Goal: Task Accomplishment & Management: Use online tool/utility

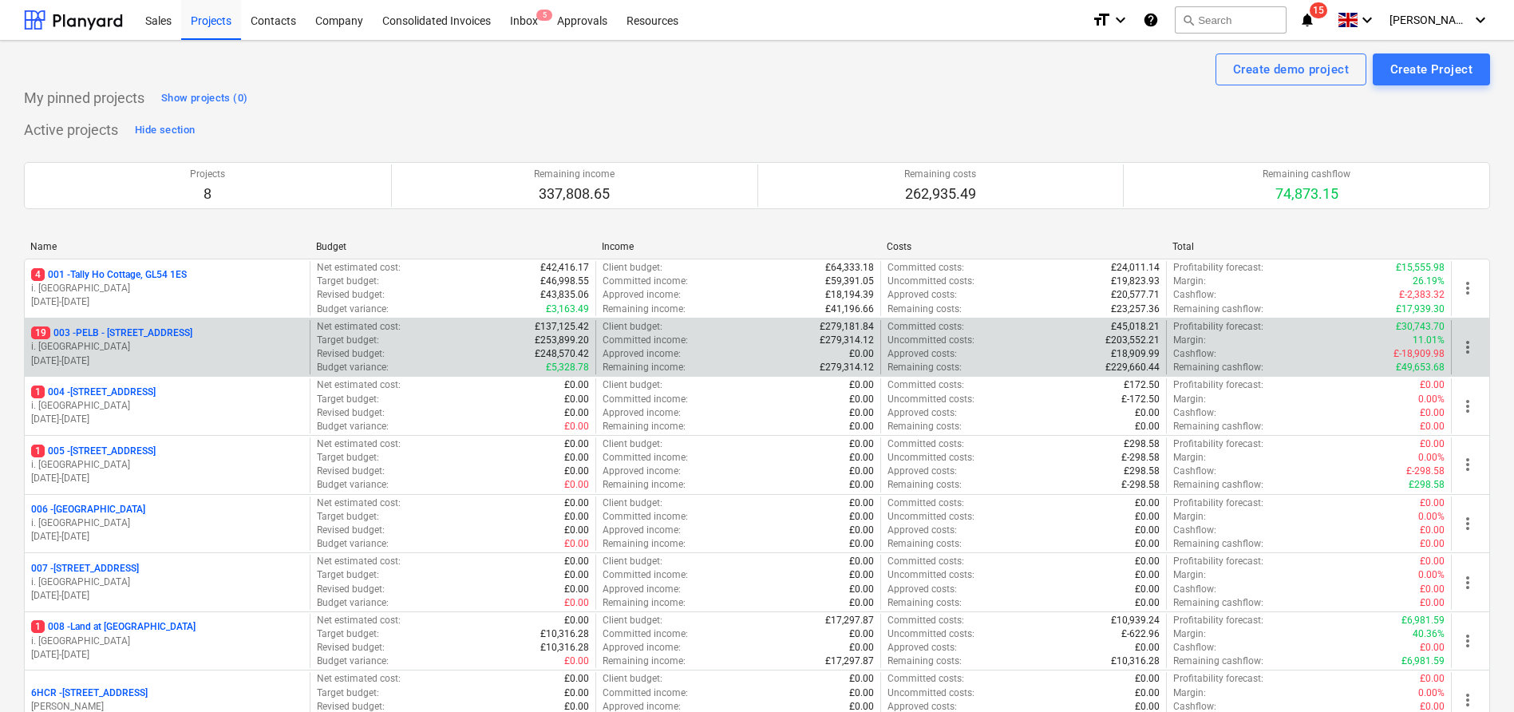
click at [160, 320] on div "19 003 - PELB - [GEOGRAPHIC_DATA], [GEOGRAPHIC_DATA], GL2 7NE i. montvydaite [D…" at bounding box center [167, 347] width 285 height 55
click at [169, 333] on p "19 003 - PELB - [GEOGRAPHIC_DATA], [GEOGRAPHIC_DATA], GL2 7NE" at bounding box center [111, 333] width 161 height 14
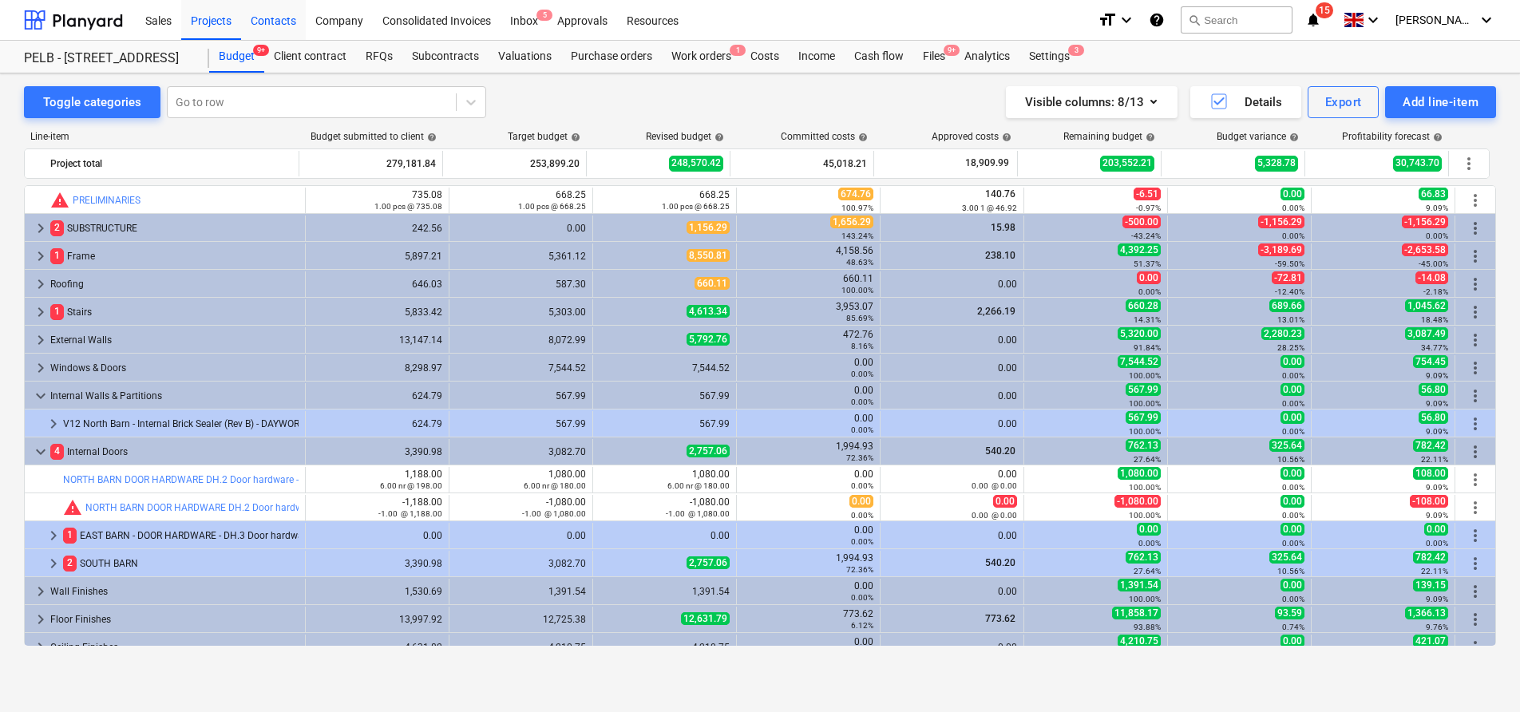
click at [304, 19] on div "Contacts" at bounding box center [273, 19] width 65 height 41
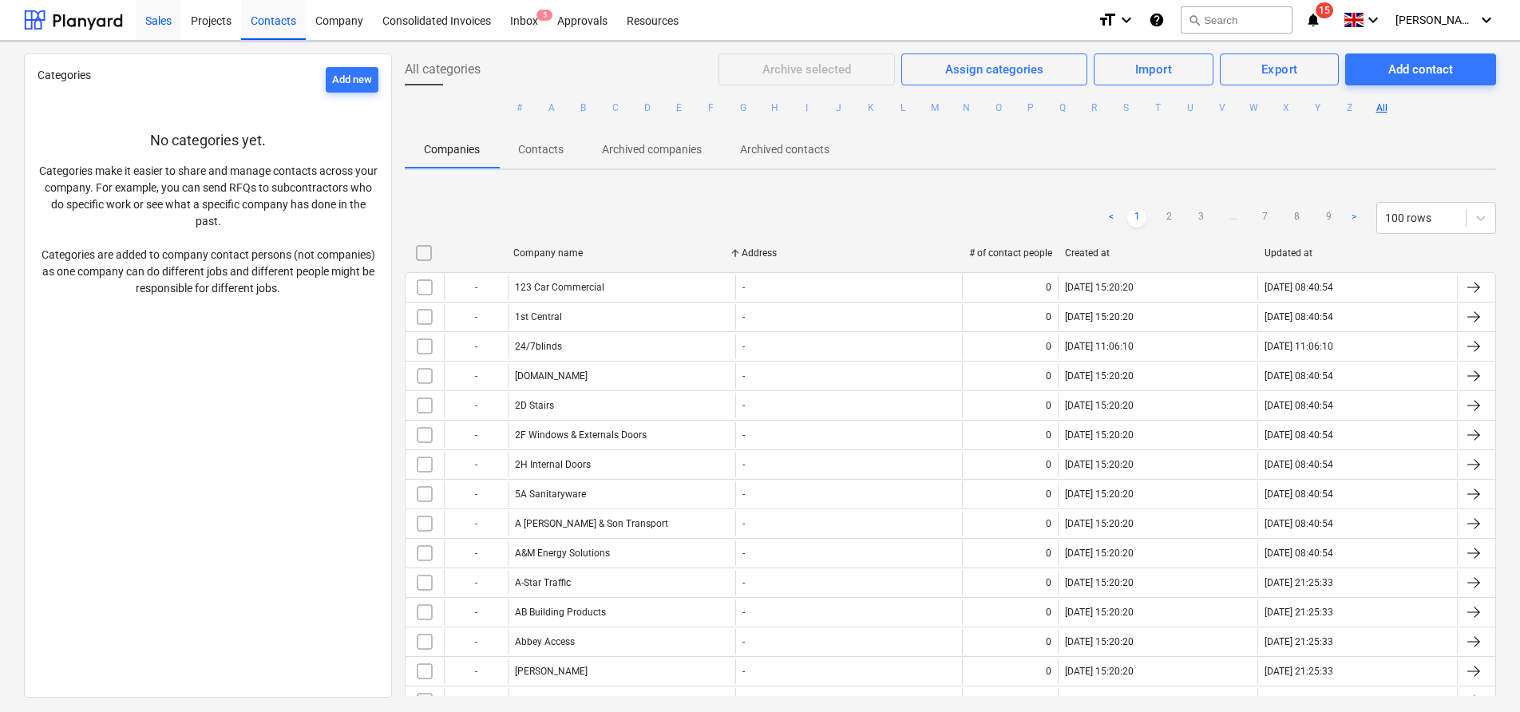
click at [158, 15] on div "Sales" at bounding box center [158, 19] width 45 height 41
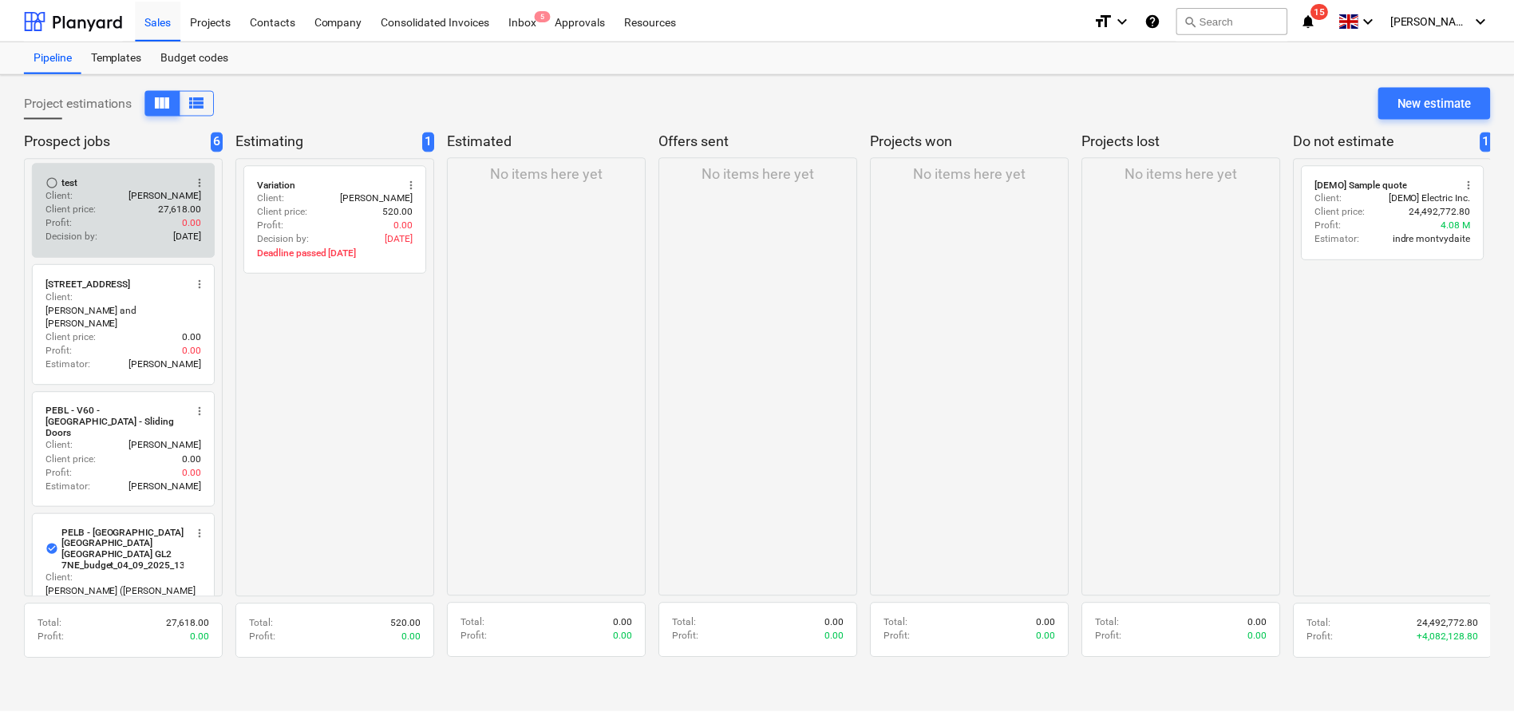
scroll to position [3, 0]
click at [89, 196] on div "Client : [PERSON_NAME]" at bounding box center [123, 195] width 156 height 14
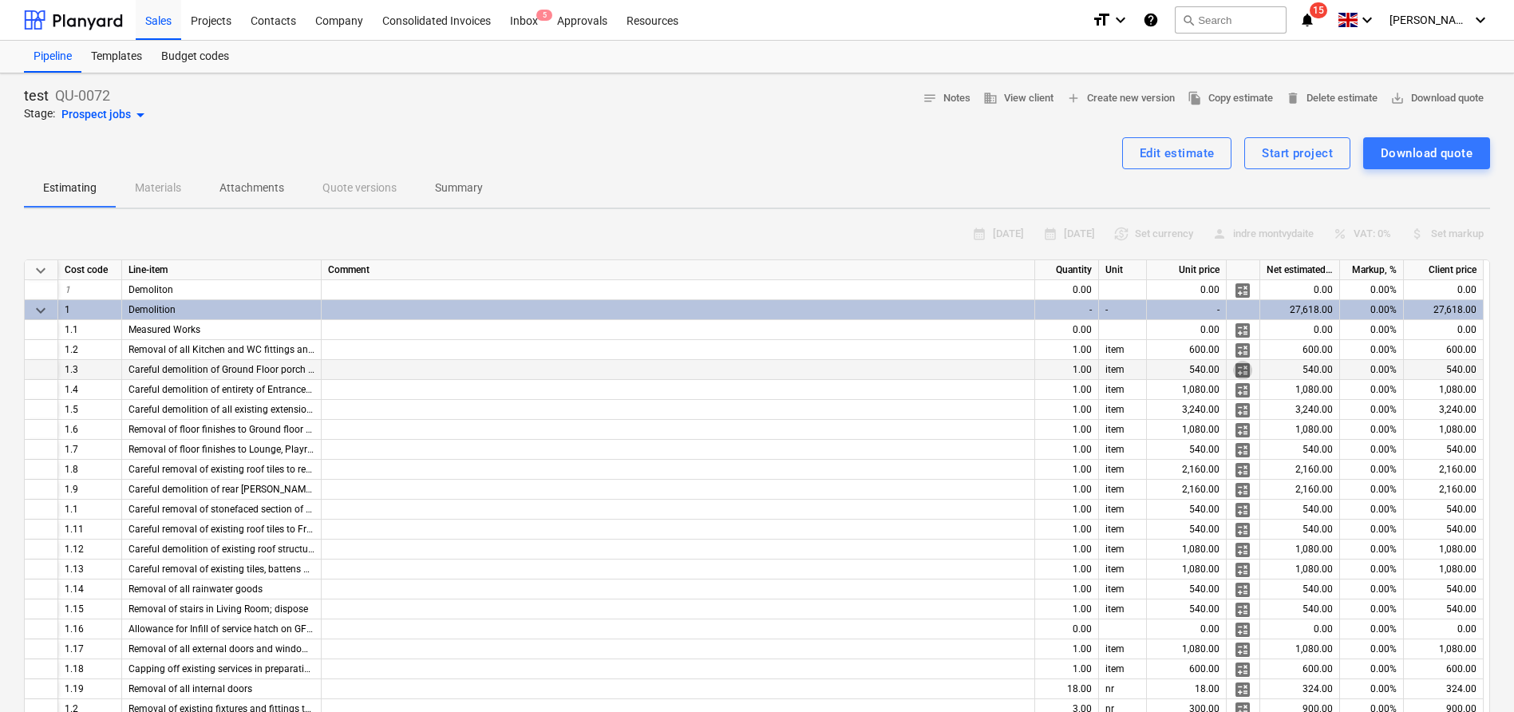
click at [1239, 374] on span "calculate" at bounding box center [1242, 370] width 19 height 19
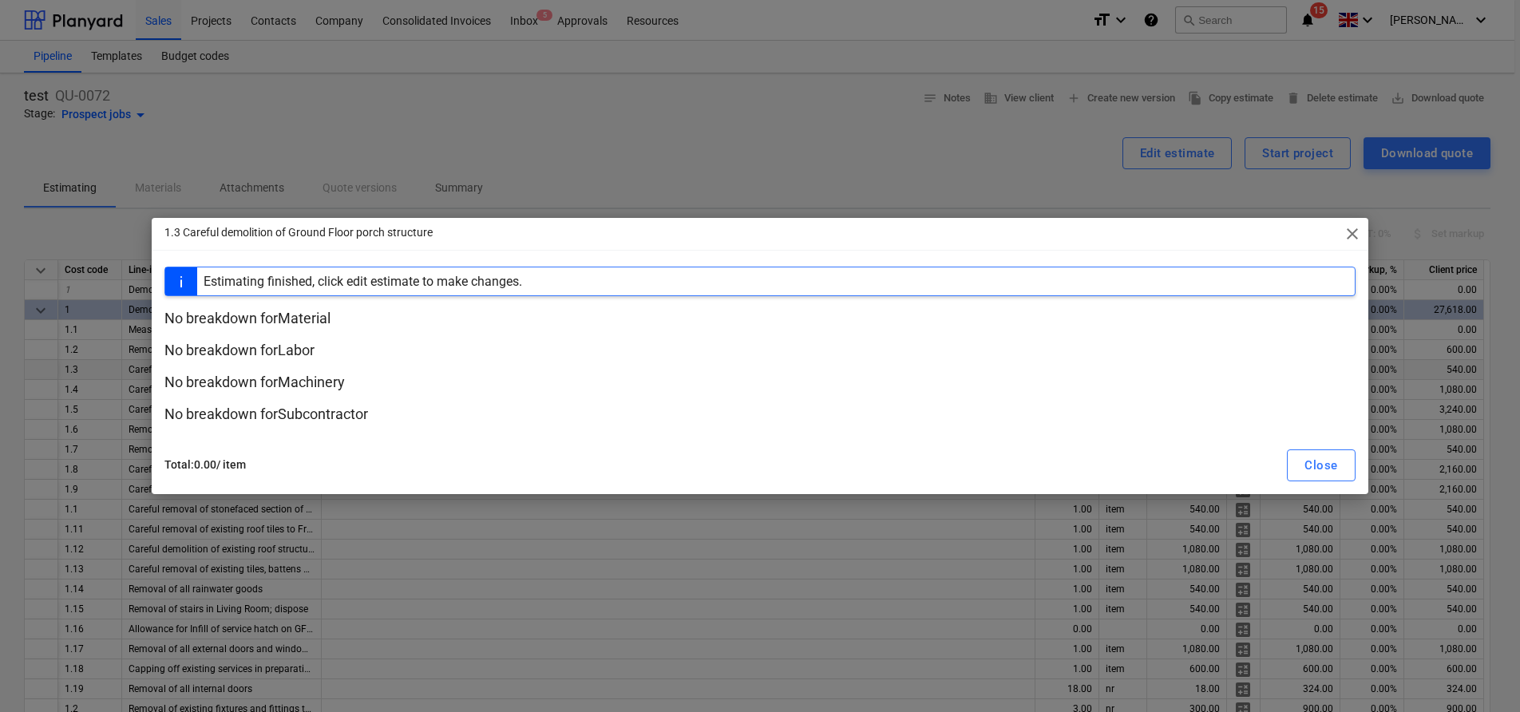
click at [256, 314] on p "No breakdown for Material" at bounding box center [759, 318] width 1190 height 19
click at [255, 322] on p "No breakdown for Material" at bounding box center [759, 318] width 1190 height 19
drag, startPoint x: 237, startPoint y: 412, endPoint x: 267, endPoint y: 445, distance: 44.7
click at [238, 412] on p "No breakdown for Subcontractor" at bounding box center [759, 414] width 1190 height 19
click at [201, 473] on p "Total : 0.00 / item" at bounding box center [461, 465] width 595 height 17
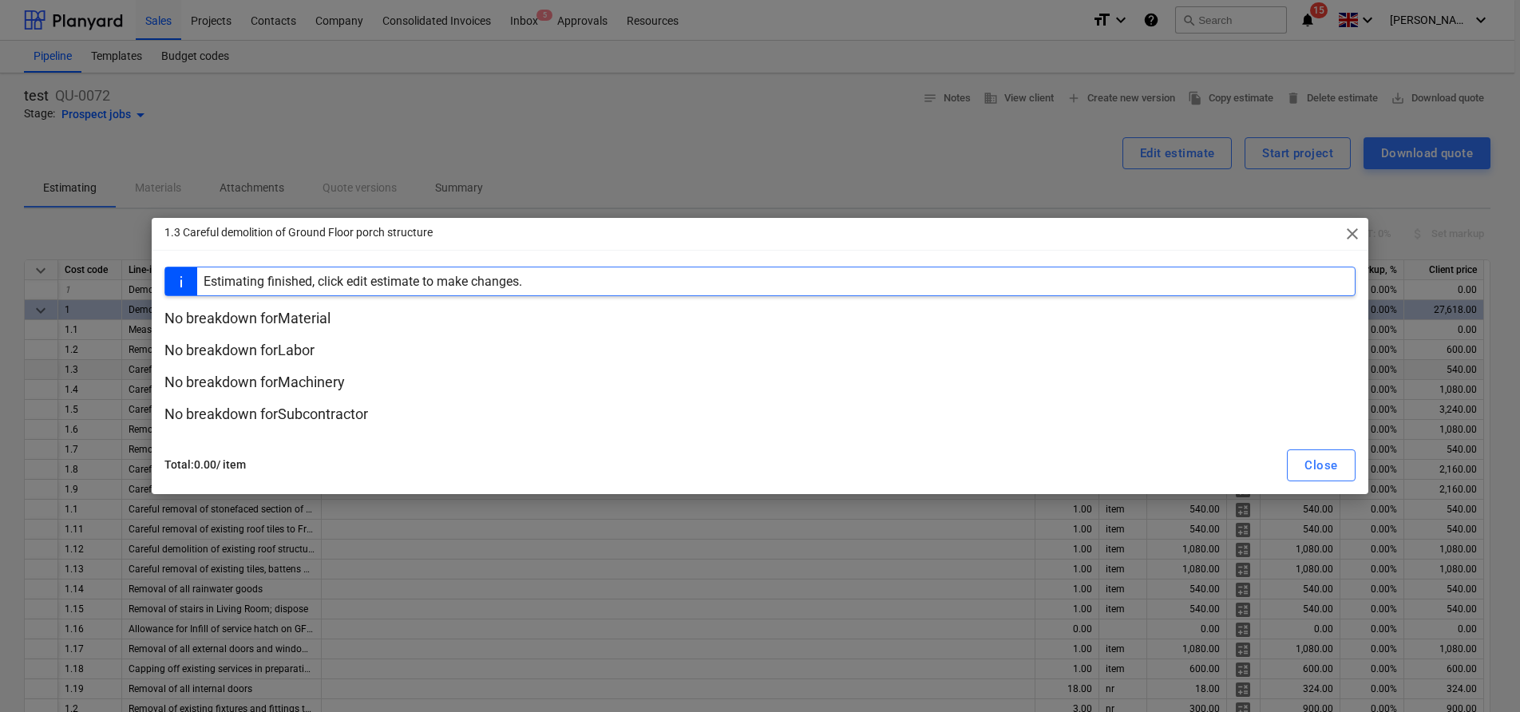
click at [354, 283] on div "Estimating finished, click edit estimate to make changes." at bounding box center [363, 281] width 318 height 15
click at [1350, 233] on span "close" at bounding box center [1351, 233] width 19 height 19
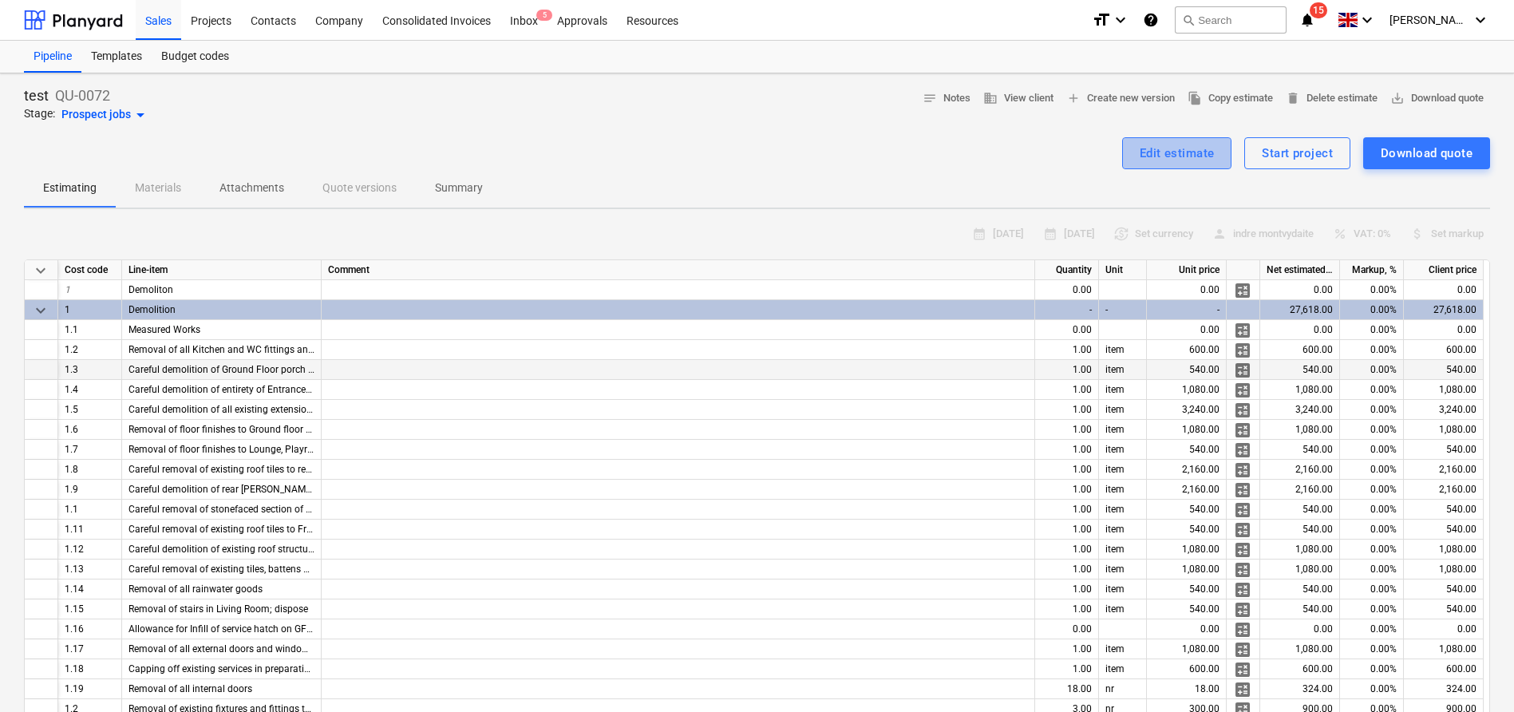
click at [1188, 162] on div "Edit estimate" at bounding box center [1177, 153] width 75 height 21
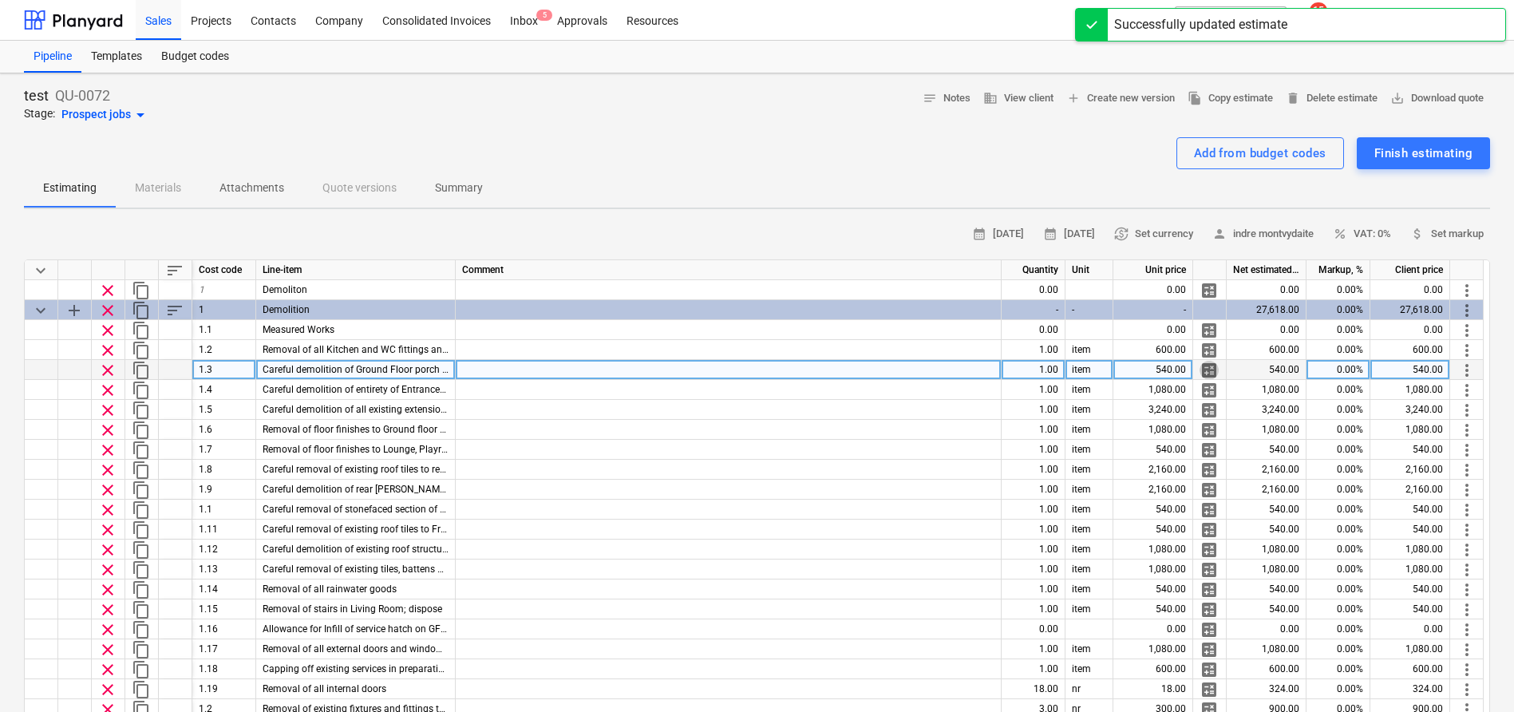
click at [1211, 374] on span "calculate" at bounding box center [1209, 370] width 19 height 19
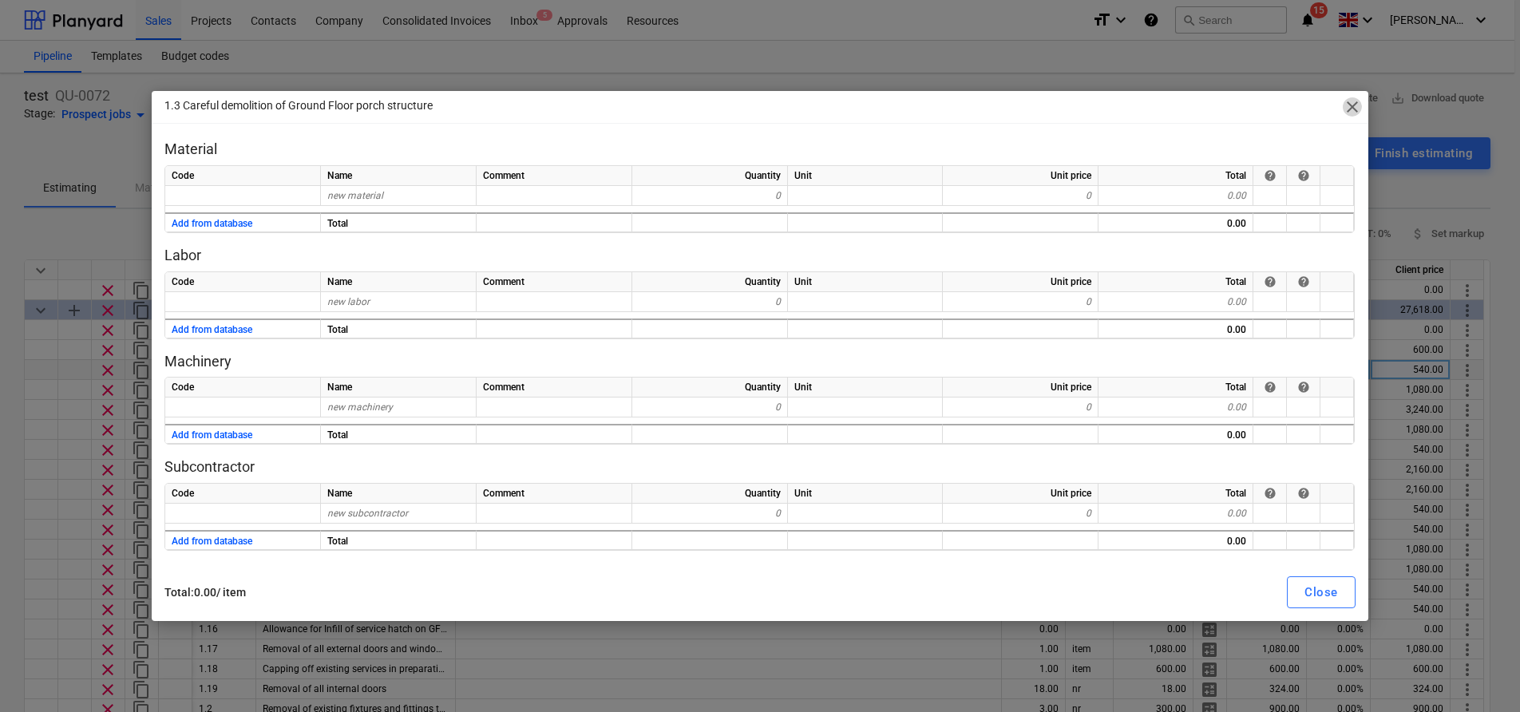
click at [1354, 114] on span "close" at bounding box center [1351, 106] width 19 height 19
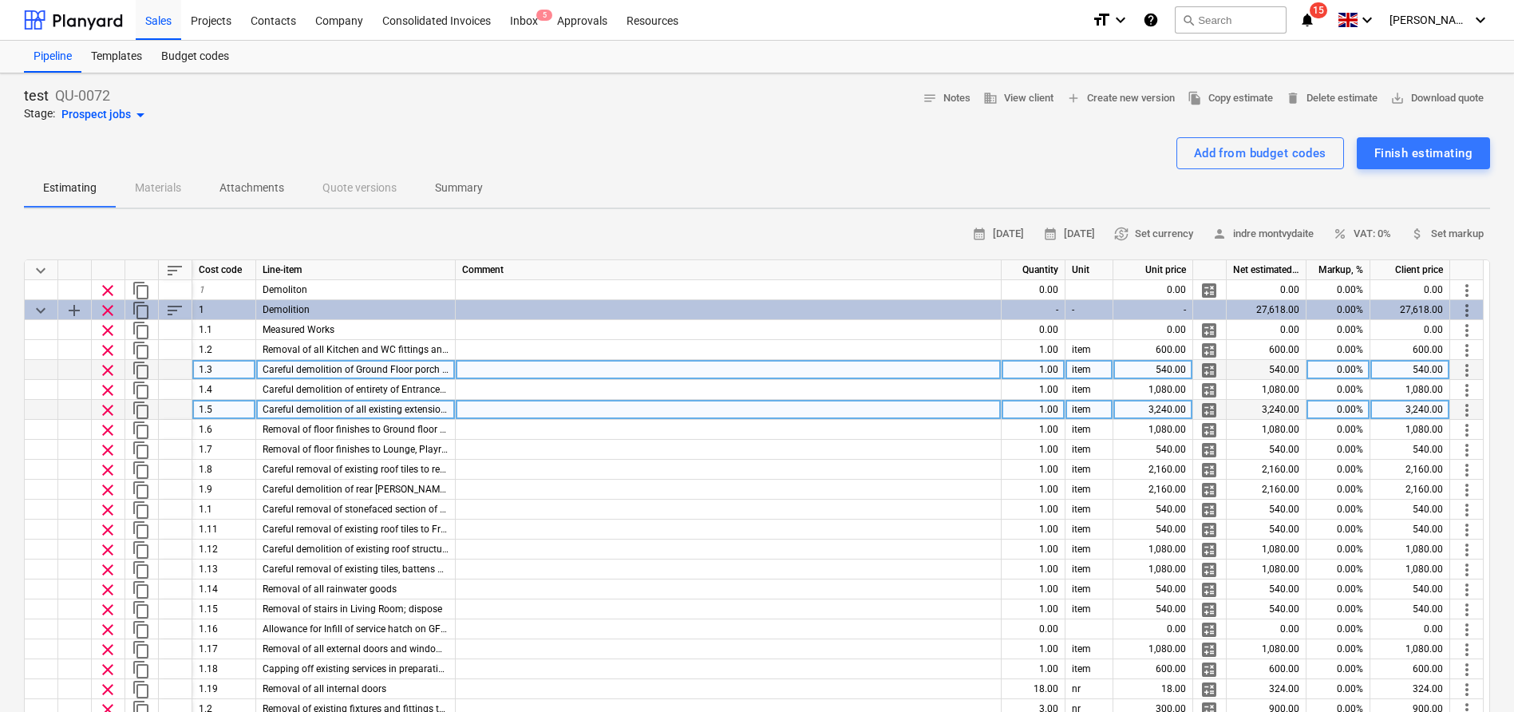
drag, startPoint x: 1409, startPoint y: 410, endPoint x: 1457, endPoint y: 409, distance: 48.7
click at [0, 0] on div "clear content_copy 1.5 Careful demolition of all existing extension walls to Gr…" at bounding box center [0, 0] width 0 height 0
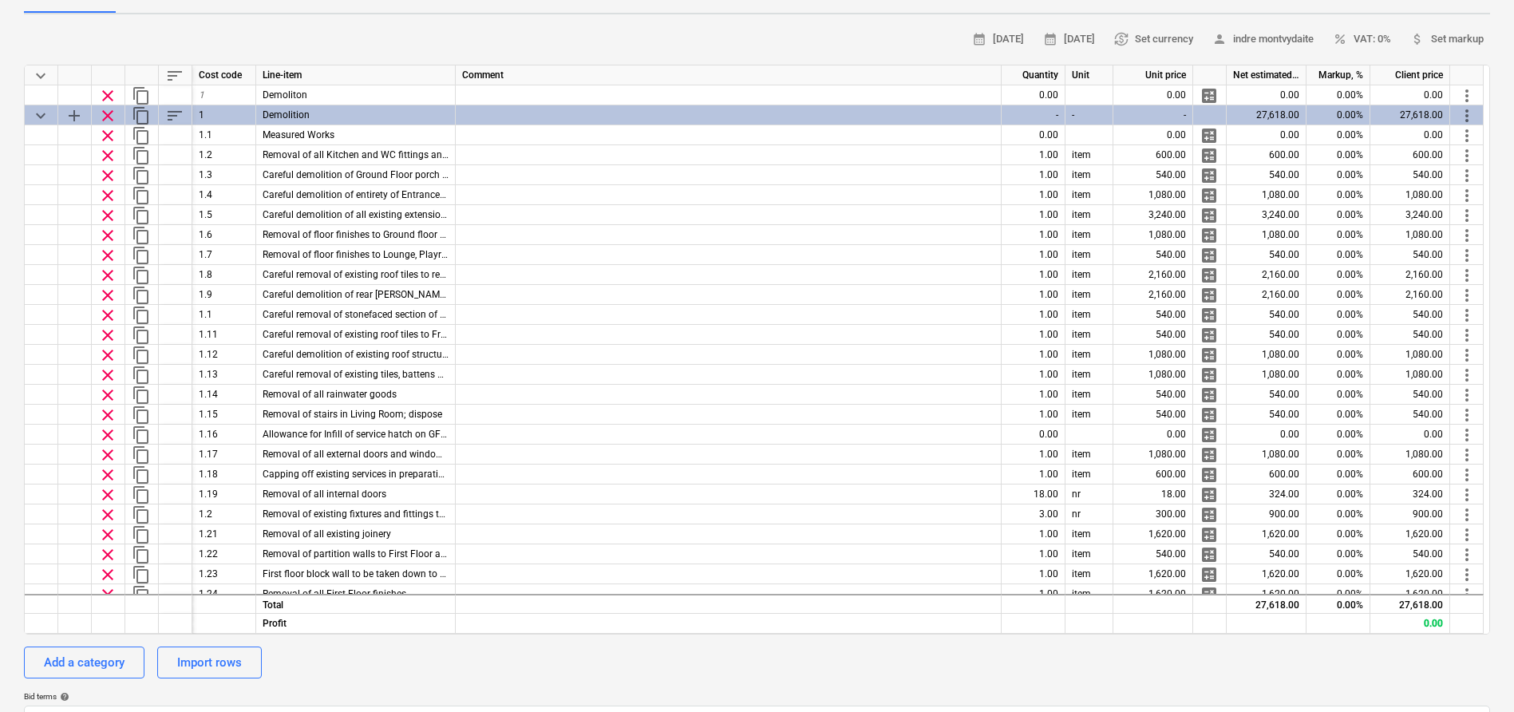
scroll to position [192, 0]
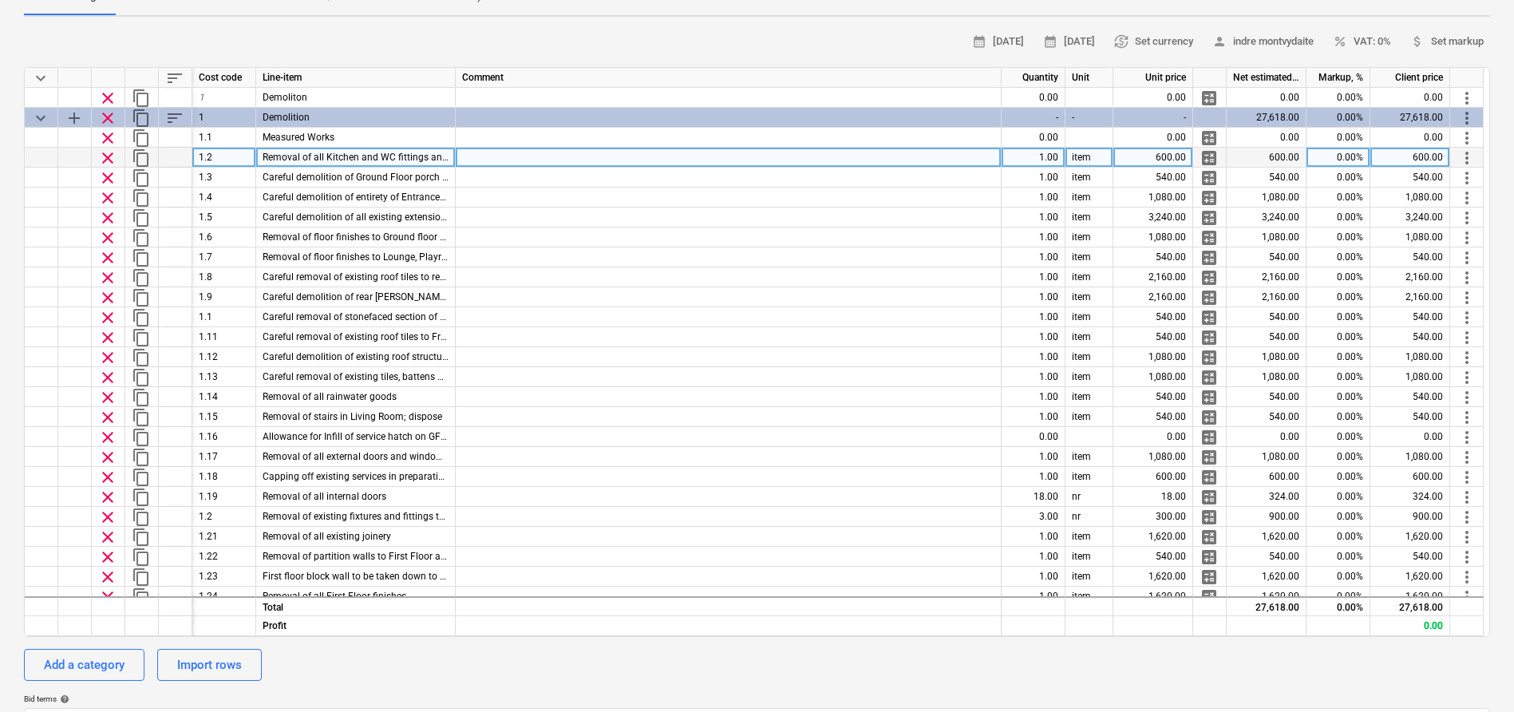
click at [302, 152] on span "Removal of all Kitchen and WC fittings and fixtures; AGA to retained for recycl…" at bounding box center [436, 157] width 347 height 11
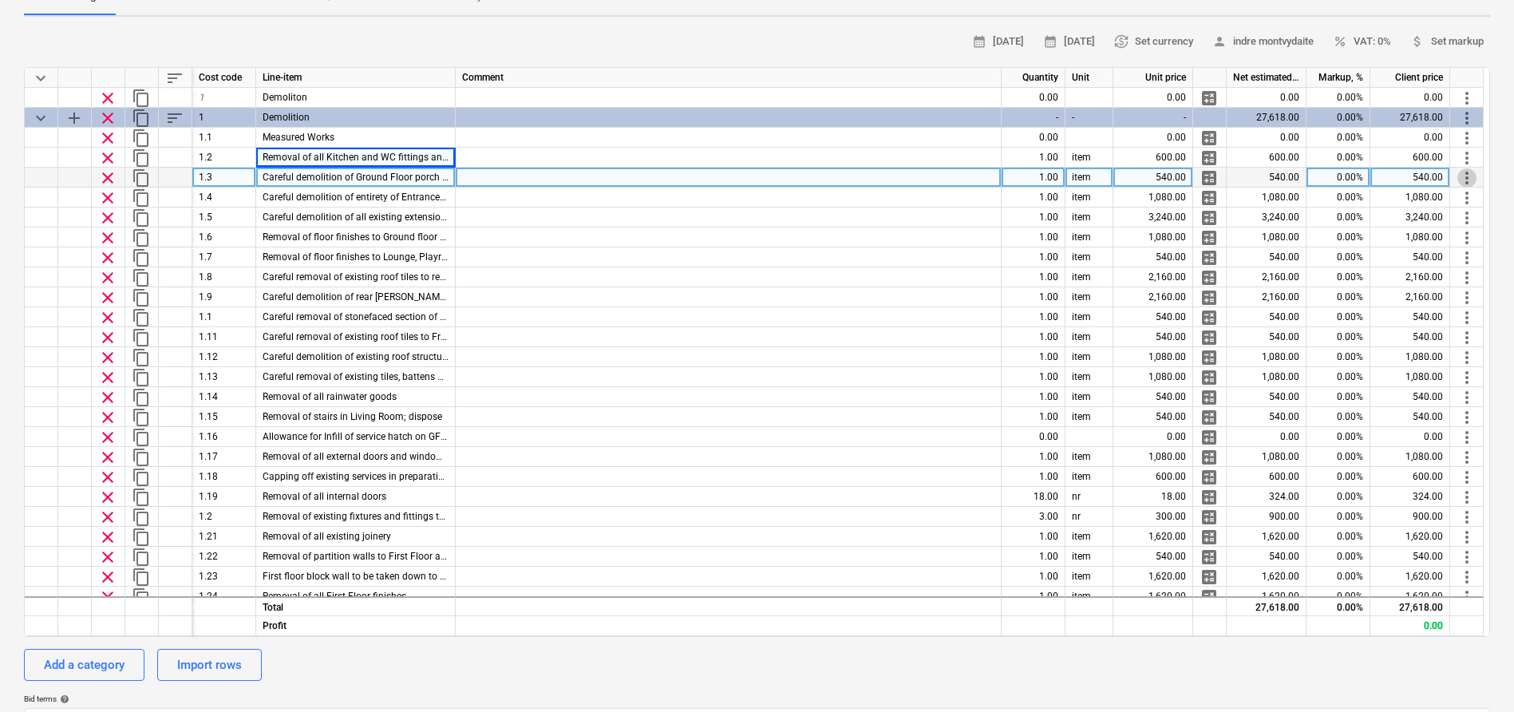
click at [1469, 176] on span "more_vert" at bounding box center [1466, 177] width 19 height 19
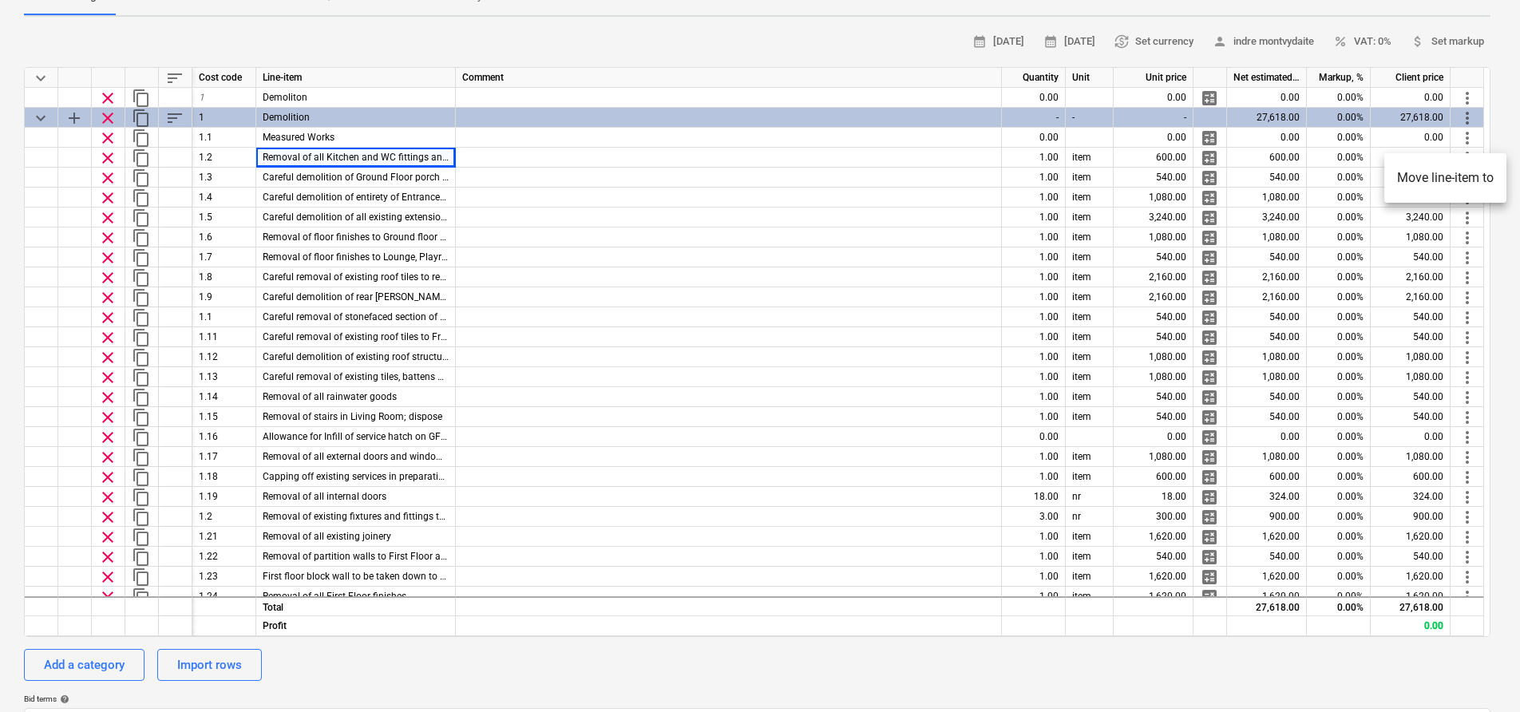
click at [1070, 149] on div at bounding box center [760, 356] width 1520 height 712
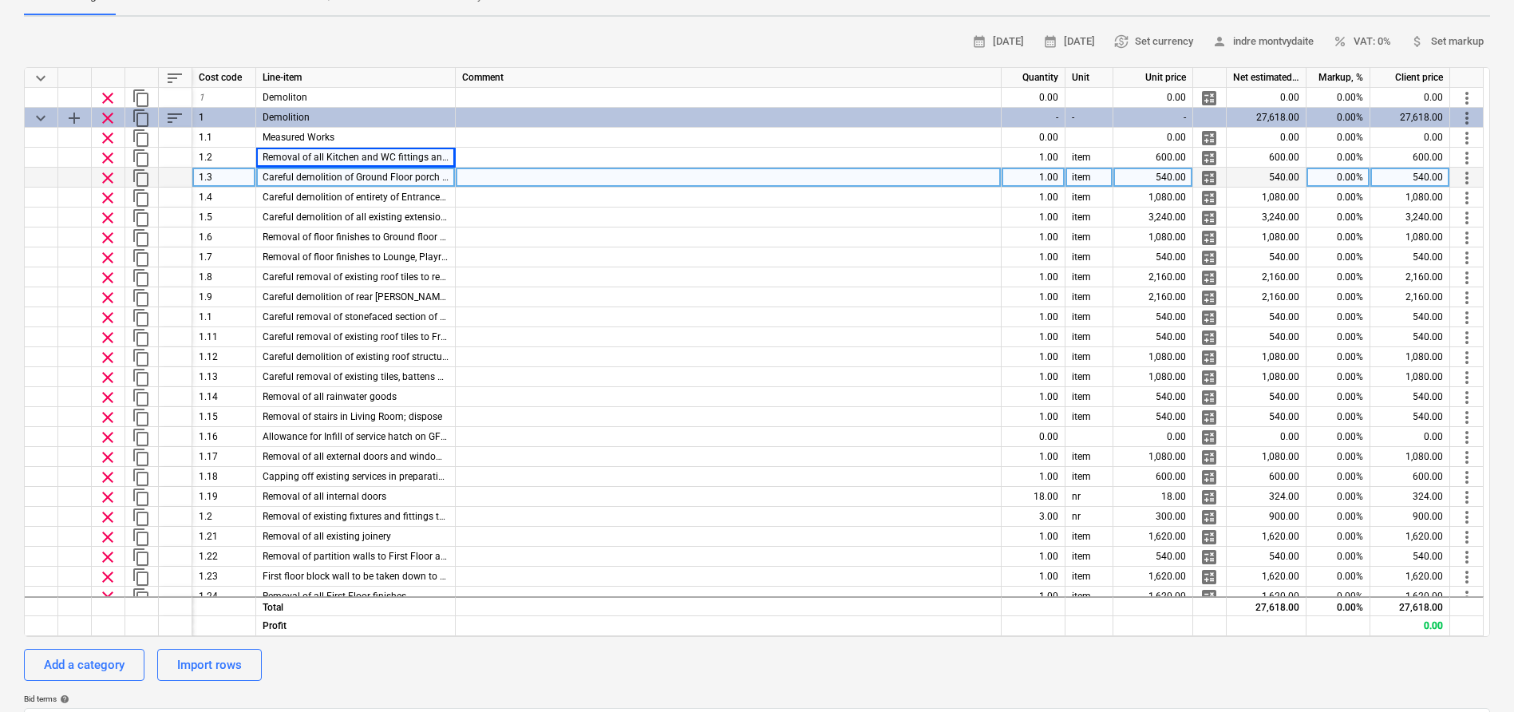
click at [1204, 180] on span "calculate" at bounding box center [1209, 177] width 19 height 19
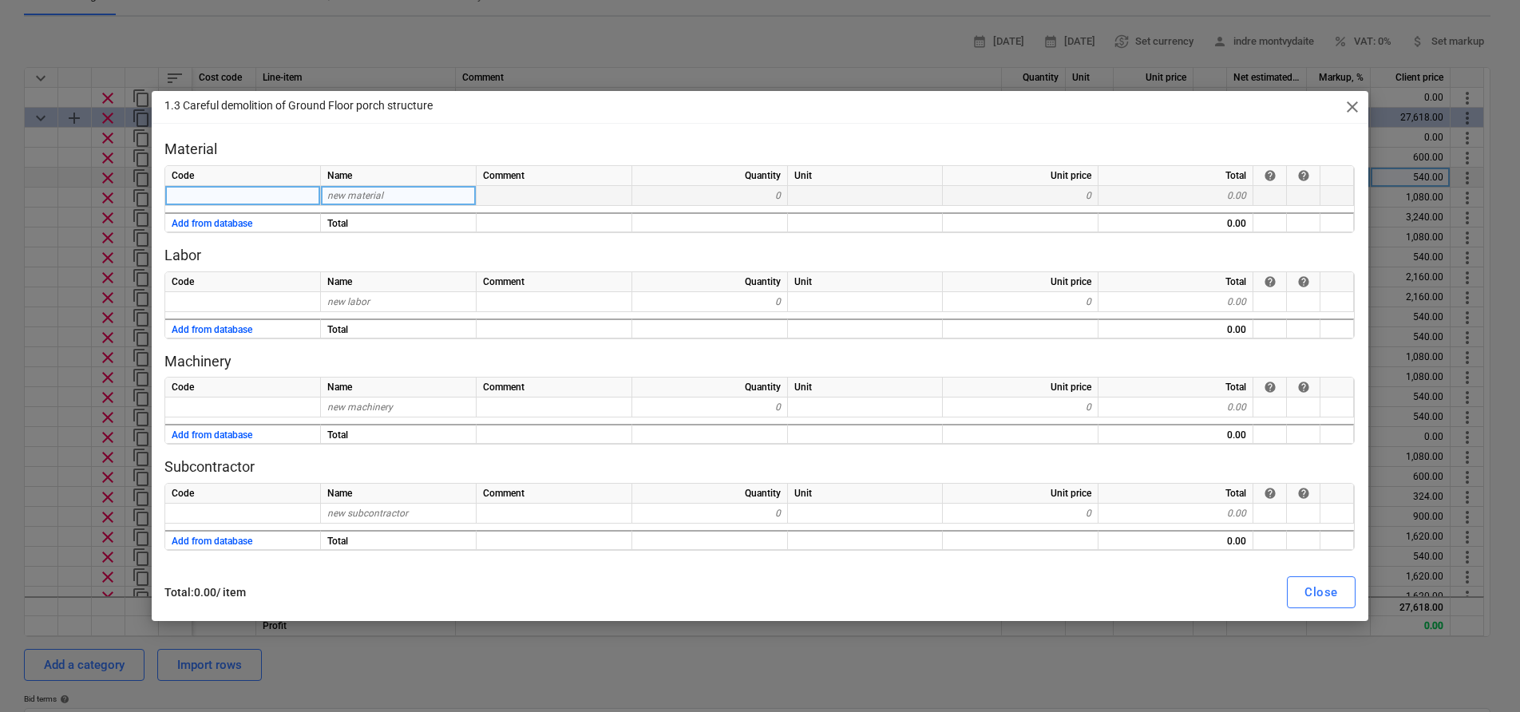
drag, startPoint x: 1026, startPoint y: 201, endPoint x: 1061, endPoint y: 190, distance: 36.1
click at [1026, 201] on div "0" at bounding box center [1021, 196] width 156 height 20
click at [1093, 190] on div "0" at bounding box center [1021, 196] width 156 height 20
click at [1089, 193] on div "0" at bounding box center [1021, 196] width 156 height 20
click at [1026, 199] on div "0" at bounding box center [1021, 196] width 156 height 20
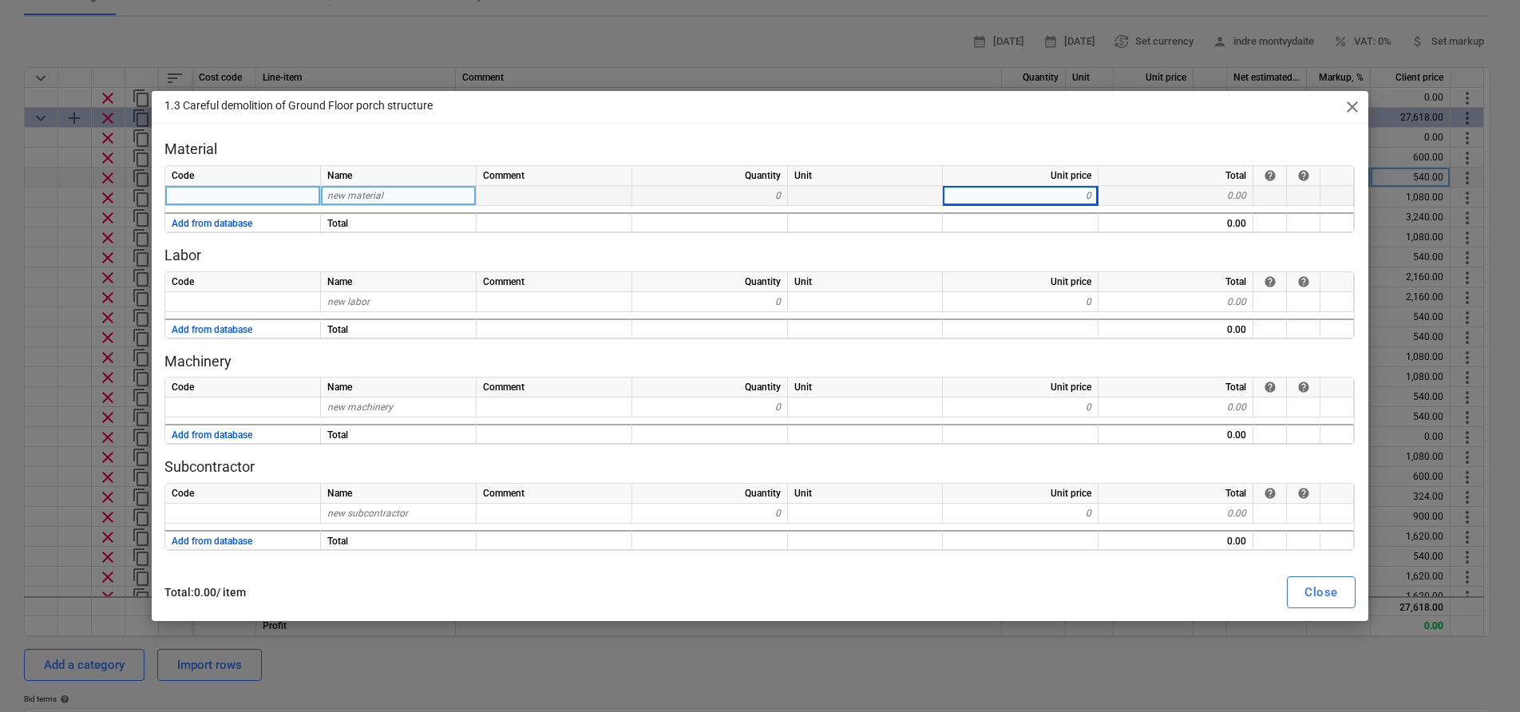
click at [1081, 196] on div "0" at bounding box center [1021, 196] width 156 height 20
drag, startPoint x: 1081, startPoint y: 196, endPoint x: 941, endPoint y: 204, distance: 139.9
click at [1079, 197] on div "0" at bounding box center [1021, 196] width 156 height 20
click at [413, 196] on div "new material" at bounding box center [399, 196] width 156 height 20
click at [1074, 186] on div "Code Name Comment Quantity Unit Unit price Total help help 0 0 0.00 Add from da…" at bounding box center [759, 199] width 1190 height 68
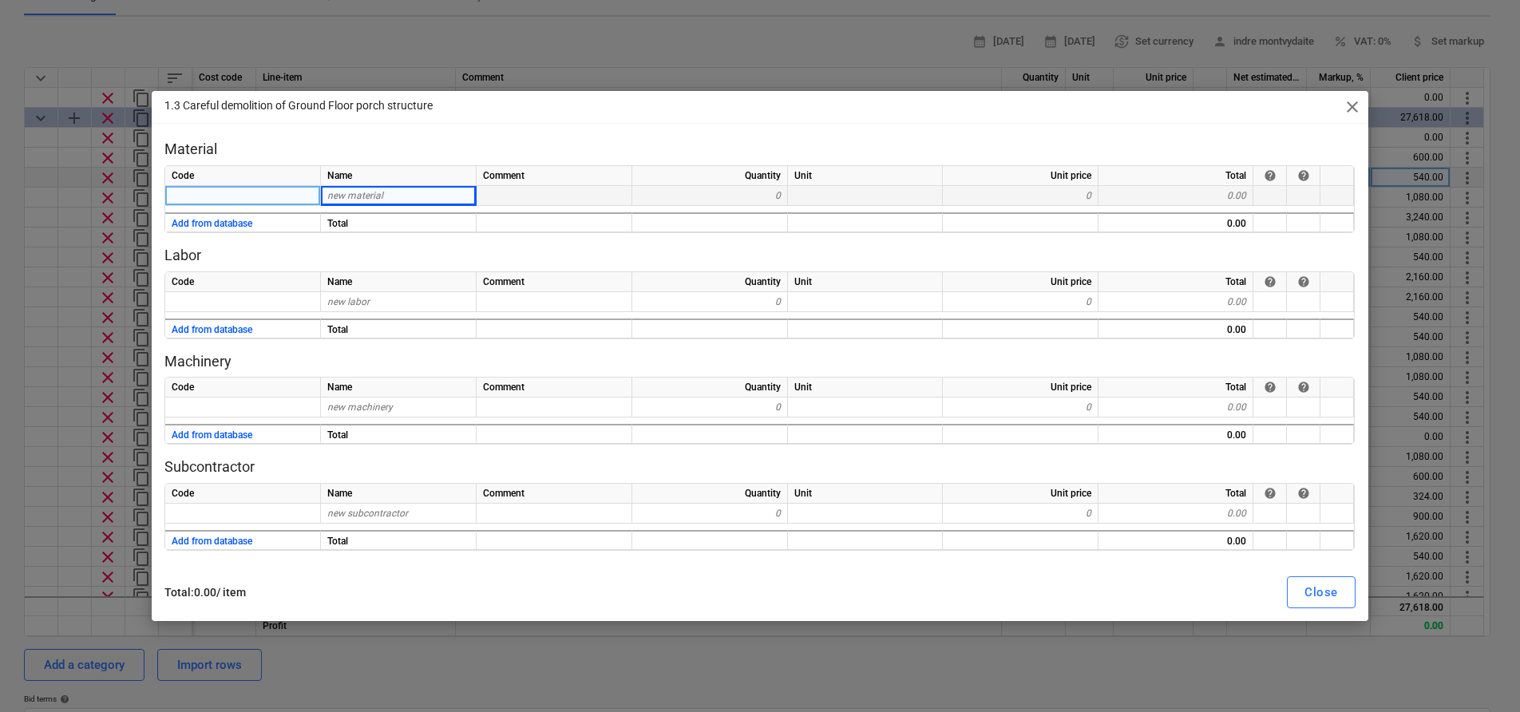
click at [1076, 192] on div "0" at bounding box center [1021, 196] width 156 height 20
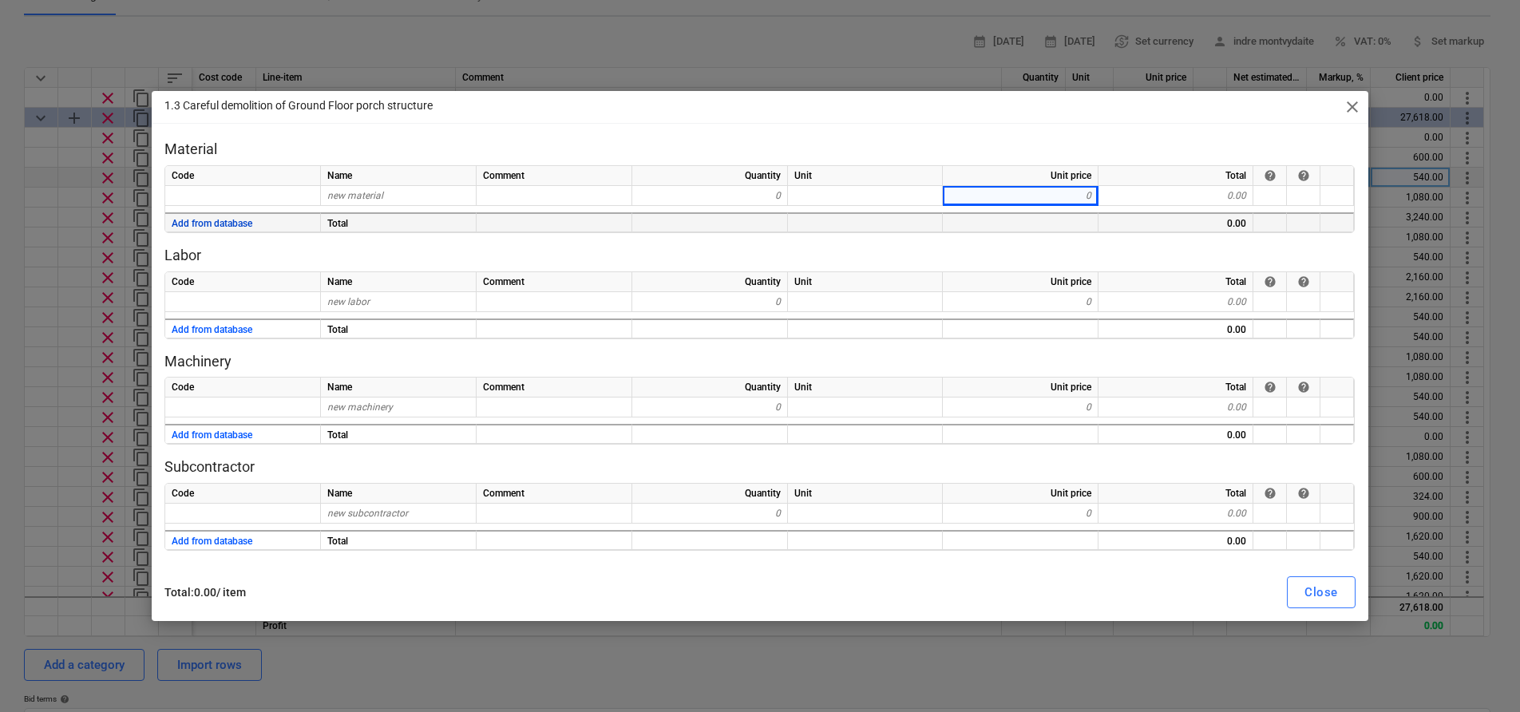
click at [216, 218] on button "Add from database" at bounding box center [212, 224] width 81 height 20
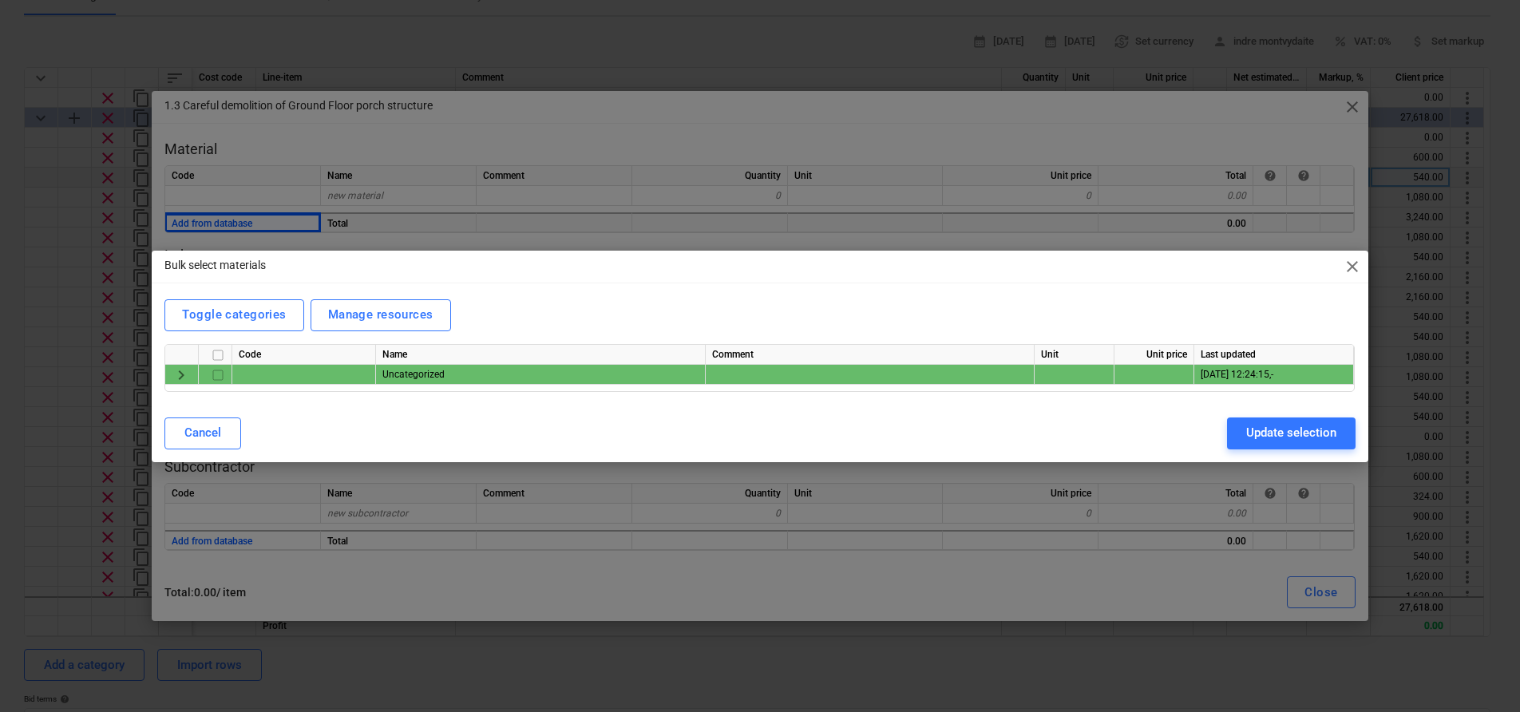
click at [1347, 267] on span "close" at bounding box center [1351, 266] width 19 height 19
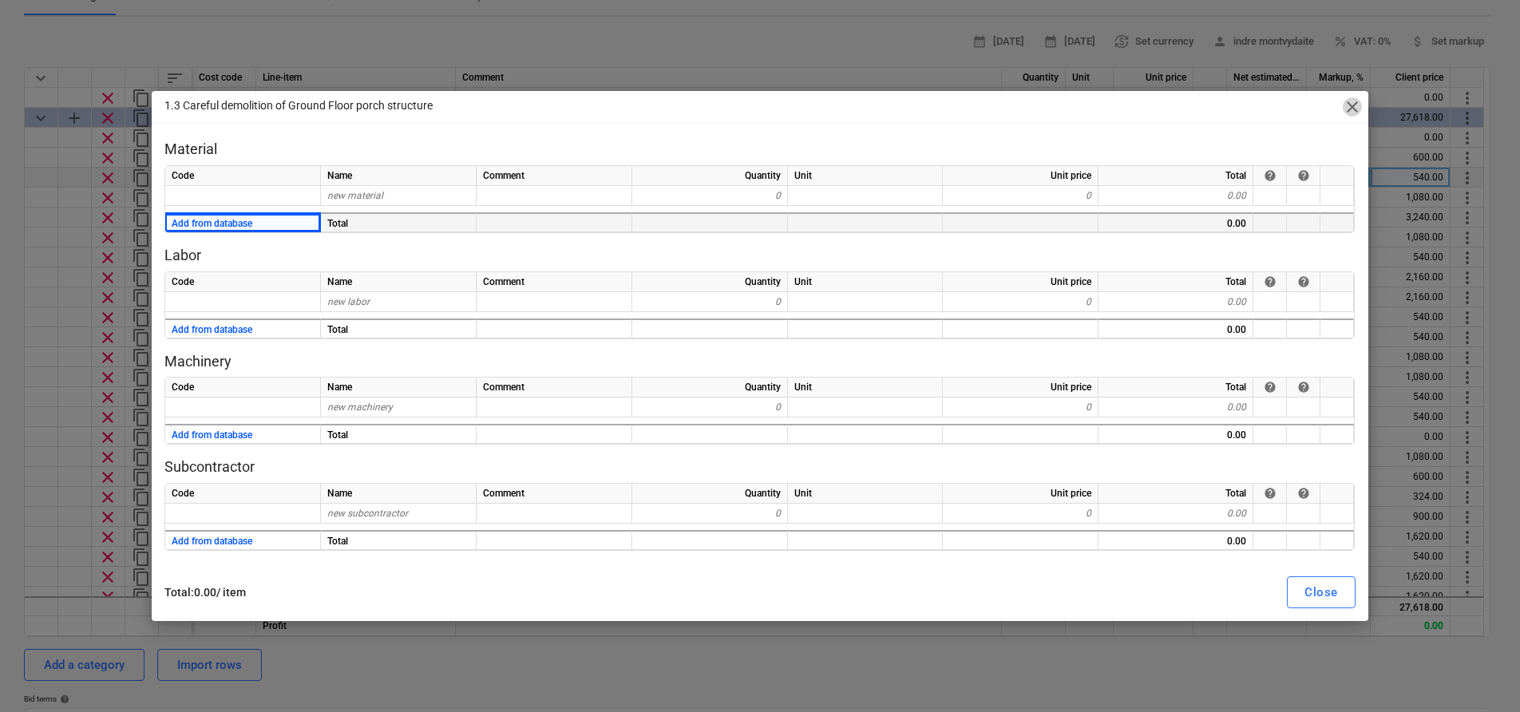
click at [1358, 98] on span "close" at bounding box center [1351, 106] width 19 height 19
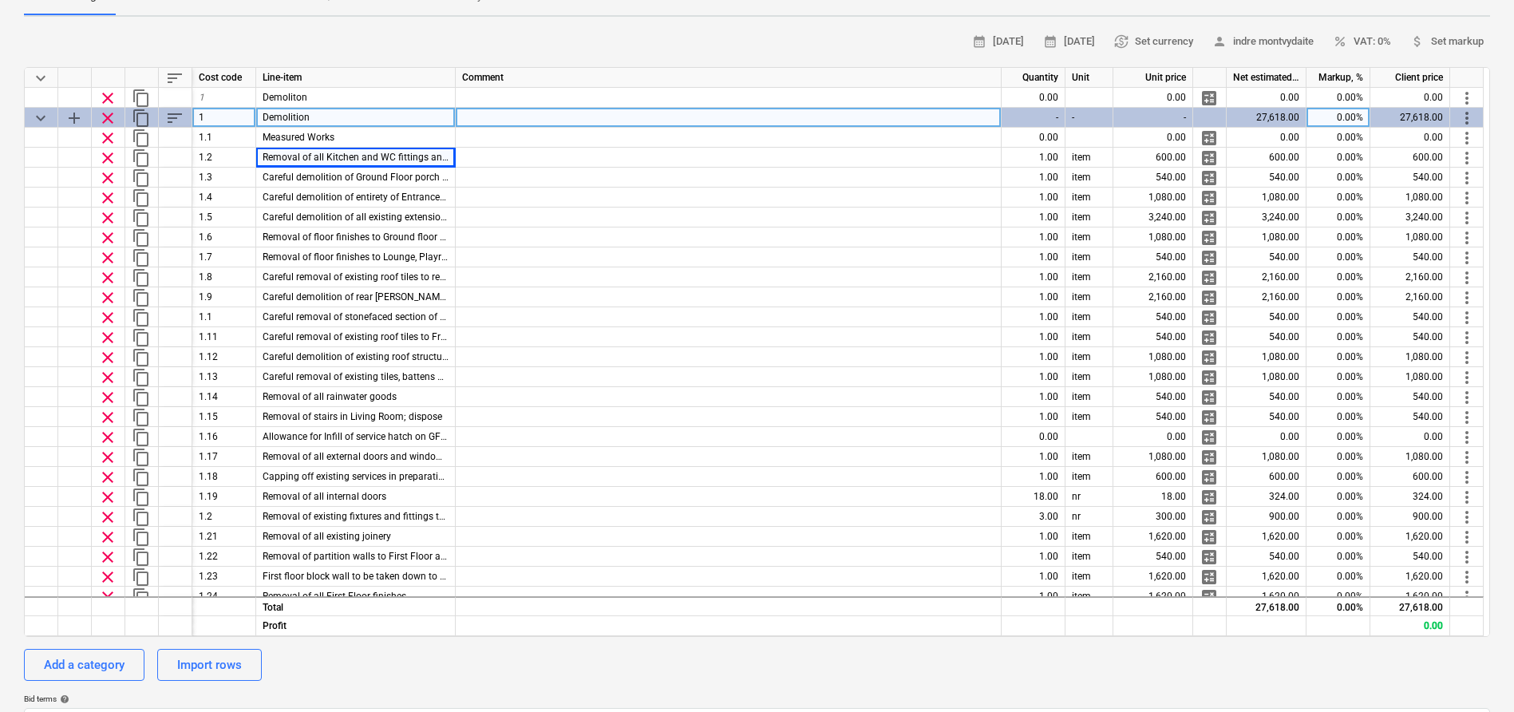
click at [66, 114] on span "add" at bounding box center [74, 118] width 19 height 19
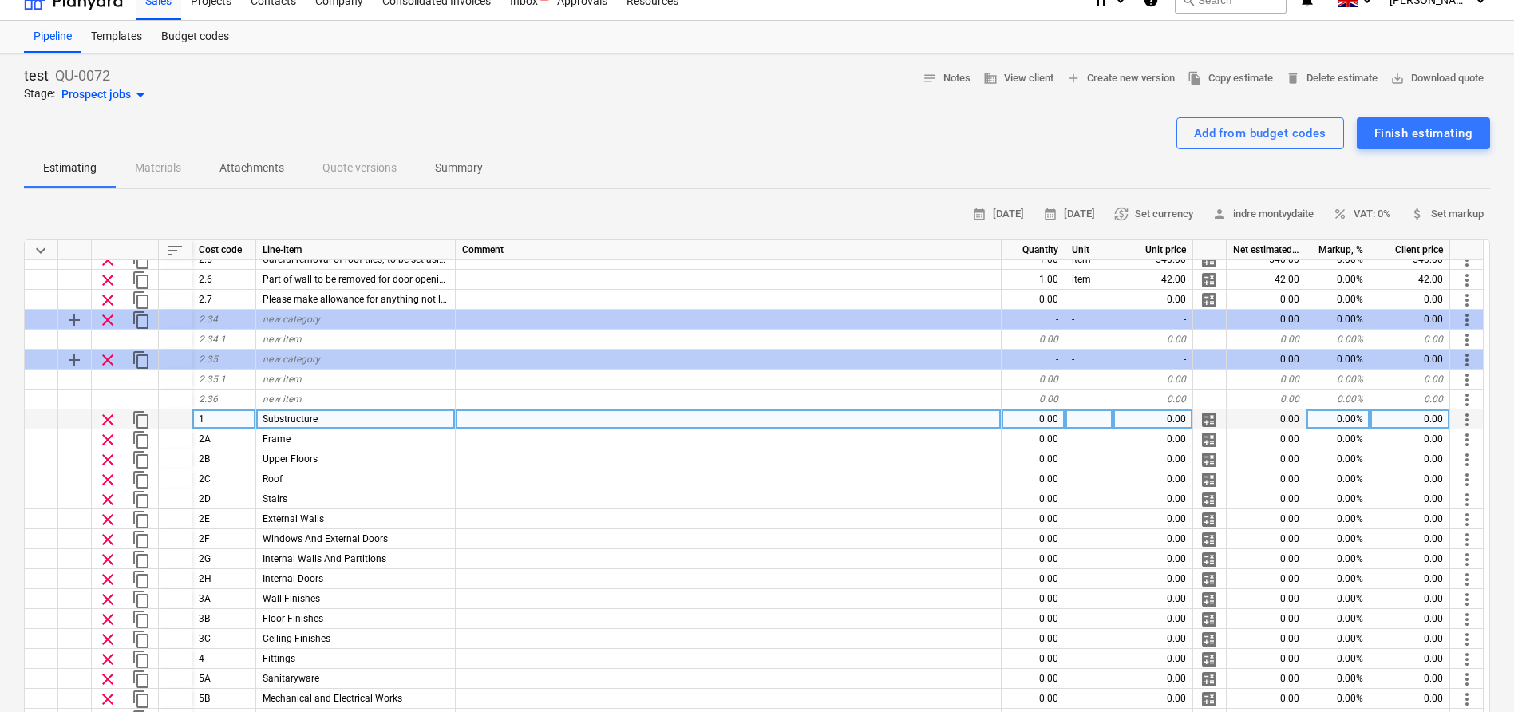
scroll to position [35, 0]
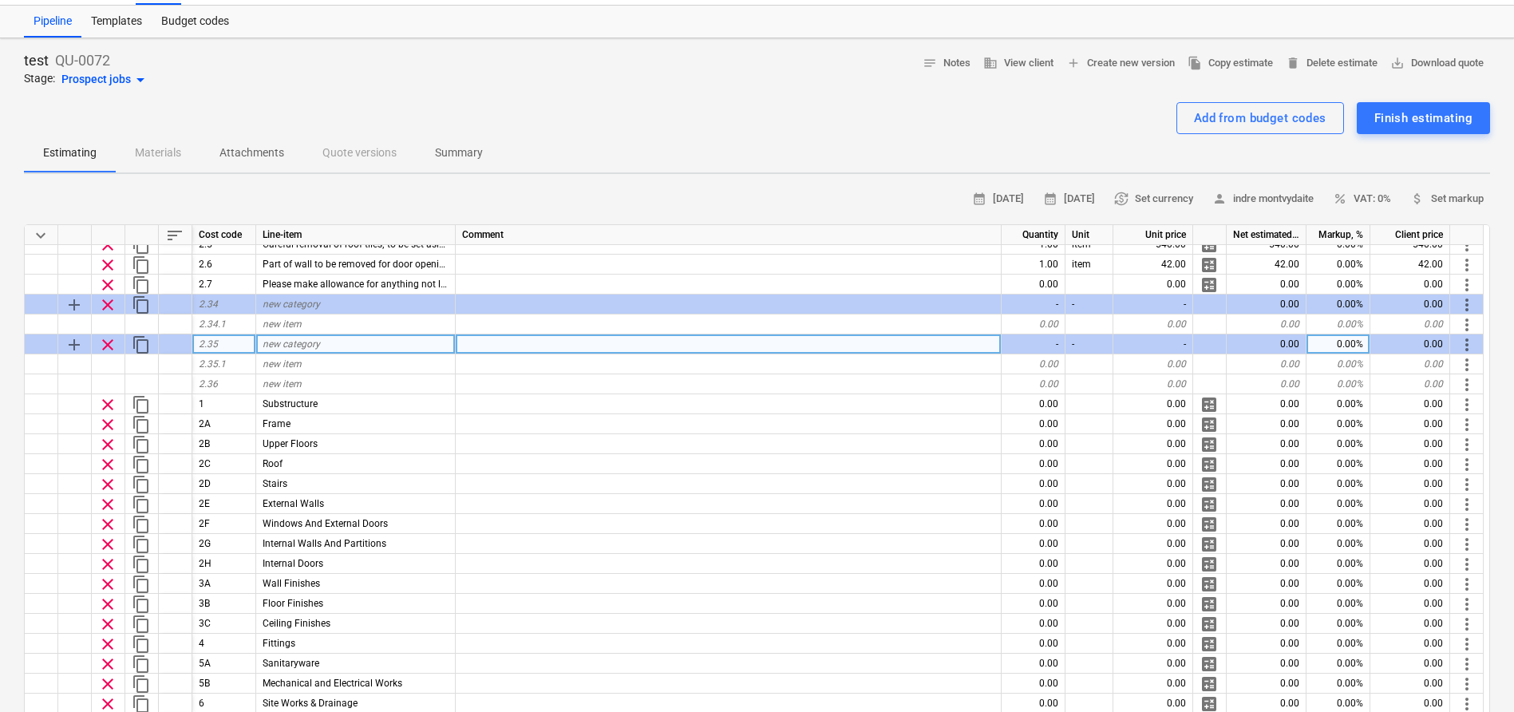
click at [72, 345] on span "add" at bounding box center [74, 344] width 19 height 19
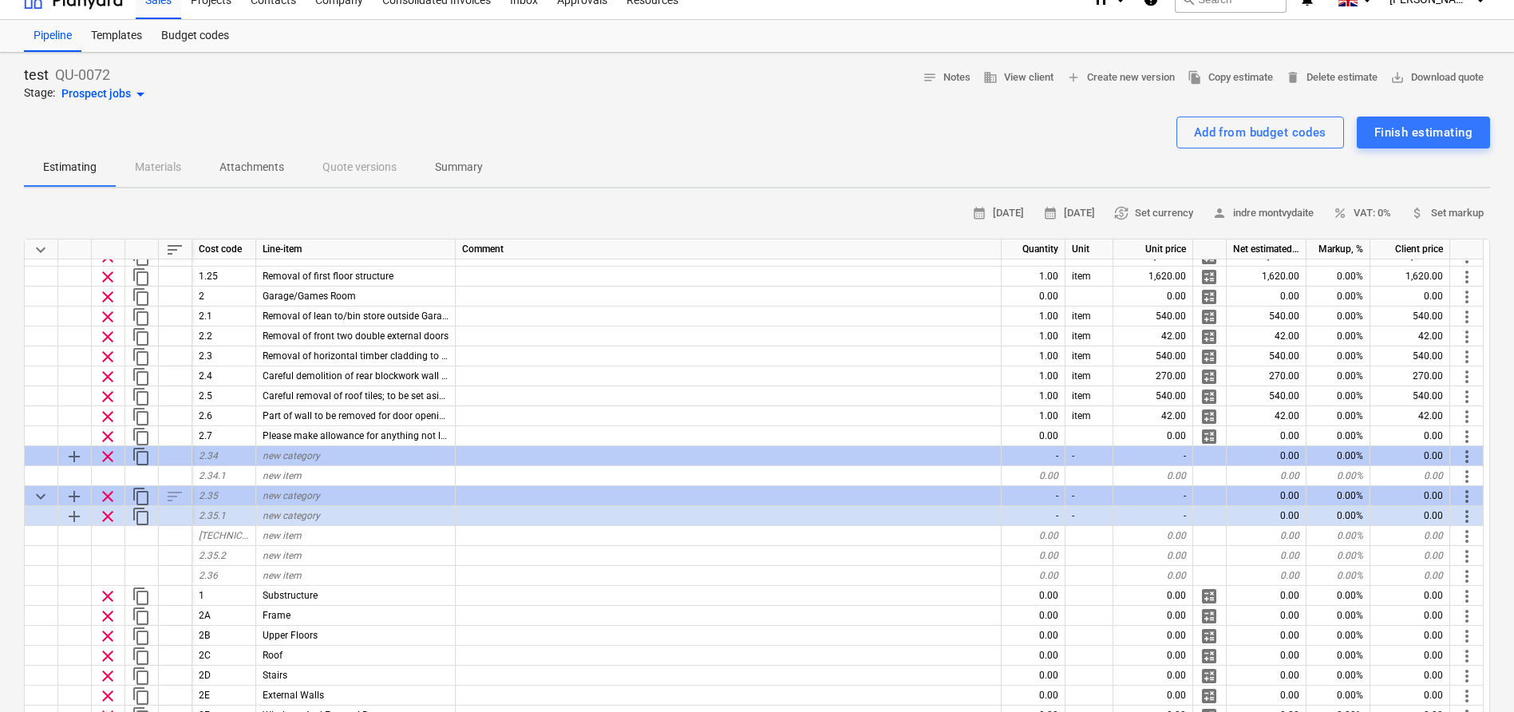
scroll to position [0, 0]
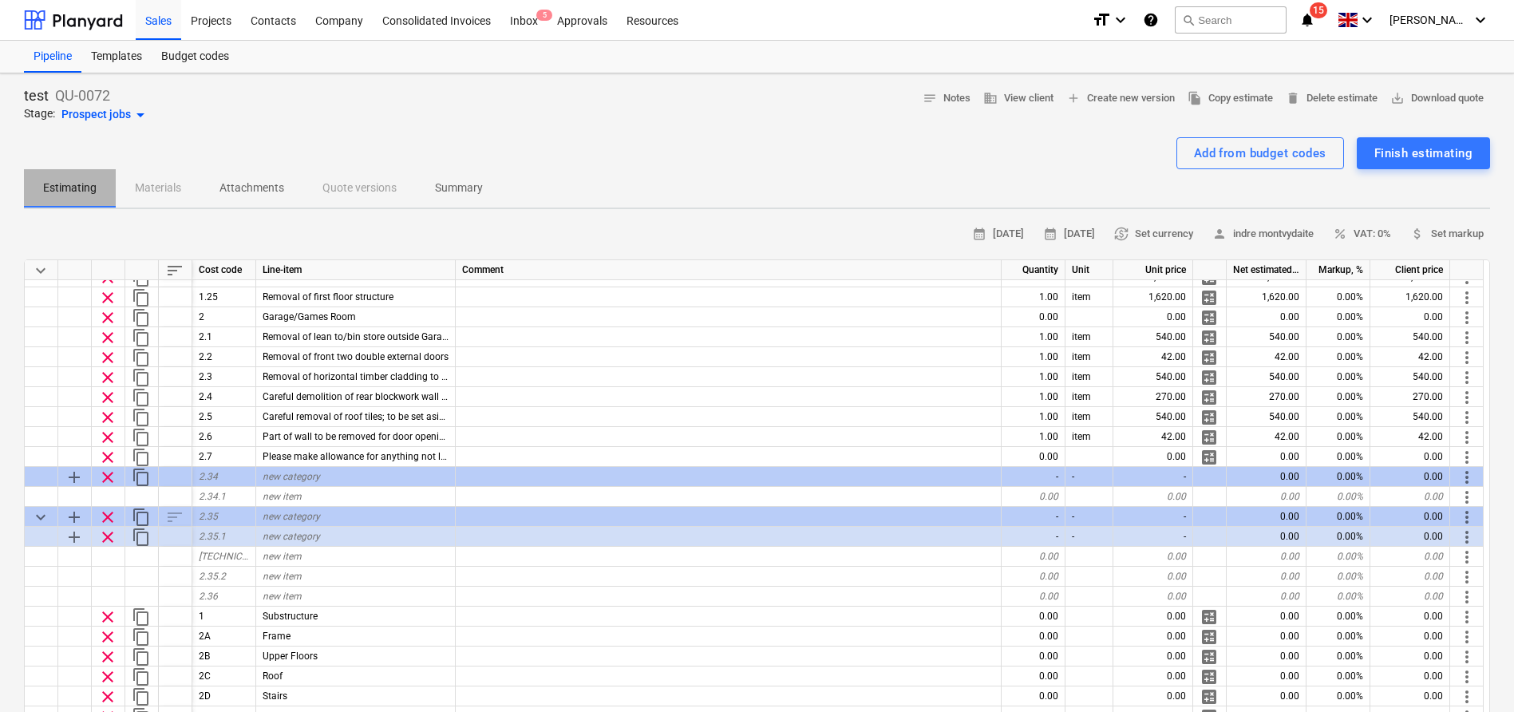
click at [77, 190] on p "Estimating" at bounding box center [69, 188] width 53 height 17
click at [1419, 156] on div "Finish estimating" at bounding box center [1423, 153] width 98 height 21
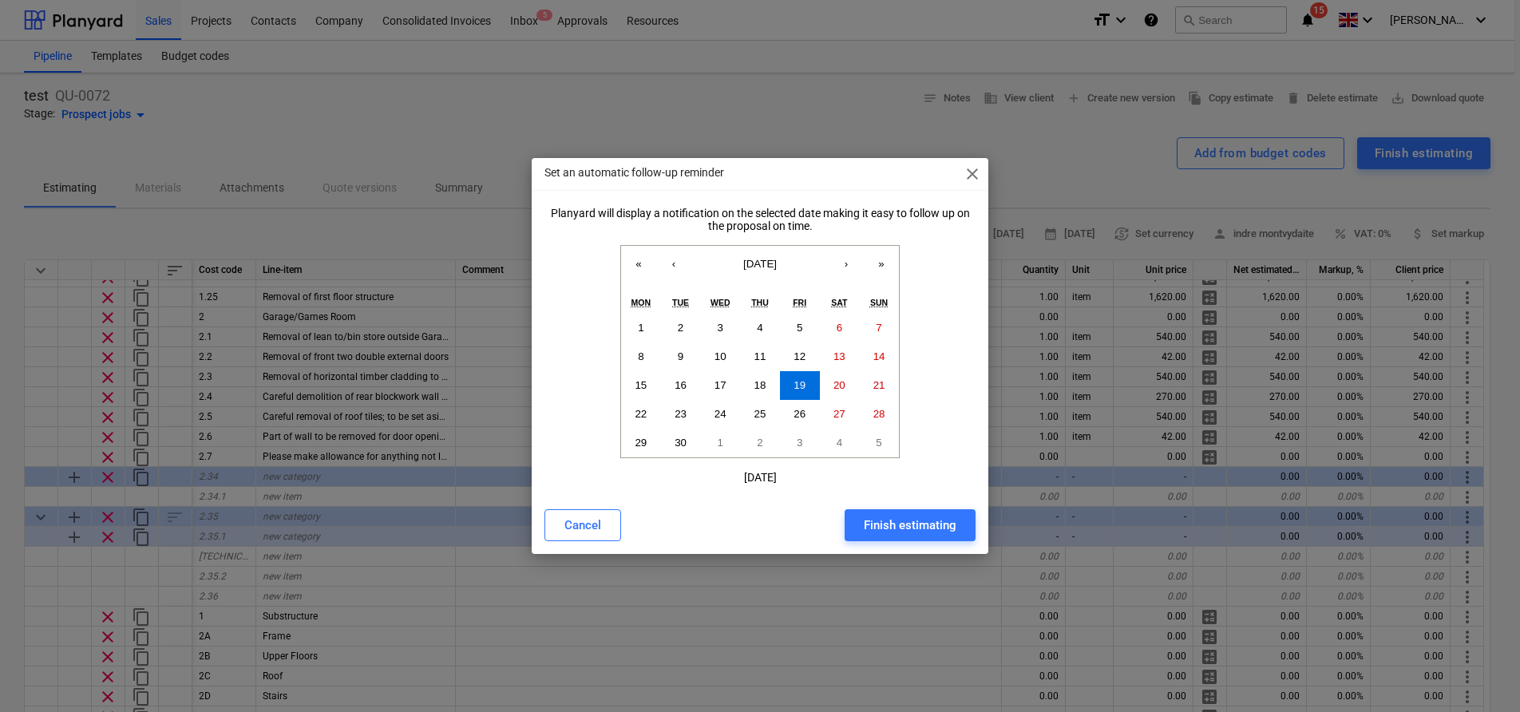
click at [876, 486] on div "Planyard will display a notification on the selected date making it easy to fol…" at bounding box center [760, 351] width 456 height 289
click at [890, 521] on div "Finish estimating" at bounding box center [910, 525] width 93 height 21
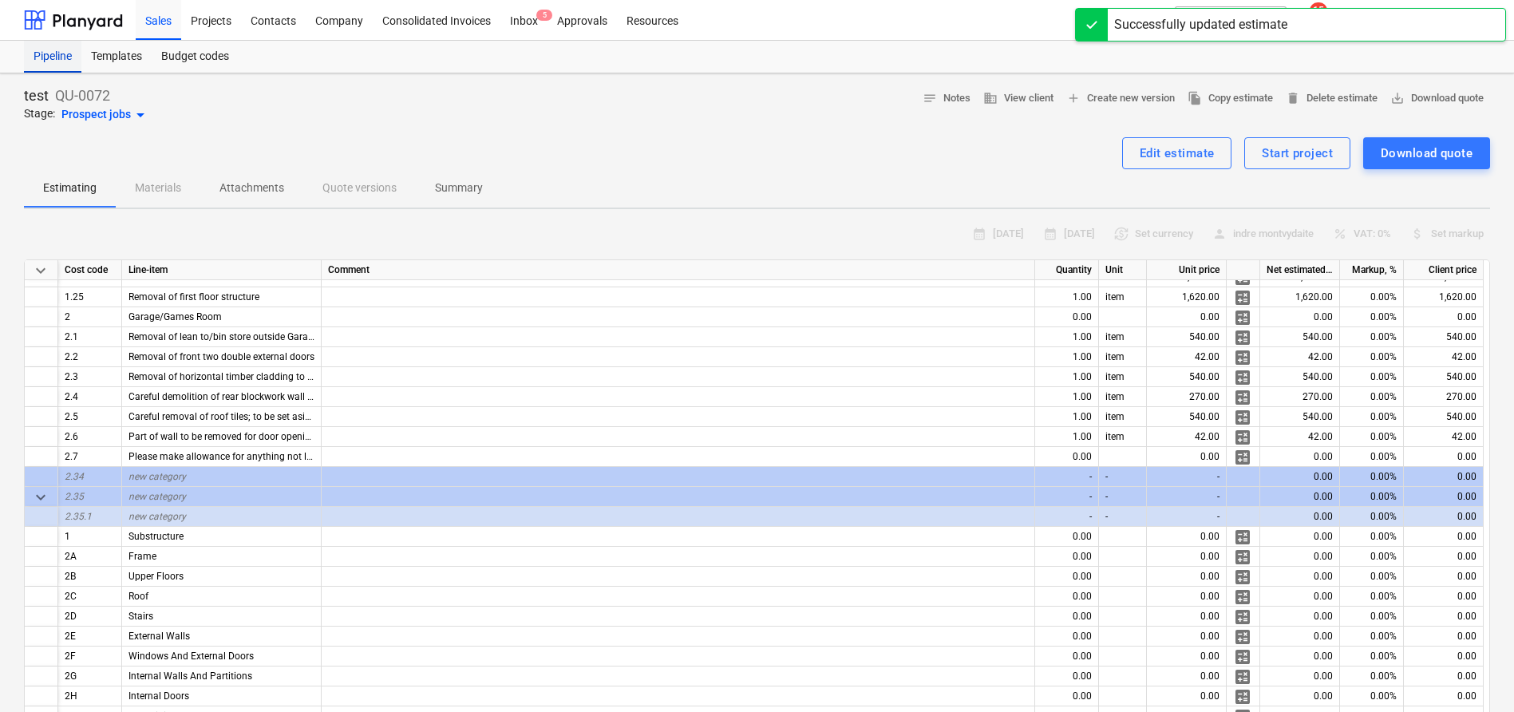
click at [41, 64] on div "Pipeline" at bounding box center [52, 57] width 57 height 32
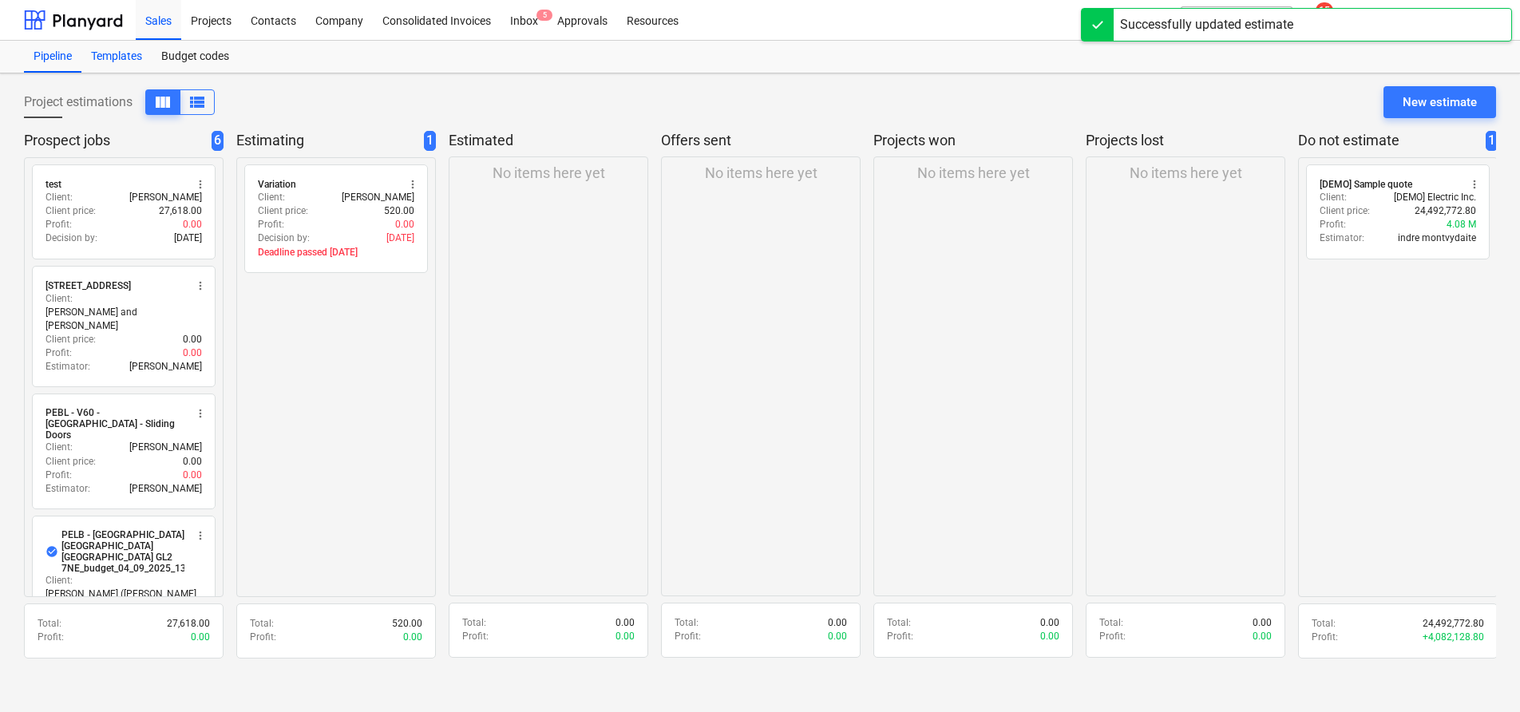
click at [112, 55] on div "Templates" at bounding box center [116, 57] width 70 height 32
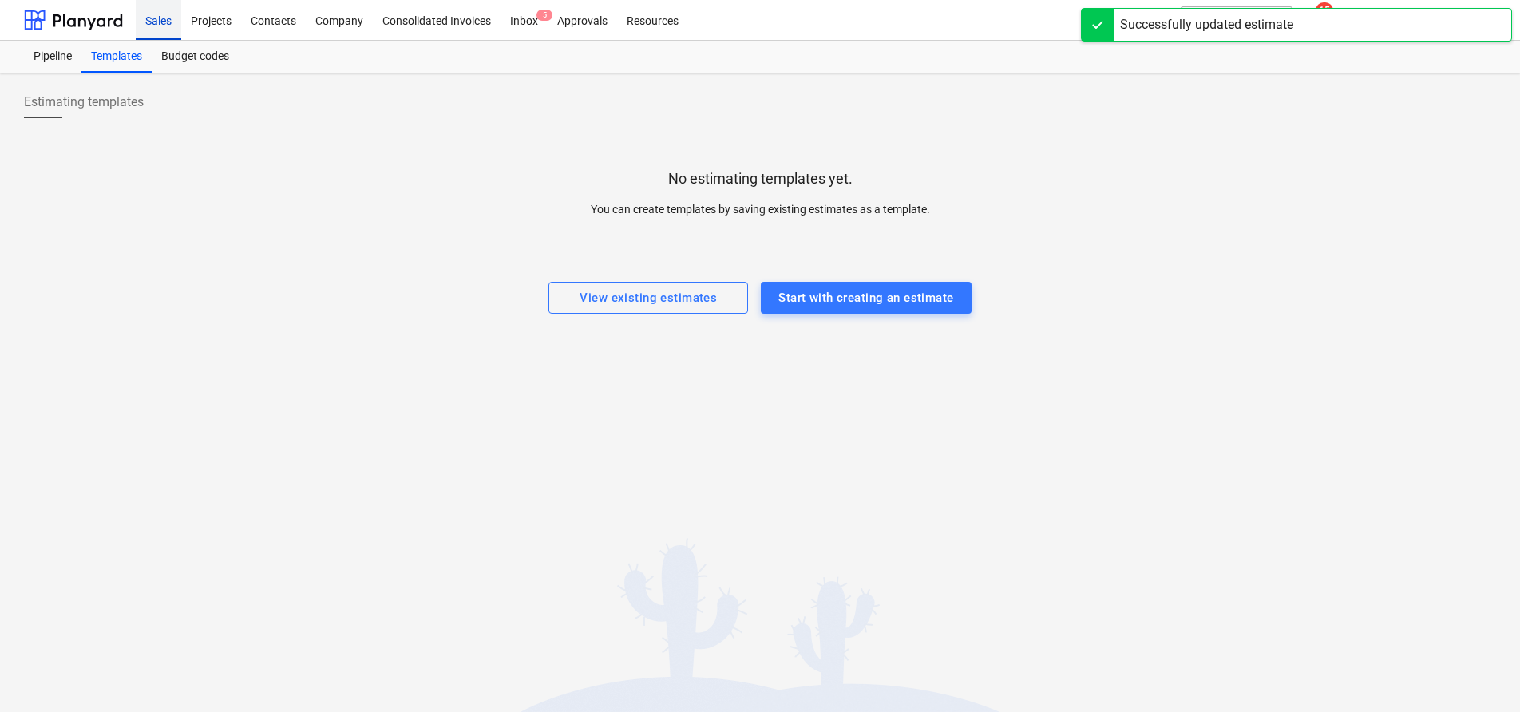
click at [171, 21] on div "Sales" at bounding box center [158, 19] width 45 height 41
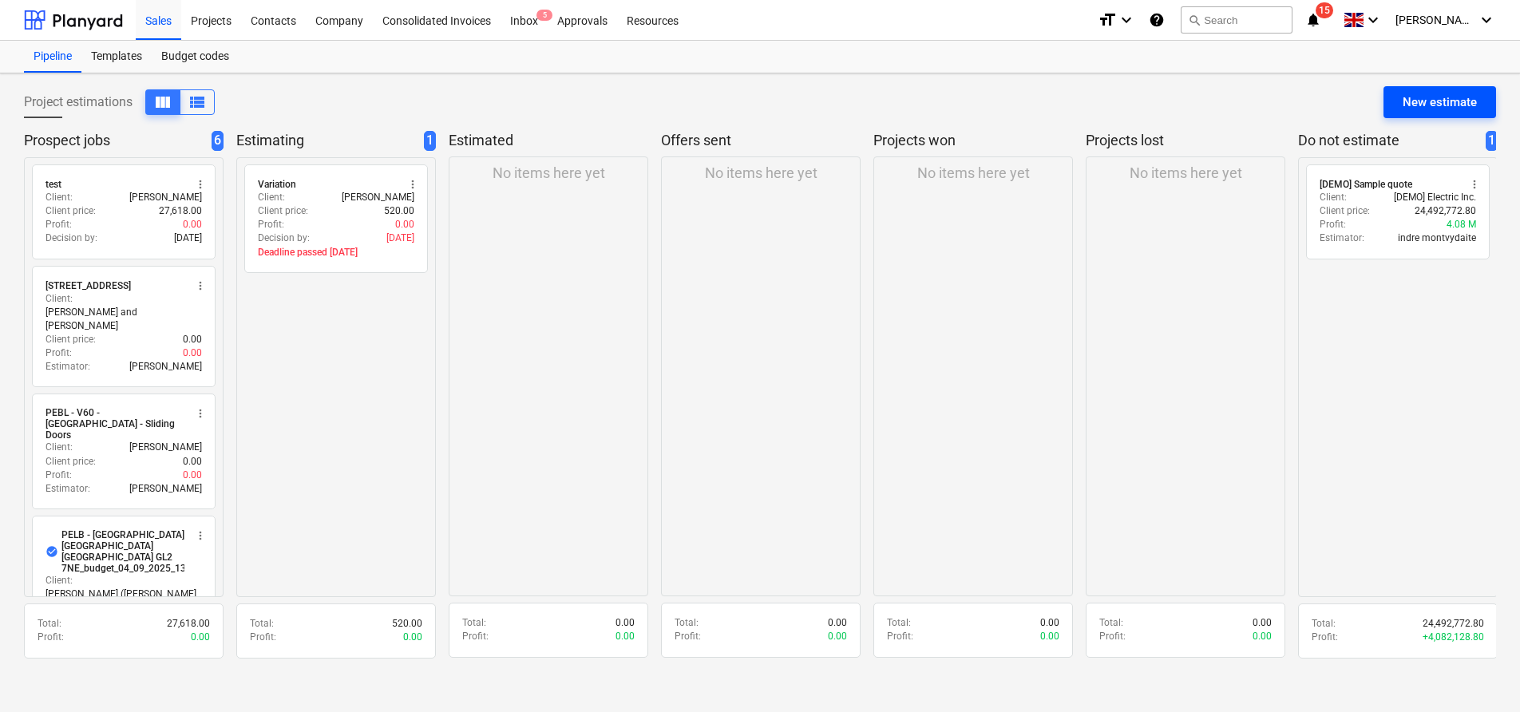
click at [1397, 108] on button "New estimate" at bounding box center [1439, 102] width 113 height 32
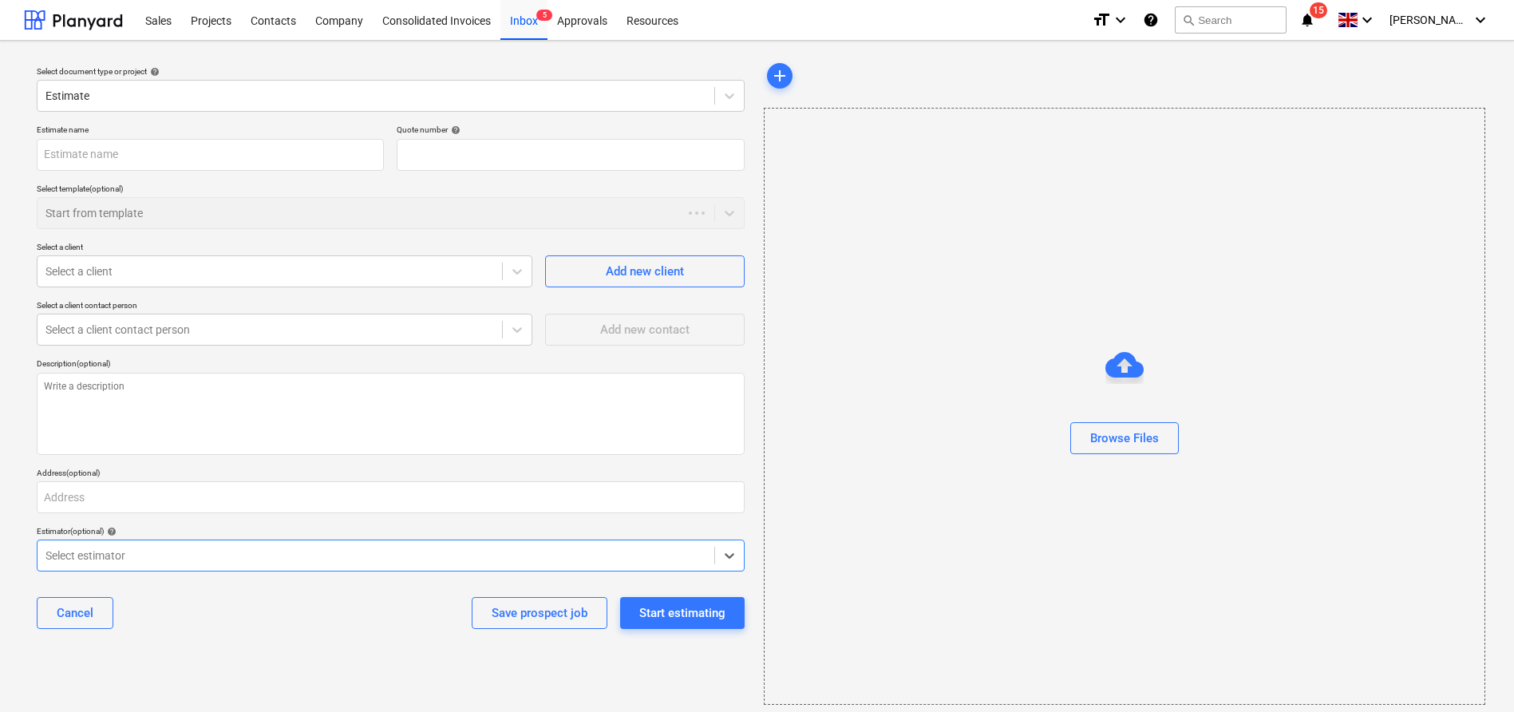
type textarea "x"
type input "QU-0074"
type textarea "x"
click at [279, 106] on div "Estimate" at bounding box center [376, 96] width 677 height 22
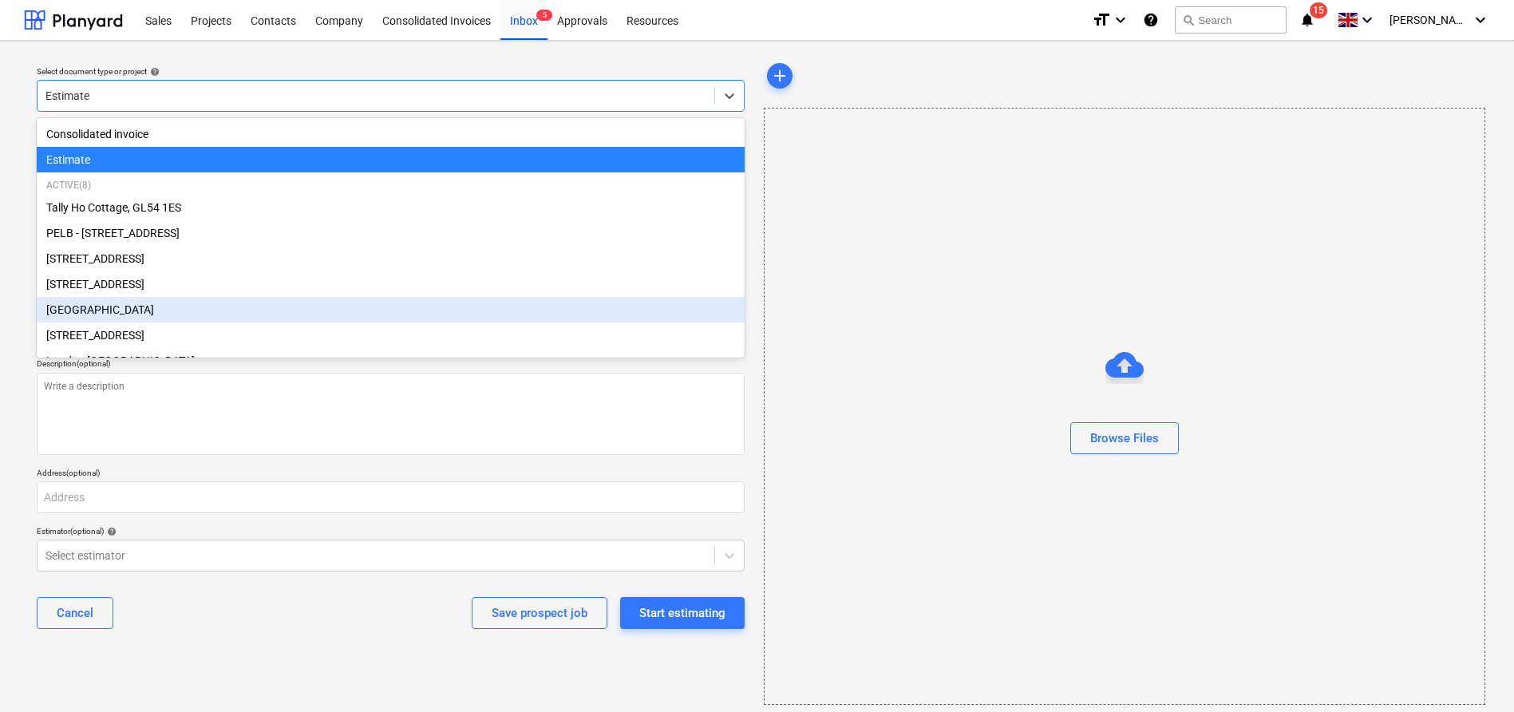
scroll to position [51, 0]
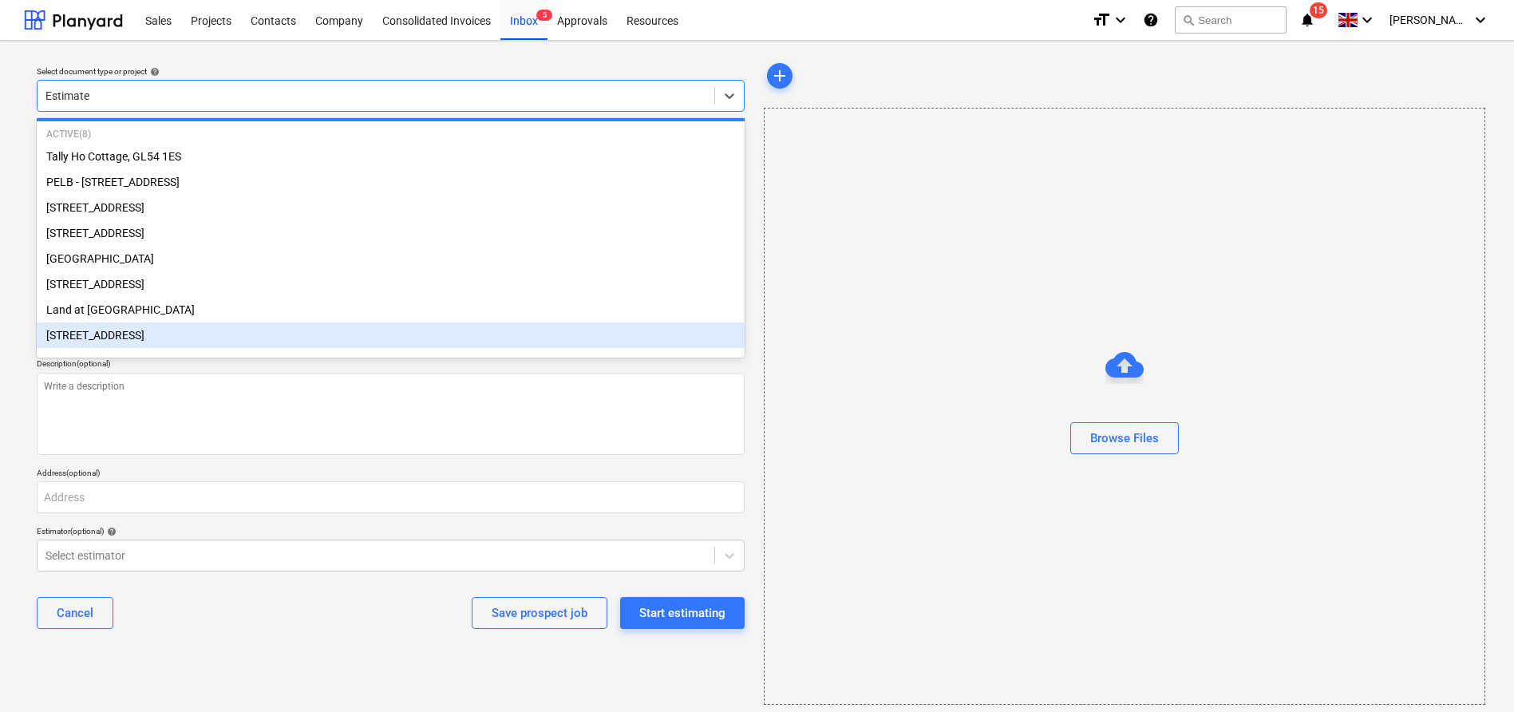
click at [279, 330] on div "[STREET_ADDRESS]" at bounding box center [391, 335] width 708 height 26
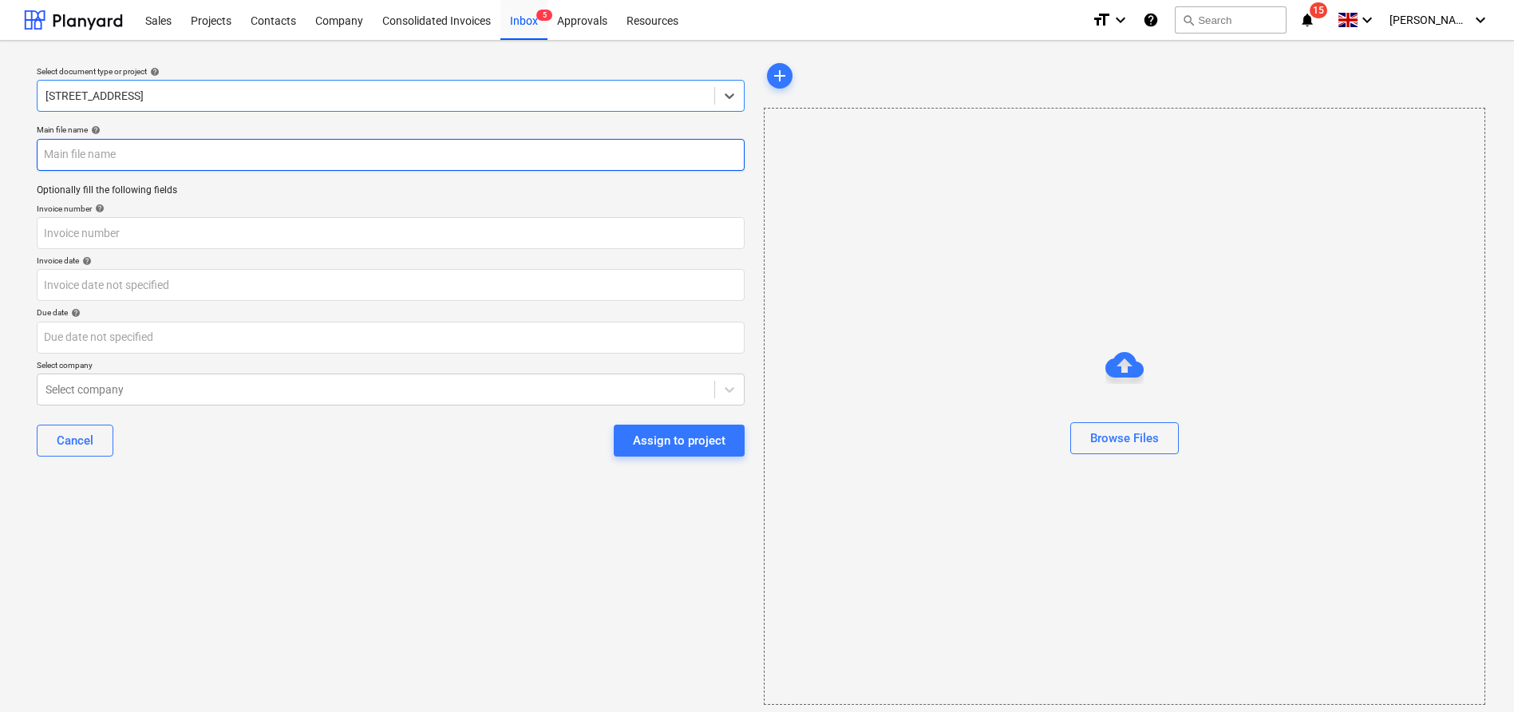
click at [184, 161] on input "text" at bounding box center [391, 155] width 708 height 32
type input "6HCR test"
click at [453, 509] on div "Select document type or project help [STREET_ADDRESS] - Phase 2 Main file name …" at bounding box center [390, 382] width 733 height 658
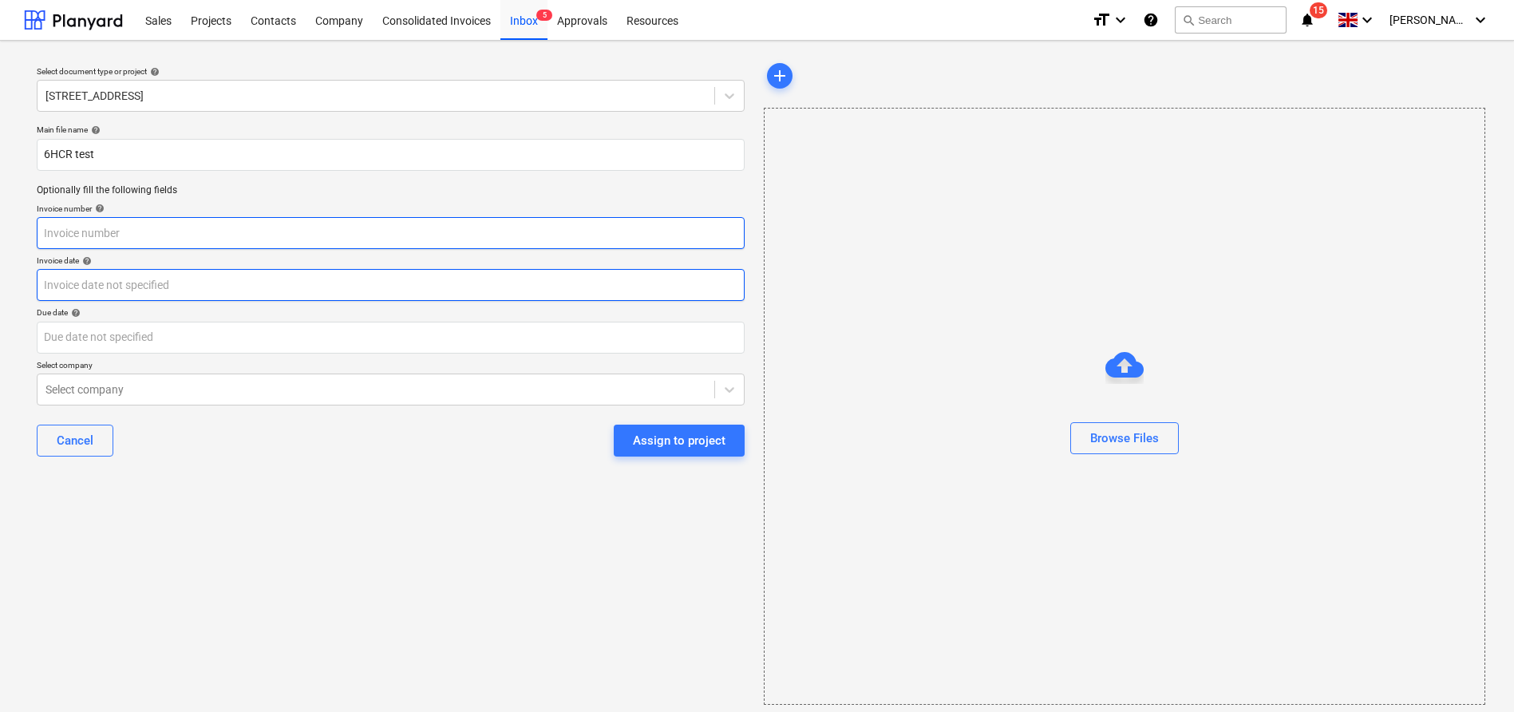
drag, startPoint x: 184, startPoint y: 240, endPoint x: 261, endPoint y: 275, distance: 84.7
click at [184, 240] on input "text" at bounding box center [391, 233] width 708 height 32
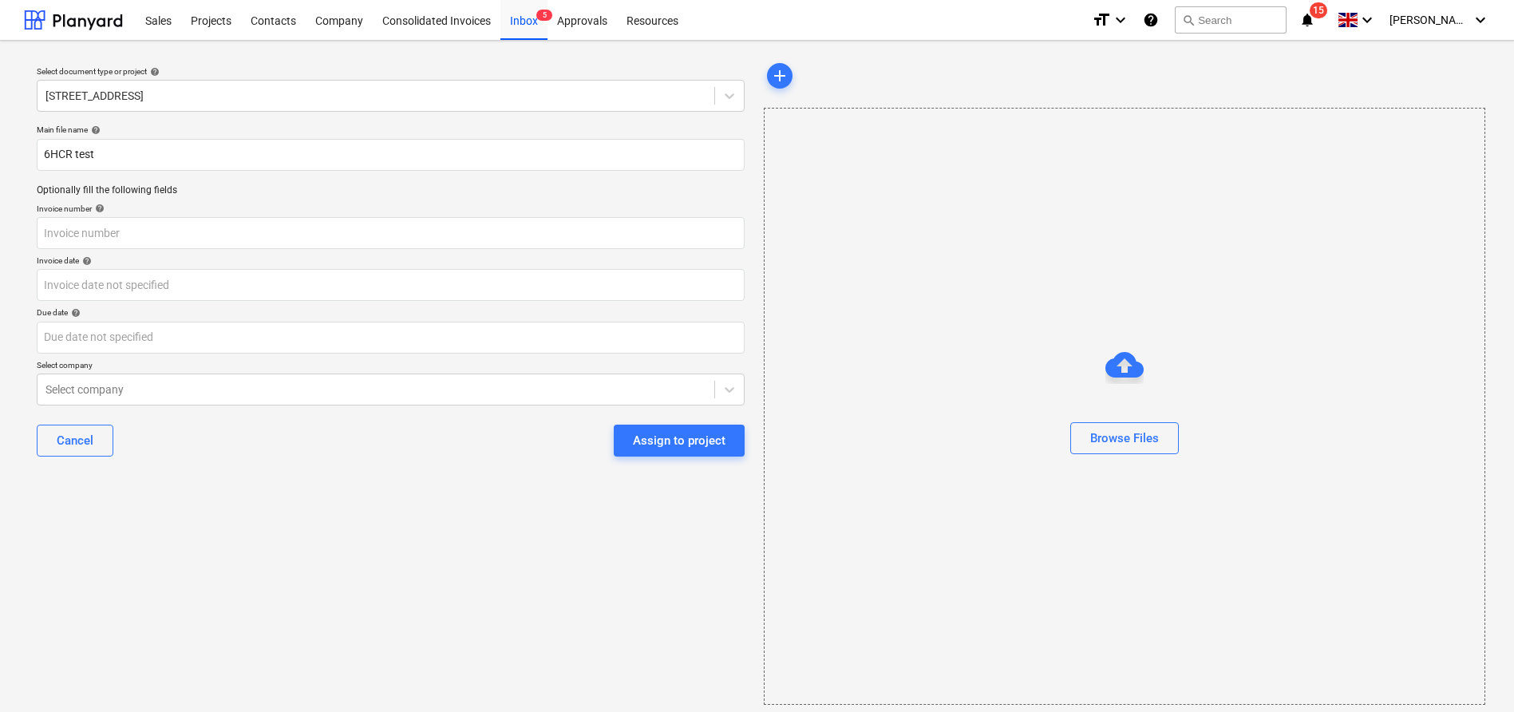
click at [587, 551] on div "Select document type or project help [STREET_ADDRESS] - Phase 2 Main file name …" at bounding box center [390, 382] width 733 height 658
click at [158, 24] on div "Sales" at bounding box center [158, 19] width 45 height 41
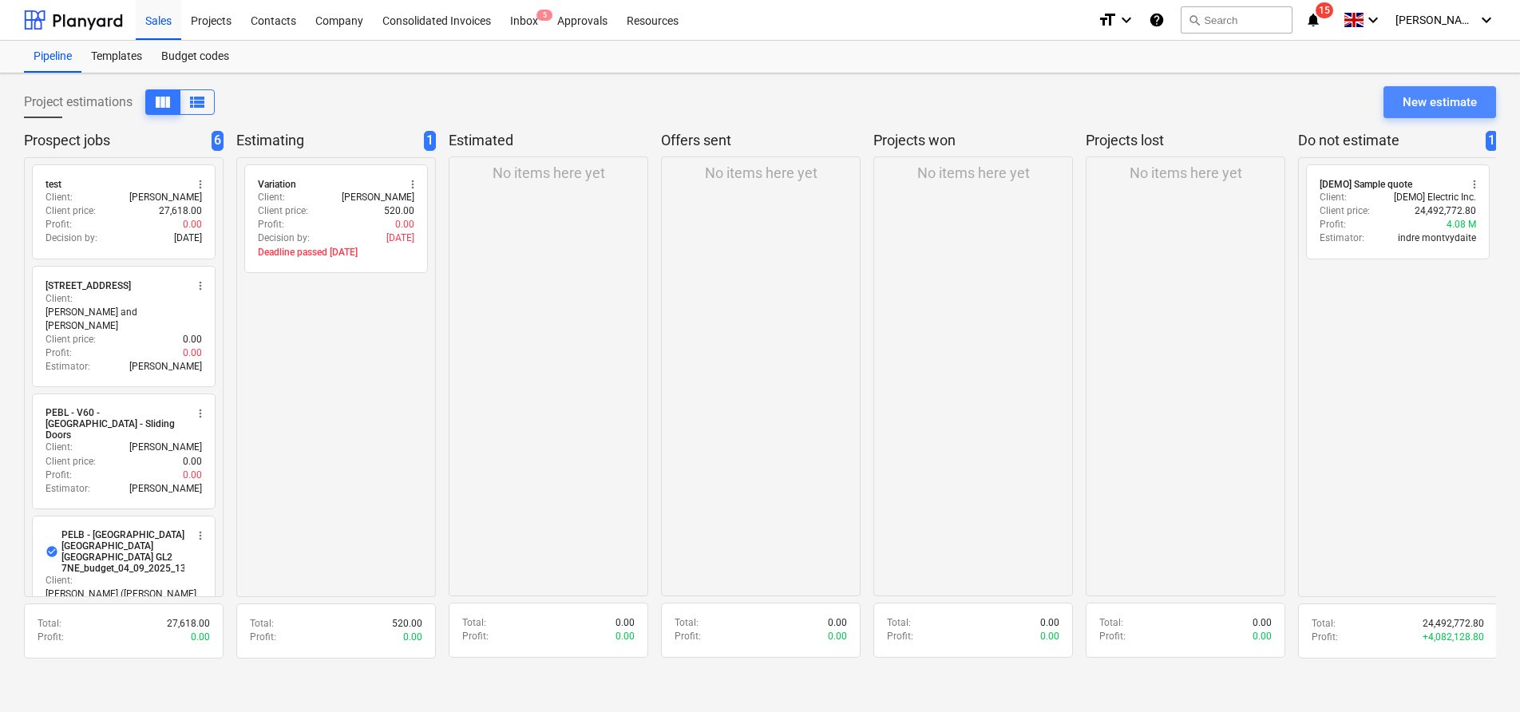
click at [1446, 113] on button "New estimate" at bounding box center [1439, 102] width 113 height 32
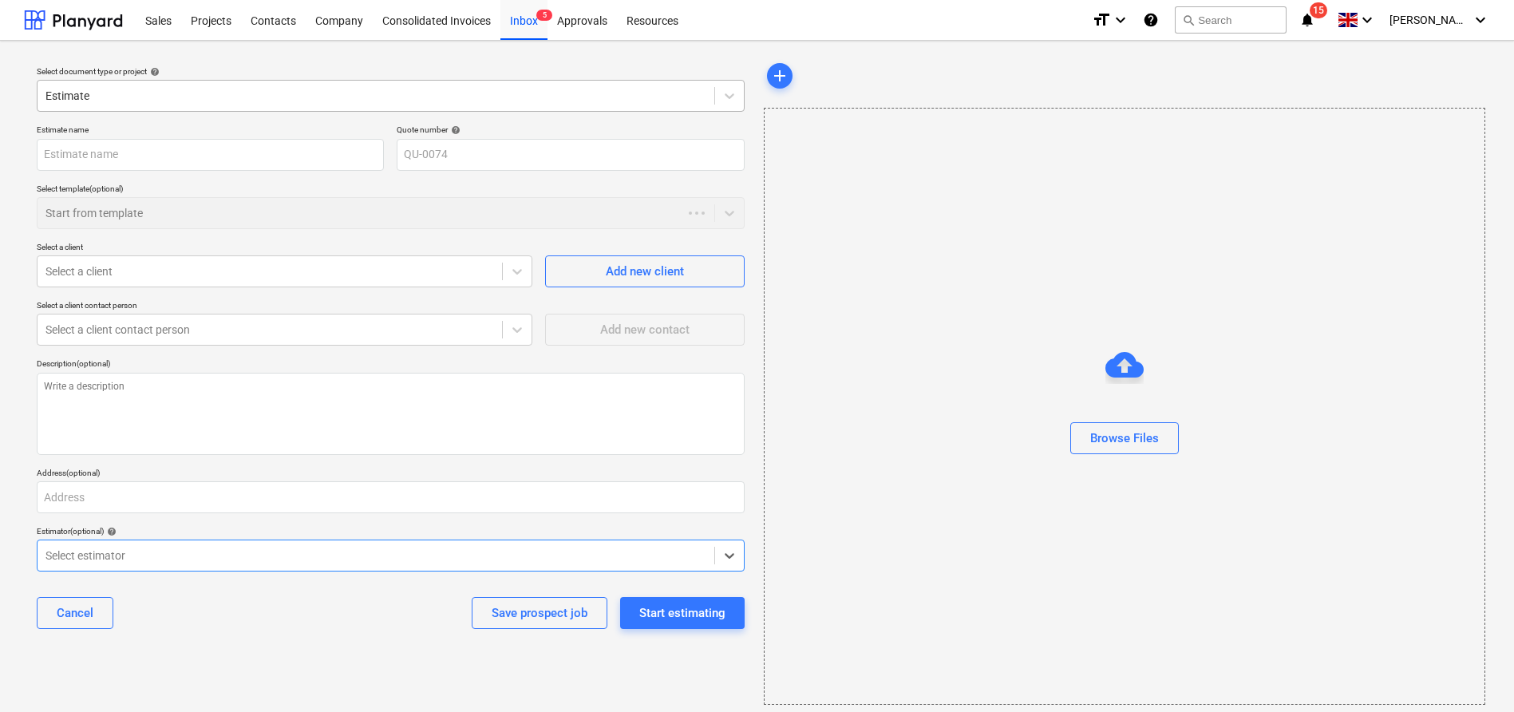
type textarea "x"
click at [178, 174] on div "Estimate name Quote number help QU-0074 Select template (optional) Start from t…" at bounding box center [390, 383] width 721 height 530
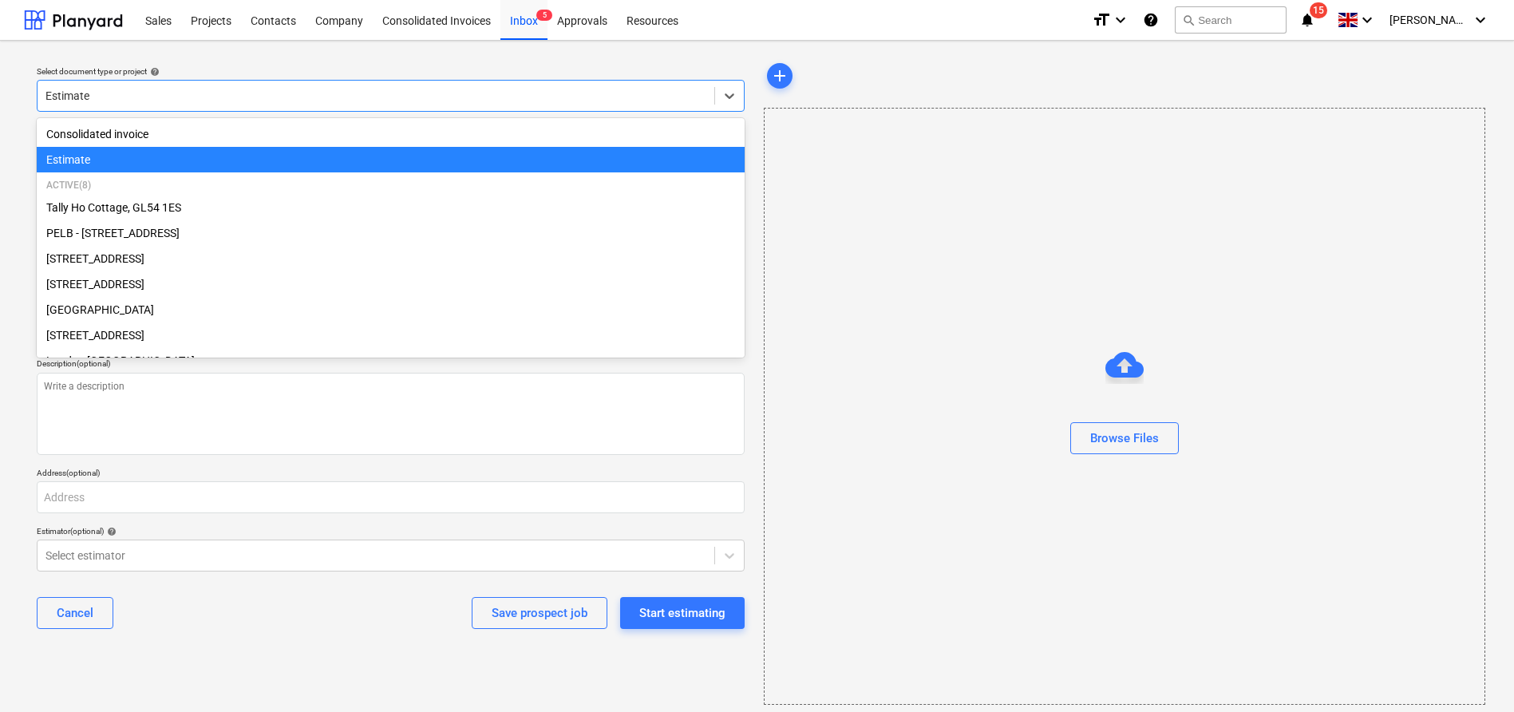
drag, startPoint x: 220, startPoint y: 85, endPoint x: 25, endPoint y: 71, distance: 196.1
click at [25, 71] on div "Select document type or project help option Estimate selected, 2 of 10. 10 resu…" at bounding box center [390, 382] width 733 height 658
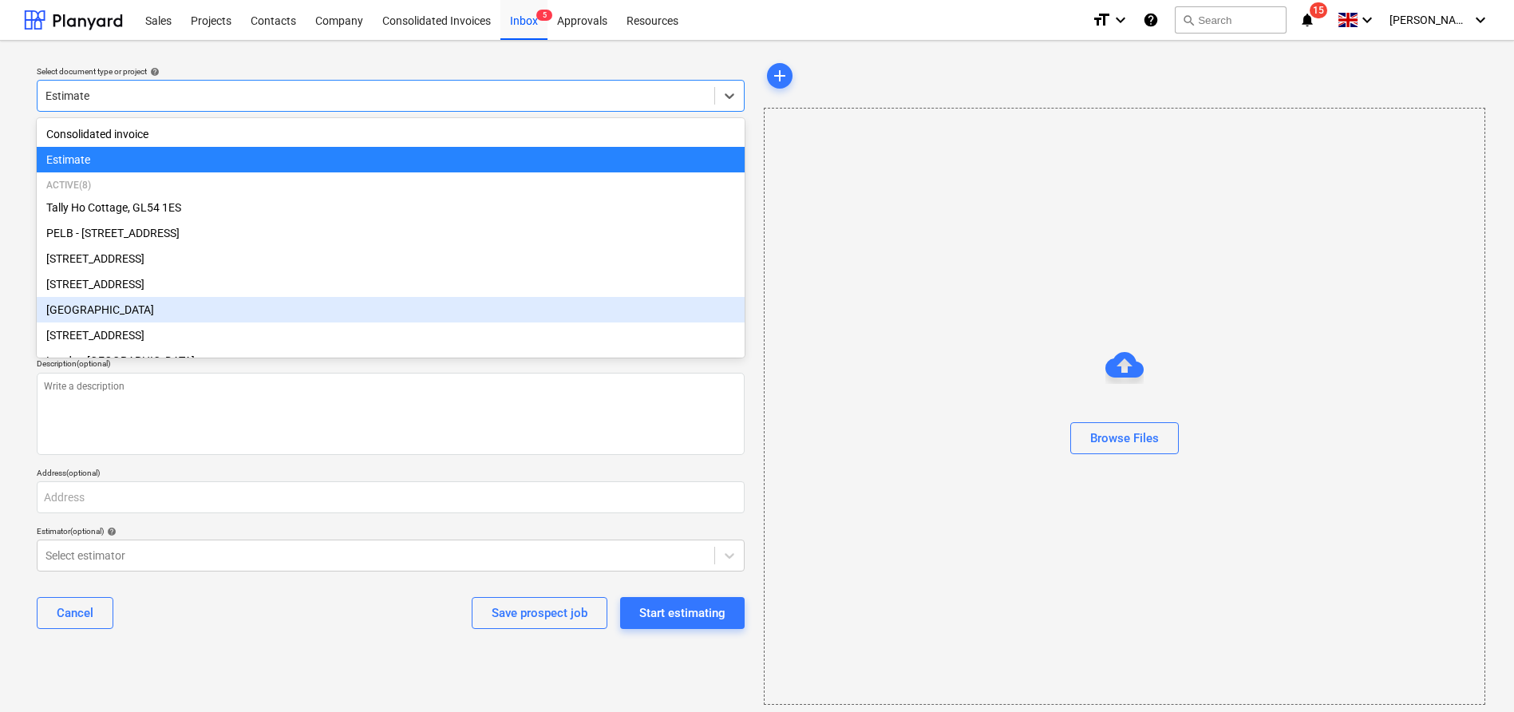
scroll to position [51, 0]
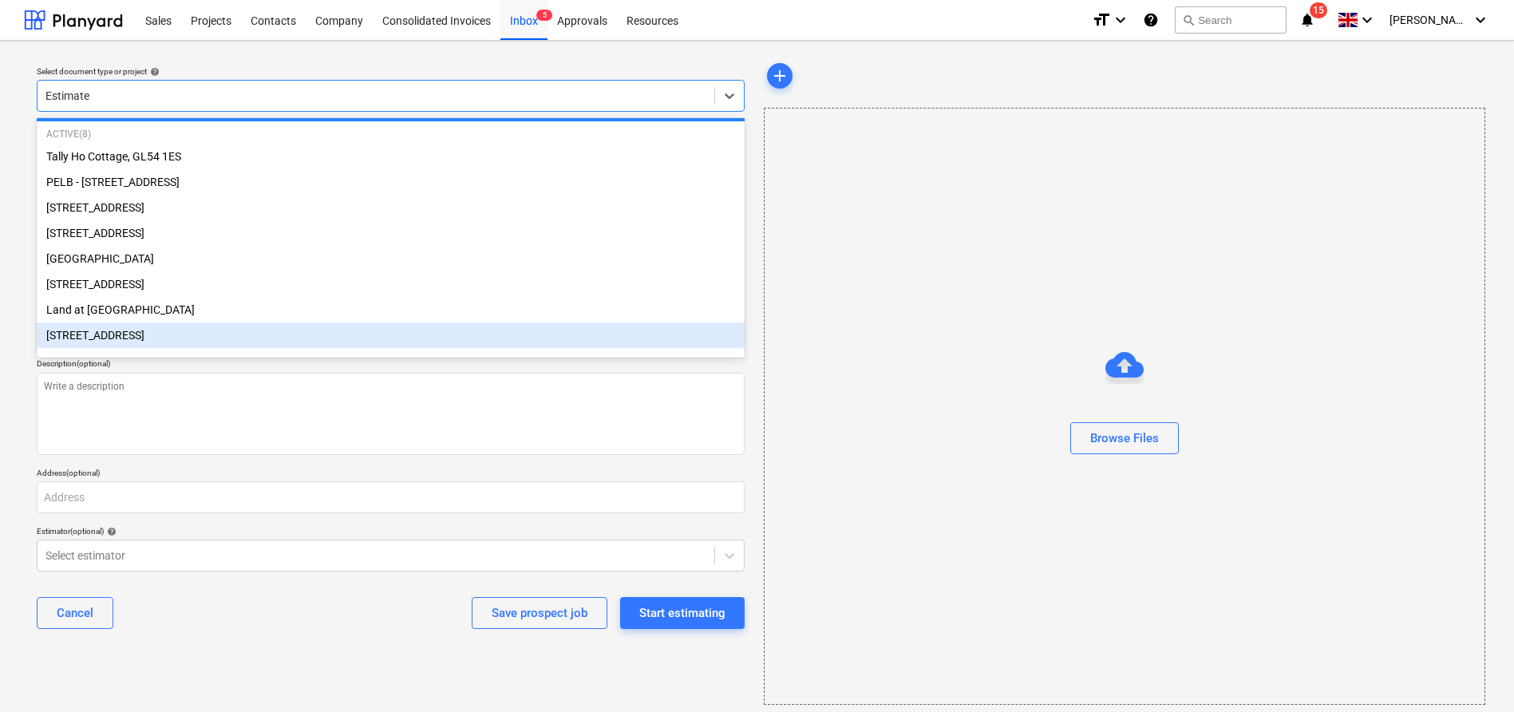
click at [228, 328] on div "[STREET_ADDRESS]" at bounding box center [391, 335] width 708 height 26
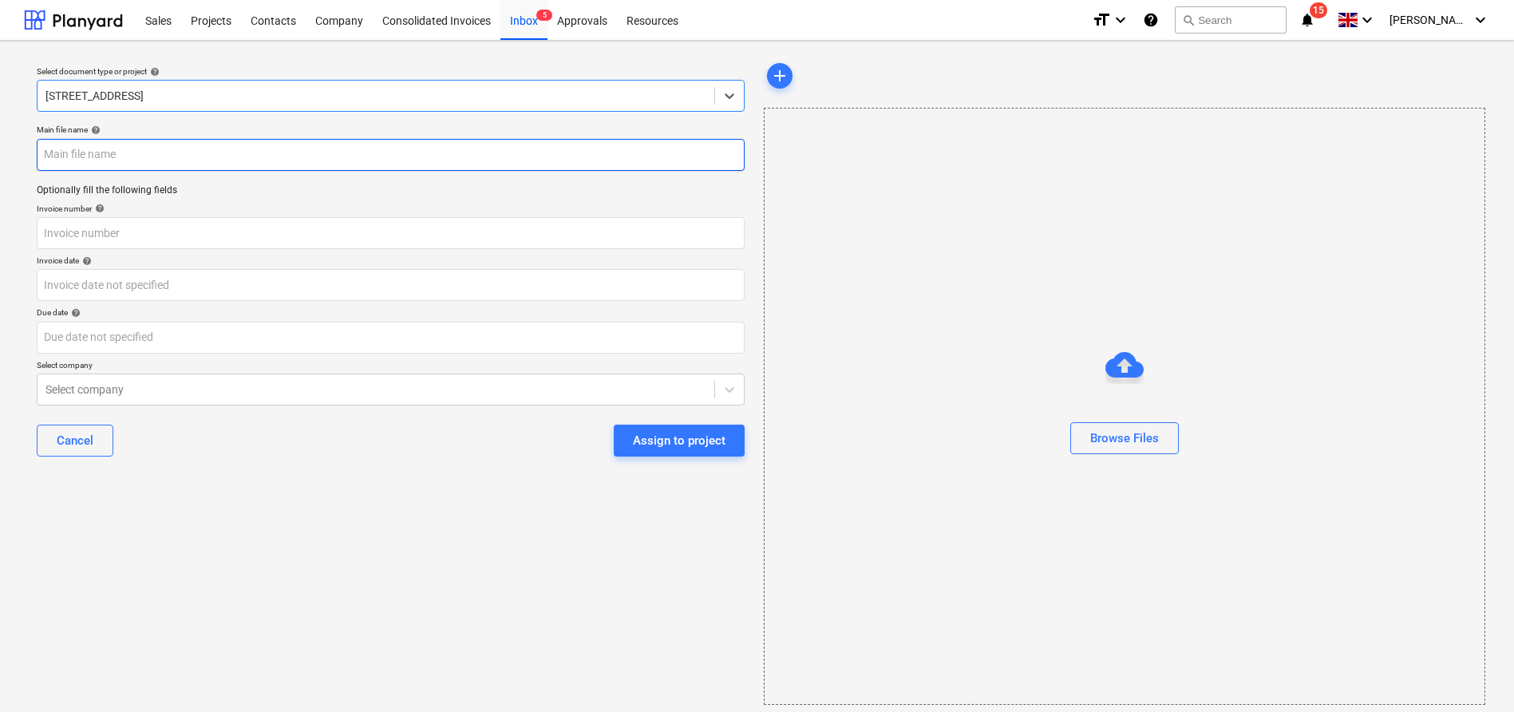
click at [155, 144] on input "text" at bounding box center [391, 155] width 708 height 32
type input "Y"
type input "Test"
click at [559, 560] on div "Select document type or project help [STREET_ADDRESS] Main file name help Test …" at bounding box center [390, 382] width 733 height 658
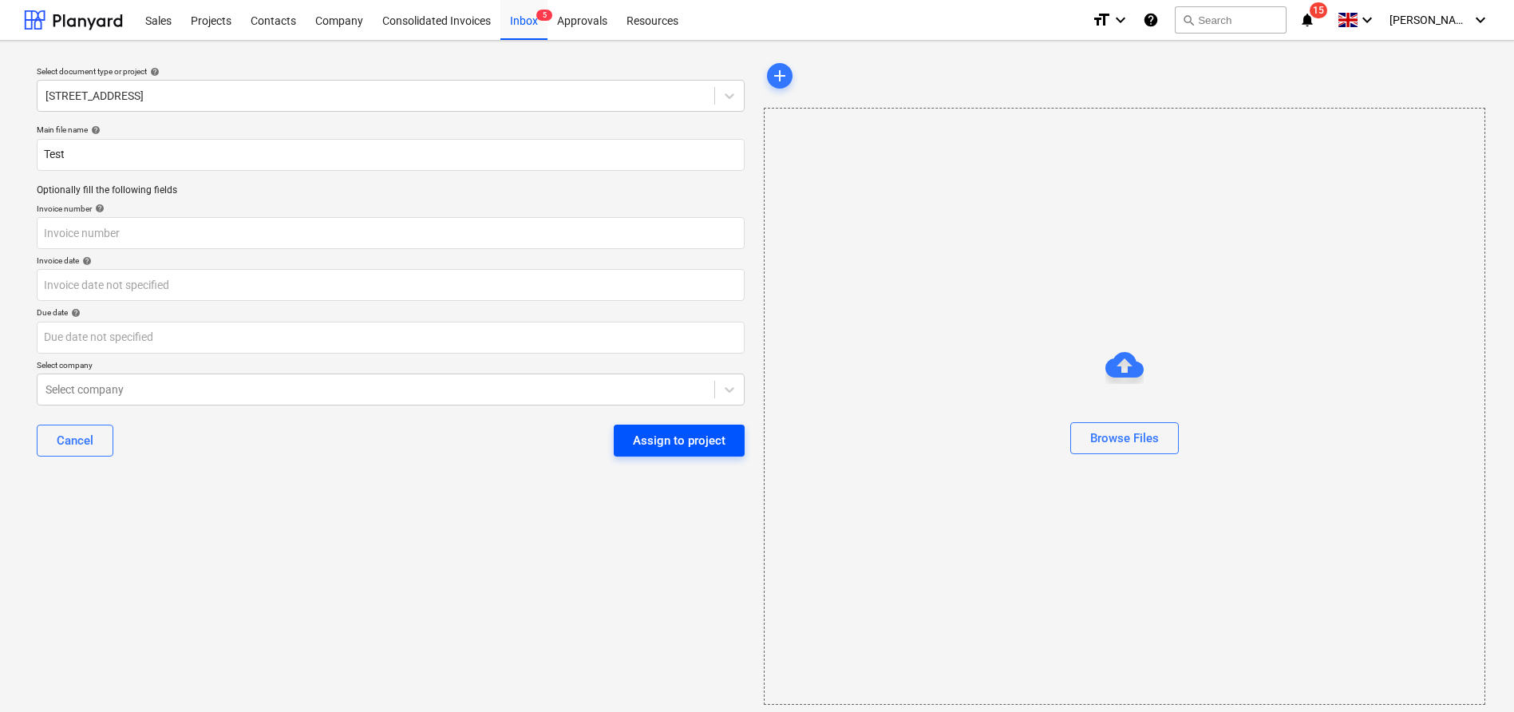
click at [675, 433] on div "Assign to project" at bounding box center [679, 440] width 93 height 21
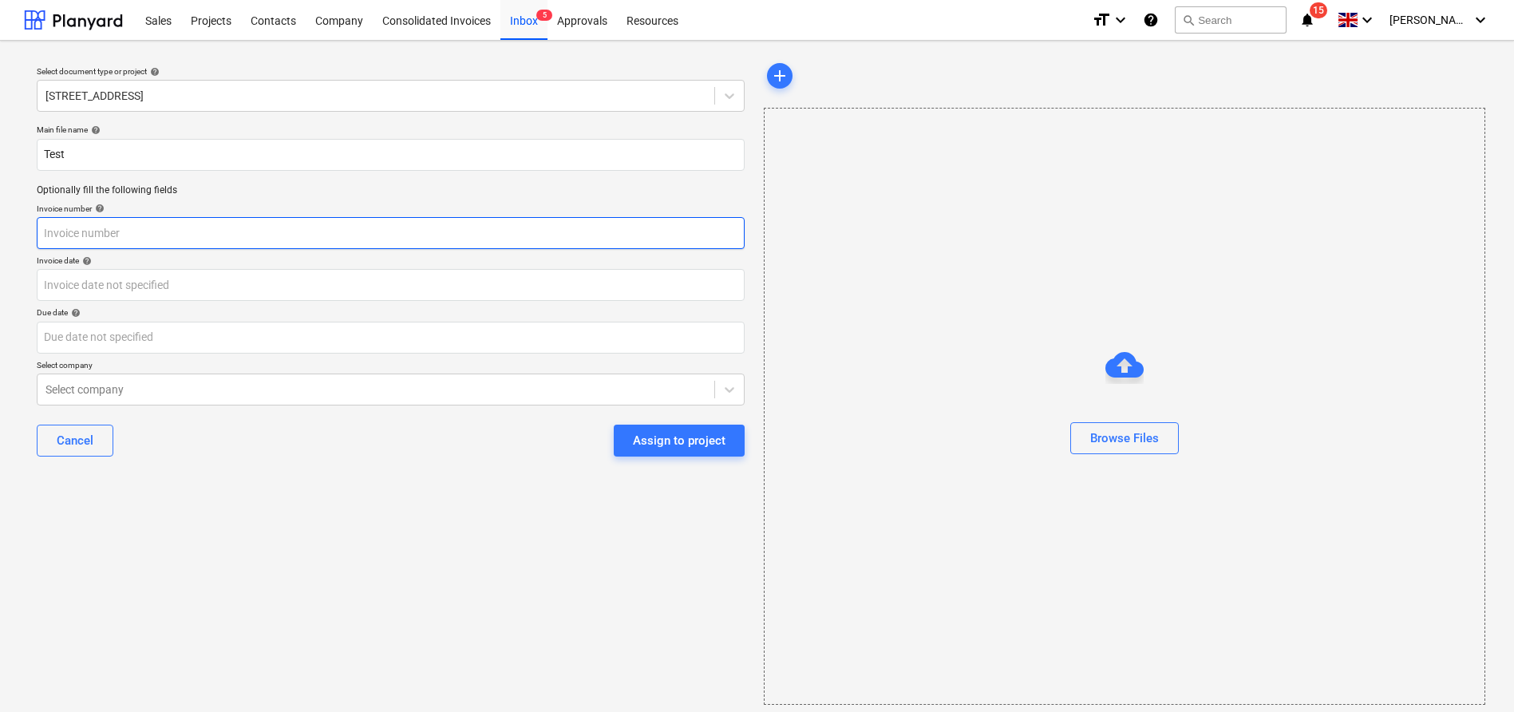
click at [211, 234] on input "text" at bounding box center [391, 233] width 708 height 32
click at [142, 30] on div "Sales" at bounding box center [158, 19] width 45 height 41
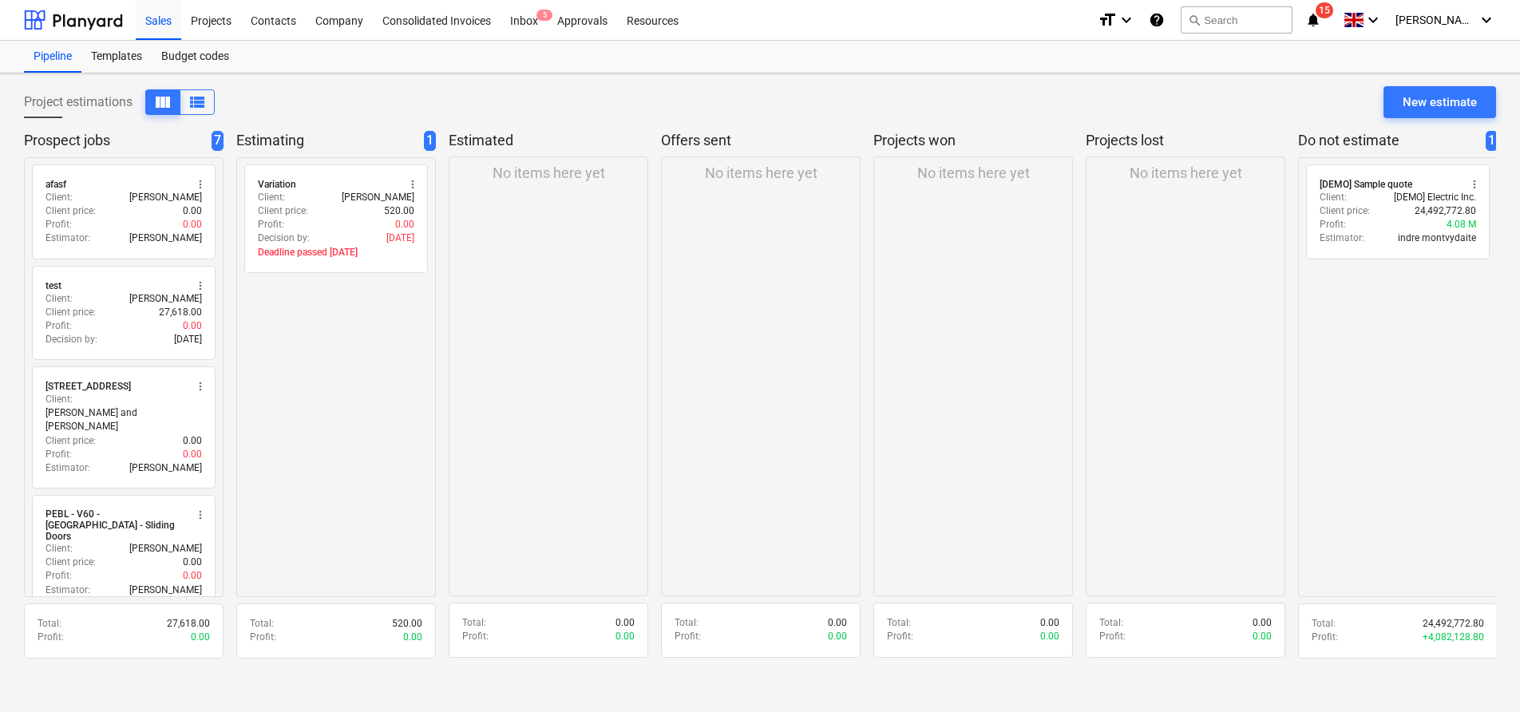
click at [1437, 119] on div "Project estimations view_column view_list New estimate" at bounding box center [760, 108] width 1472 height 45
click at [1439, 110] on div "New estimate" at bounding box center [1439, 102] width 74 height 21
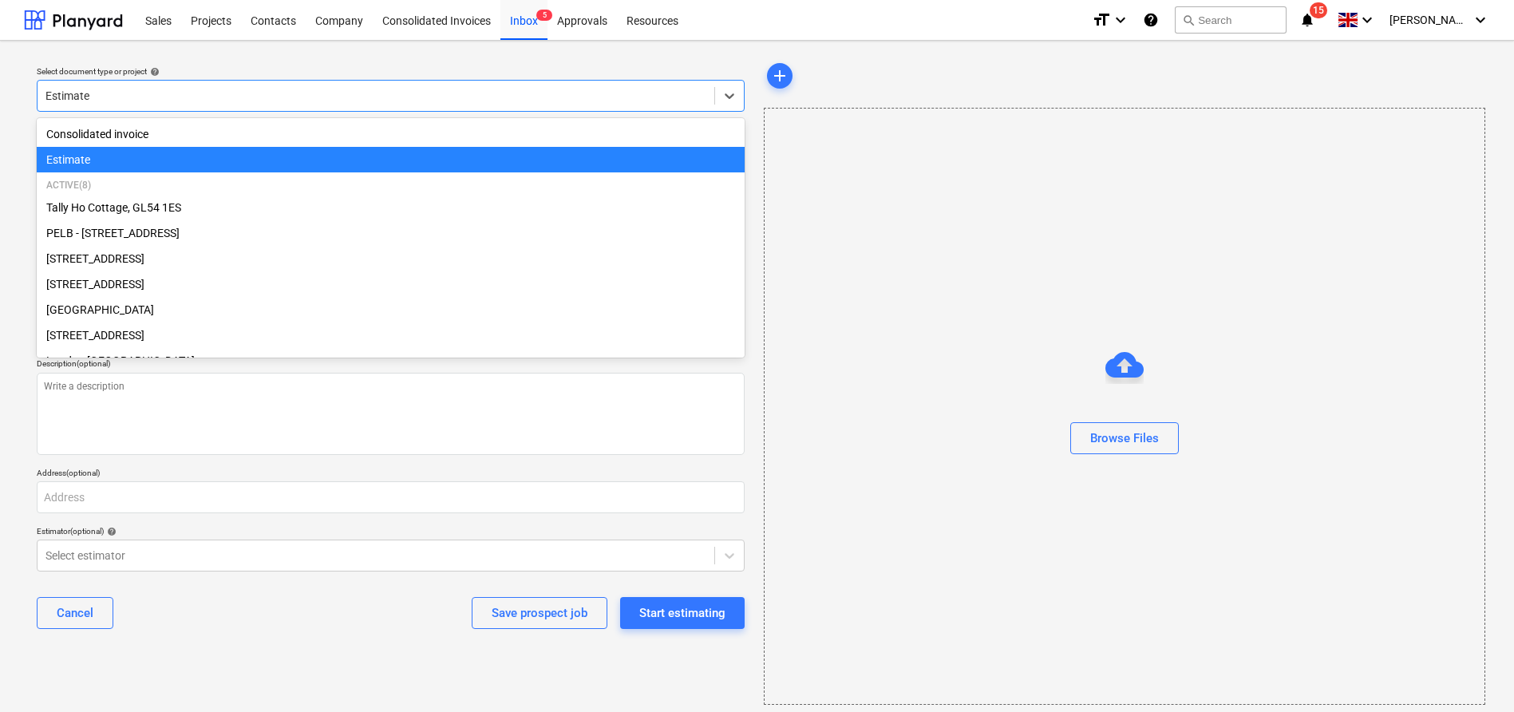
click at [334, 93] on div at bounding box center [375, 96] width 661 height 16
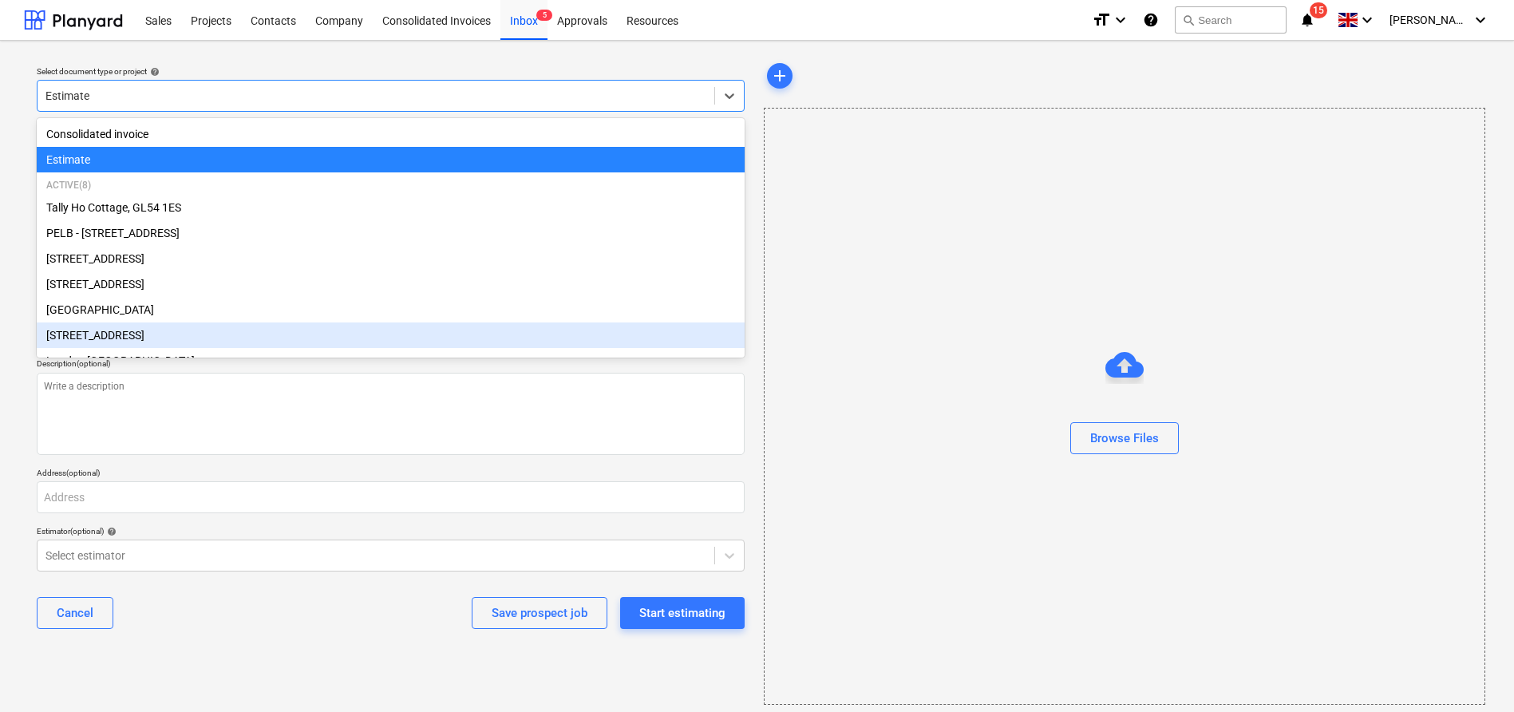
scroll to position [51, 0]
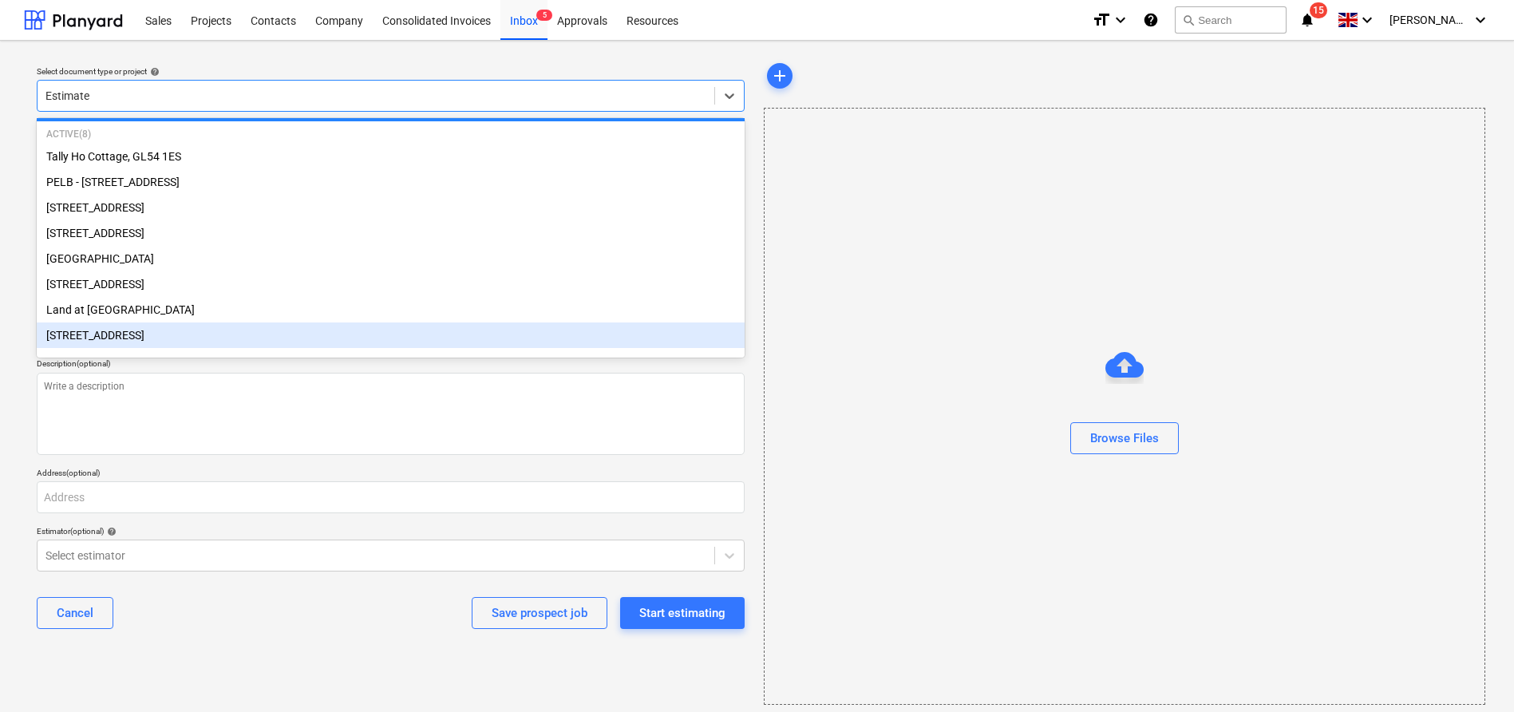
click at [291, 338] on div "[STREET_ADDRESS]" at bounding box center [391, 335] width 708 height 26
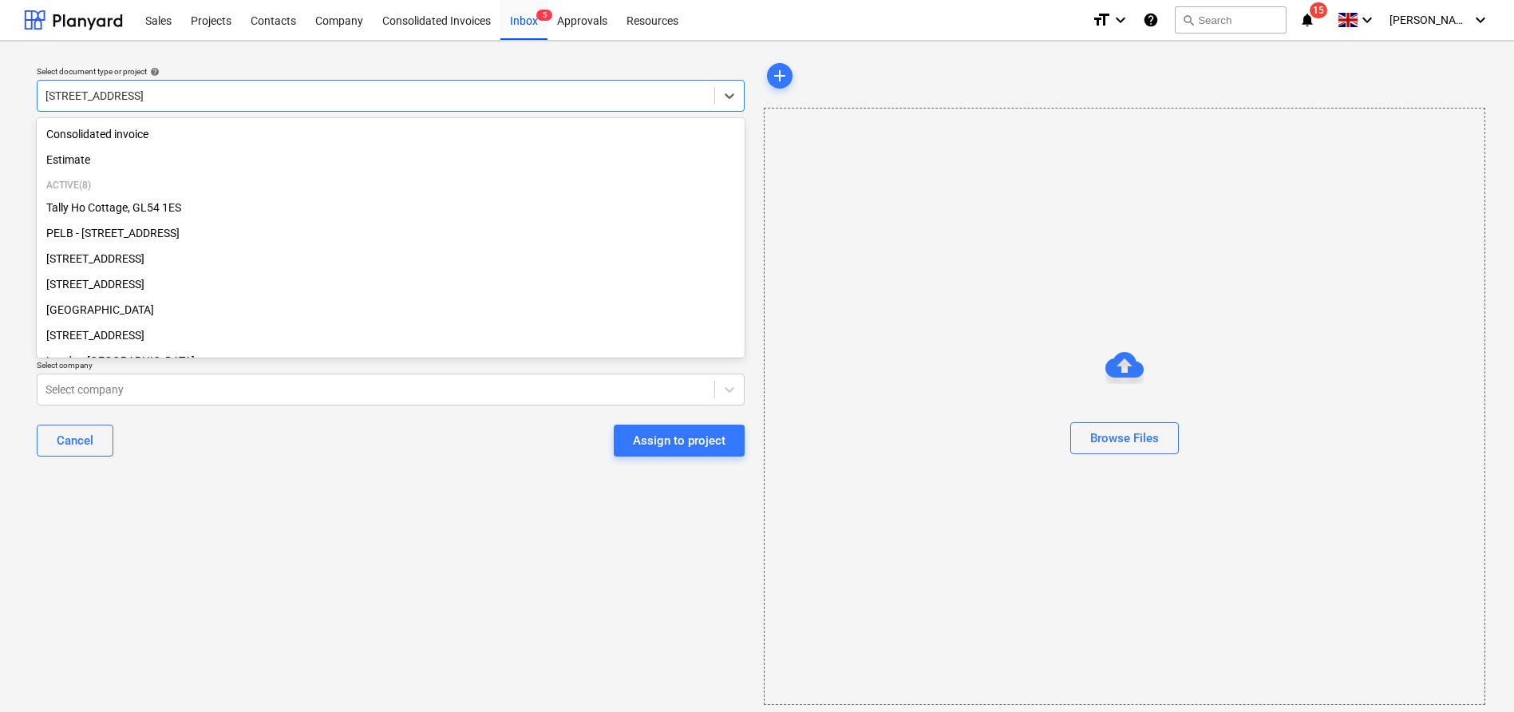
click at [309, 96] on div at bounding box center [375, 96] width 661 height 16
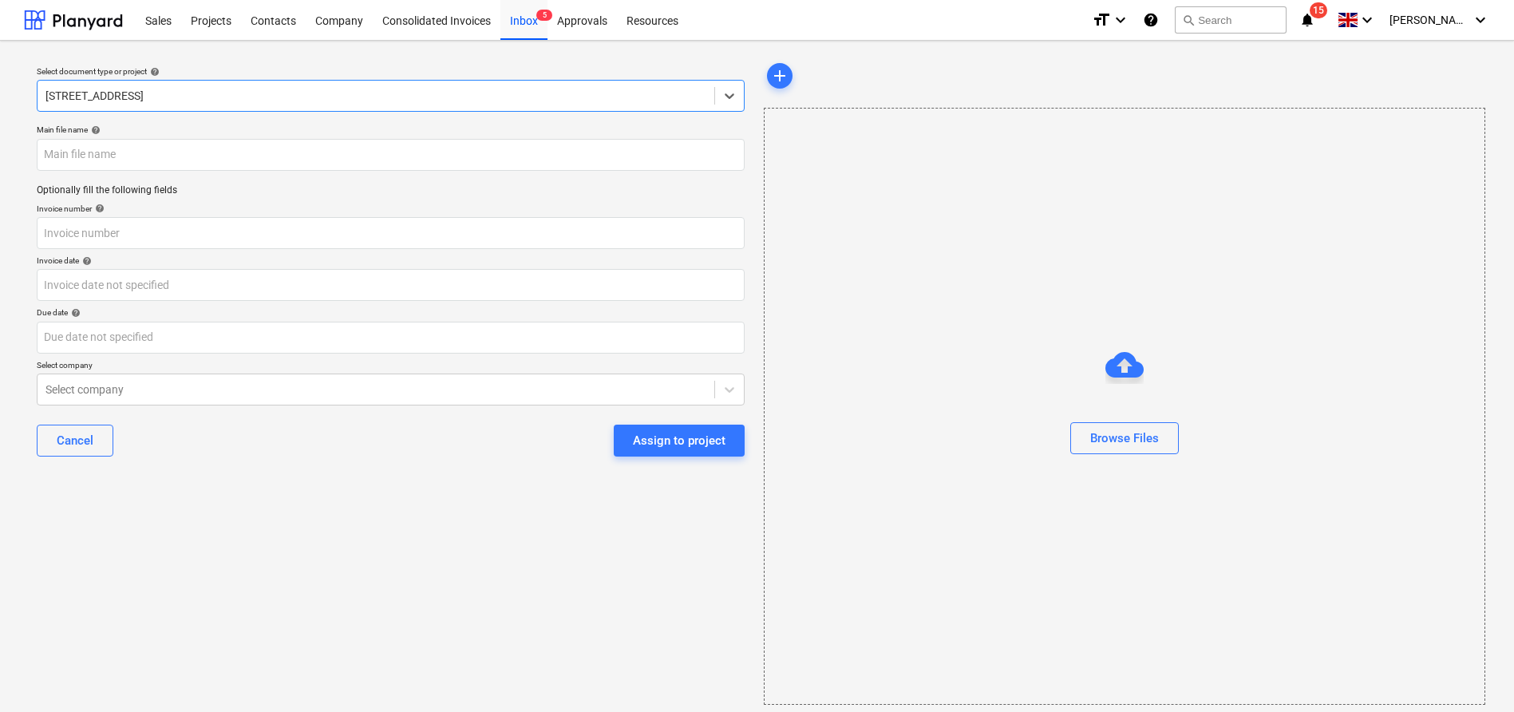
click at [231, 100] on div at bounding box center [375, 96] width 661 height 16
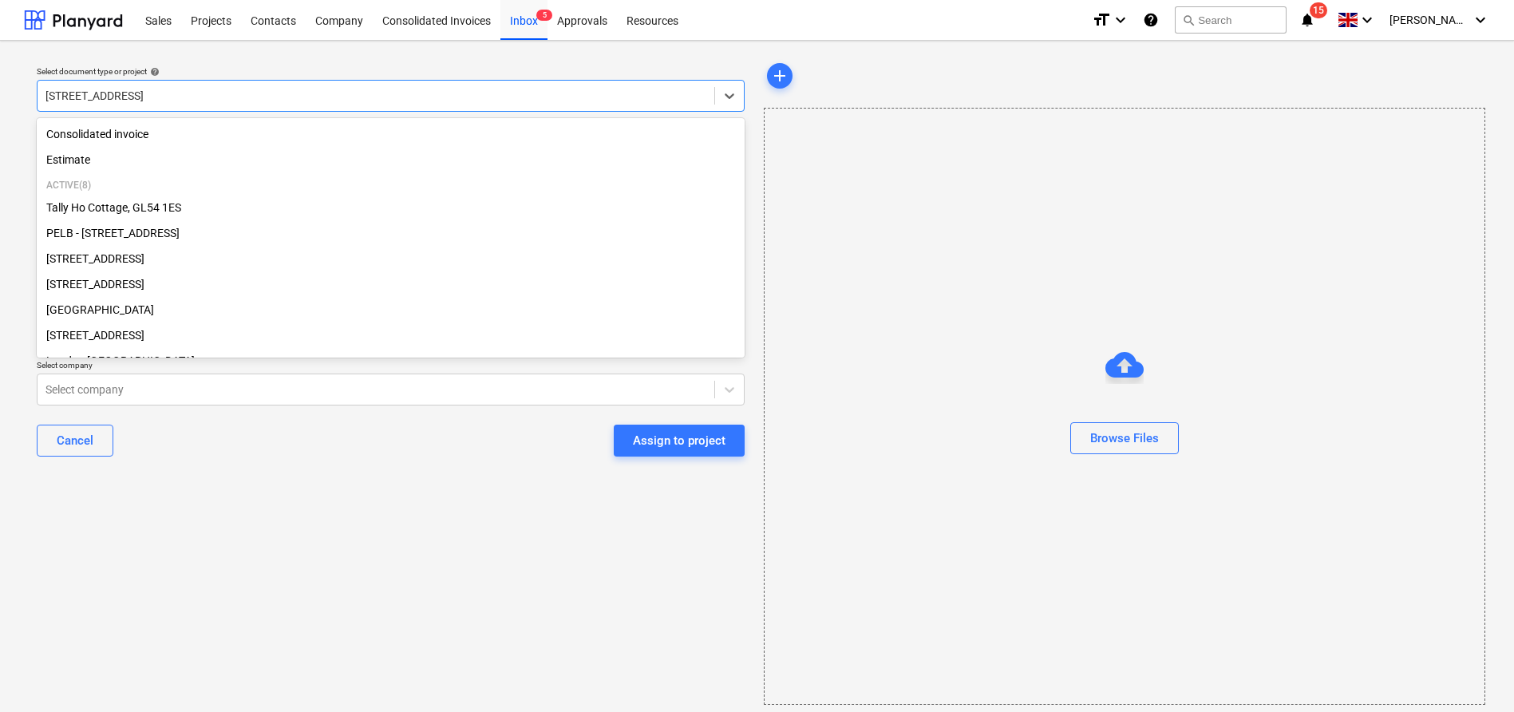
click at [232, 97] on div at bounding box center [375, 96] width 661 height 16
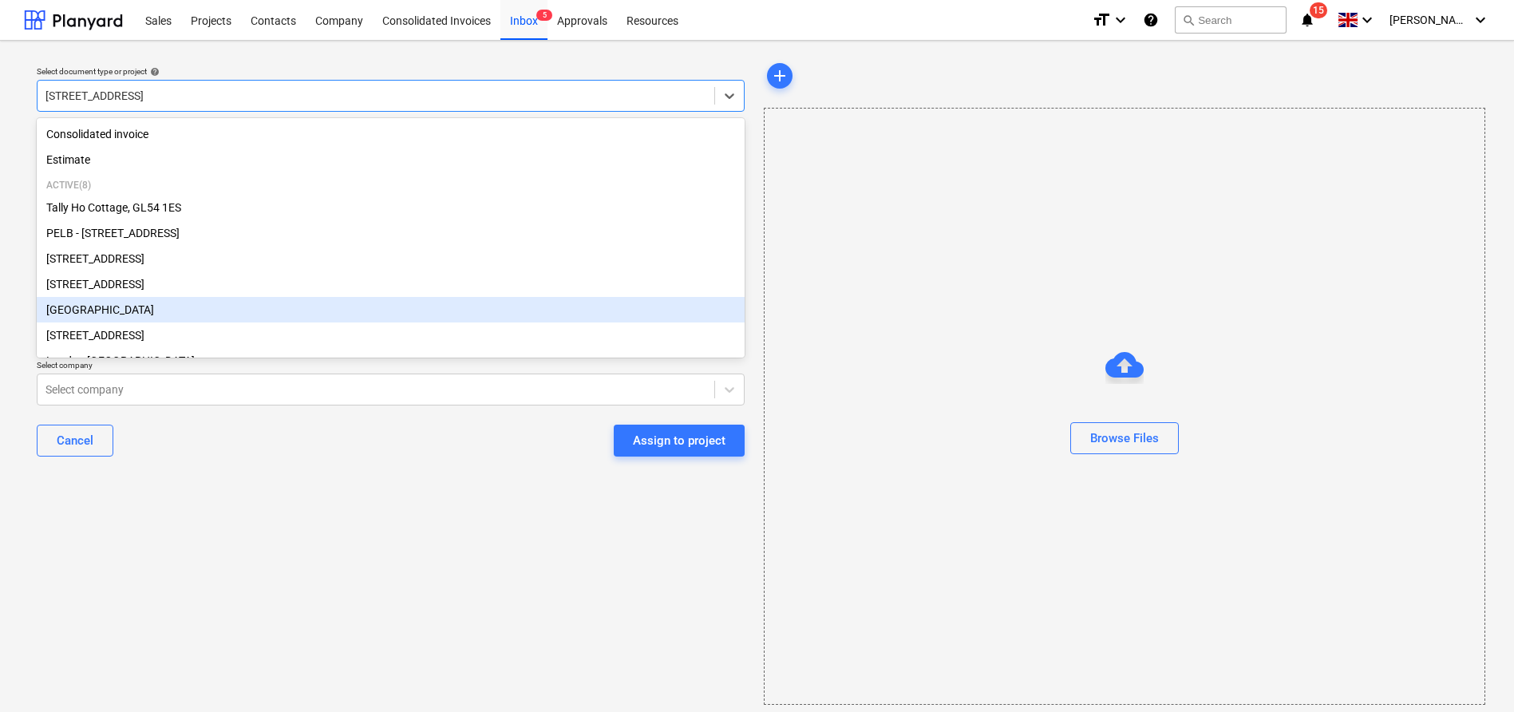
scroll to position [51, 0]
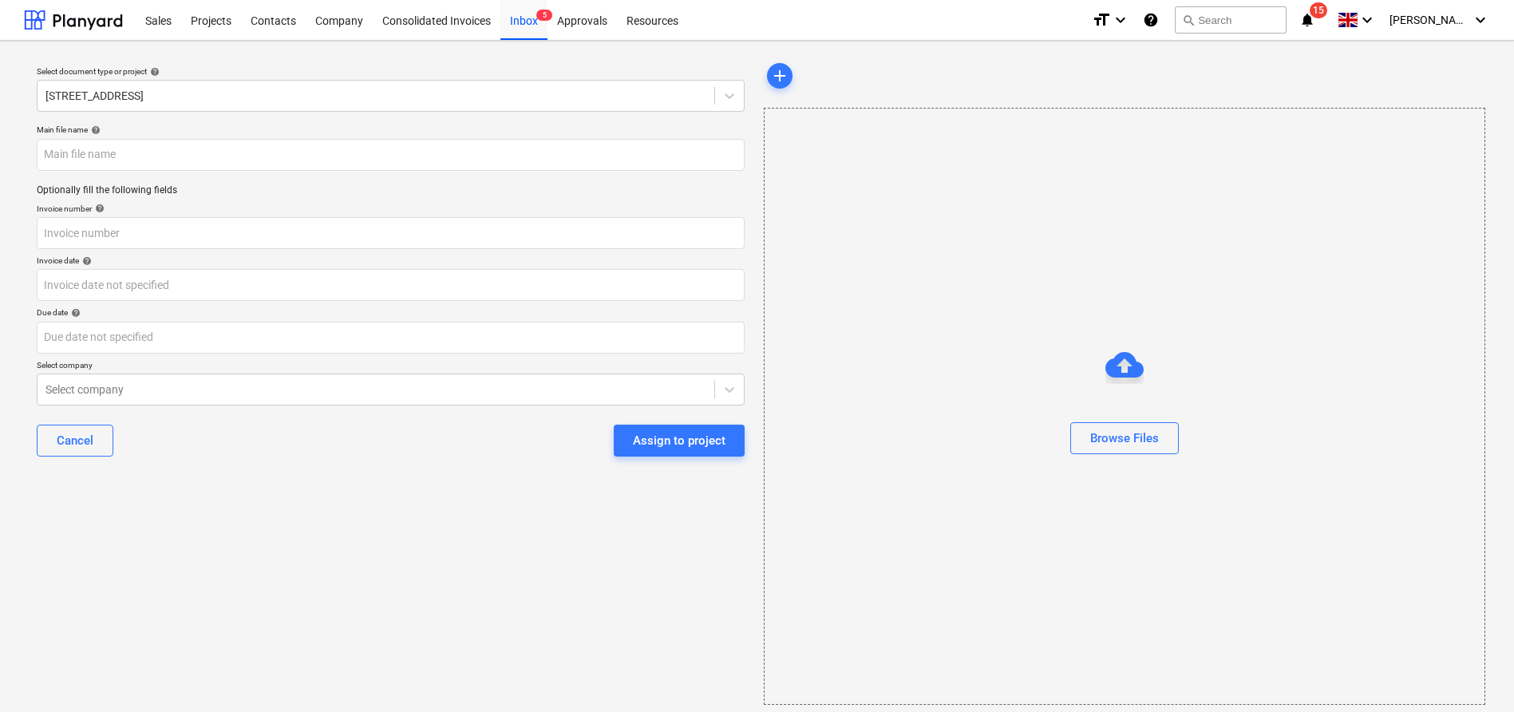
click at [294, 60] on div "Select document type or project help [STREET_ADDRESS]" at bounding box center [390, 89] width 721 height 58
click at [161, 24] on div "Sales" at bounding box center [158, 19] width 45 height 41
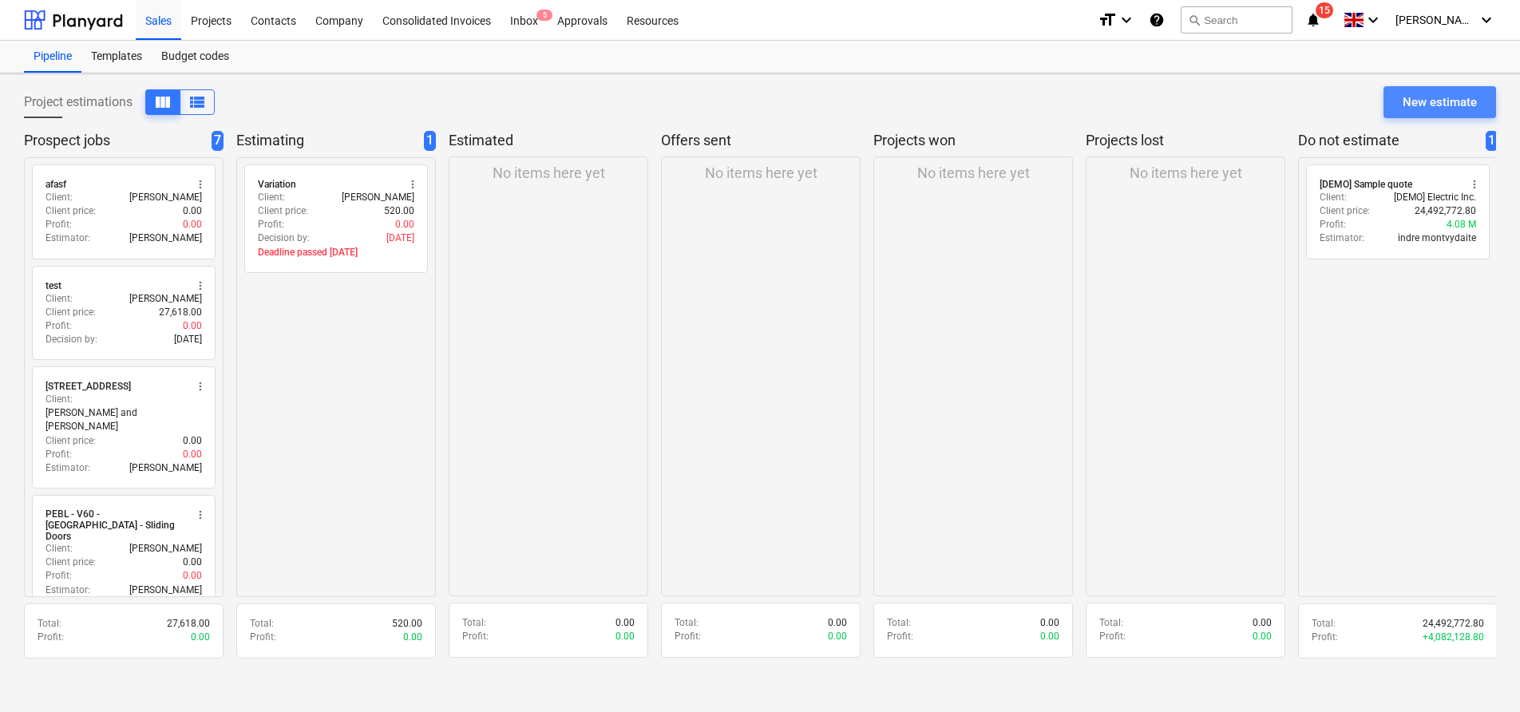
click at [1410, 104] on div "New estimate" at bounding box center [1439, 102] width 74 height 21
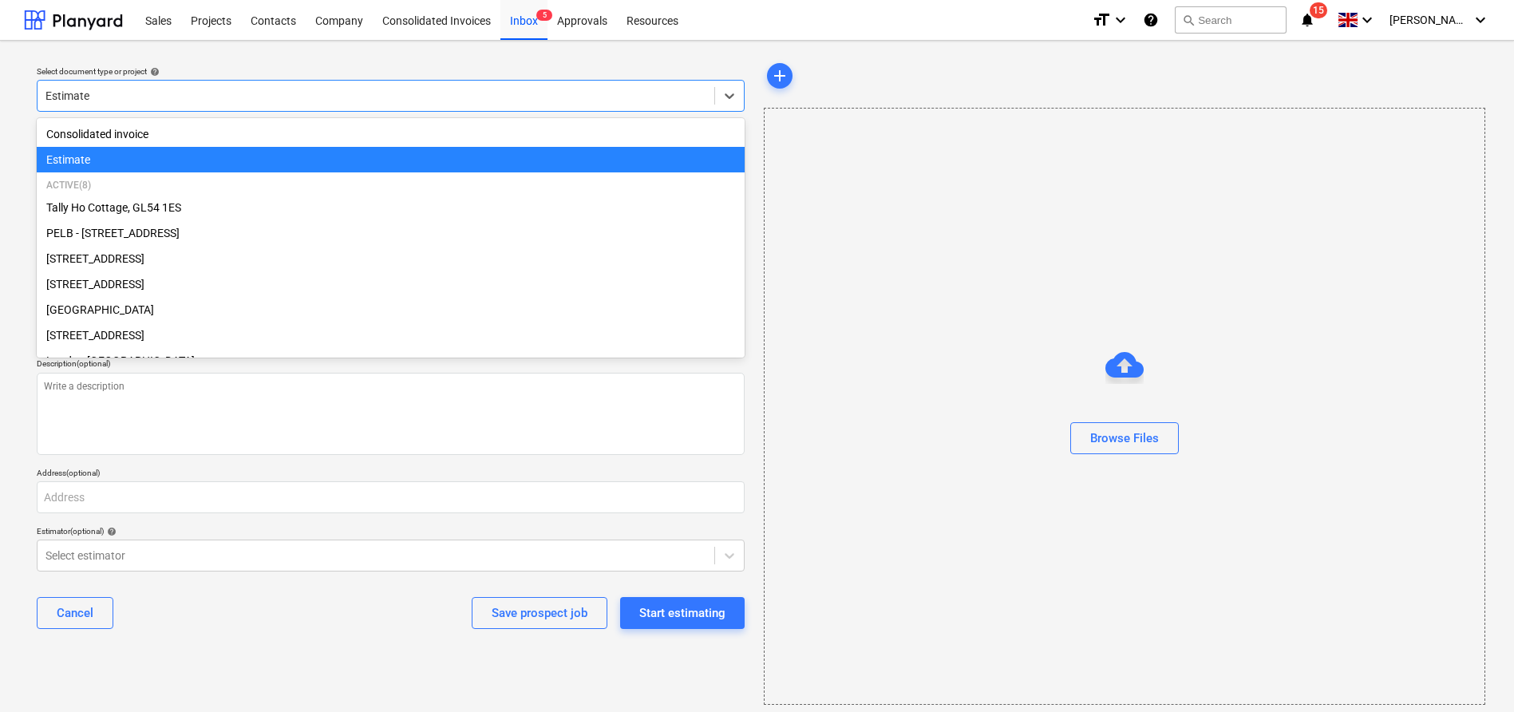
drag, startPoint x: 179, startPoint y: 89, endPoint x: 34, endPoint y: 87, distance: 144.5
click at [31, 88] on div "Select document type or project help option Estimate selected, 2 of 10. 10 resu…" at bounding box center [390, 89] width 721 height 58
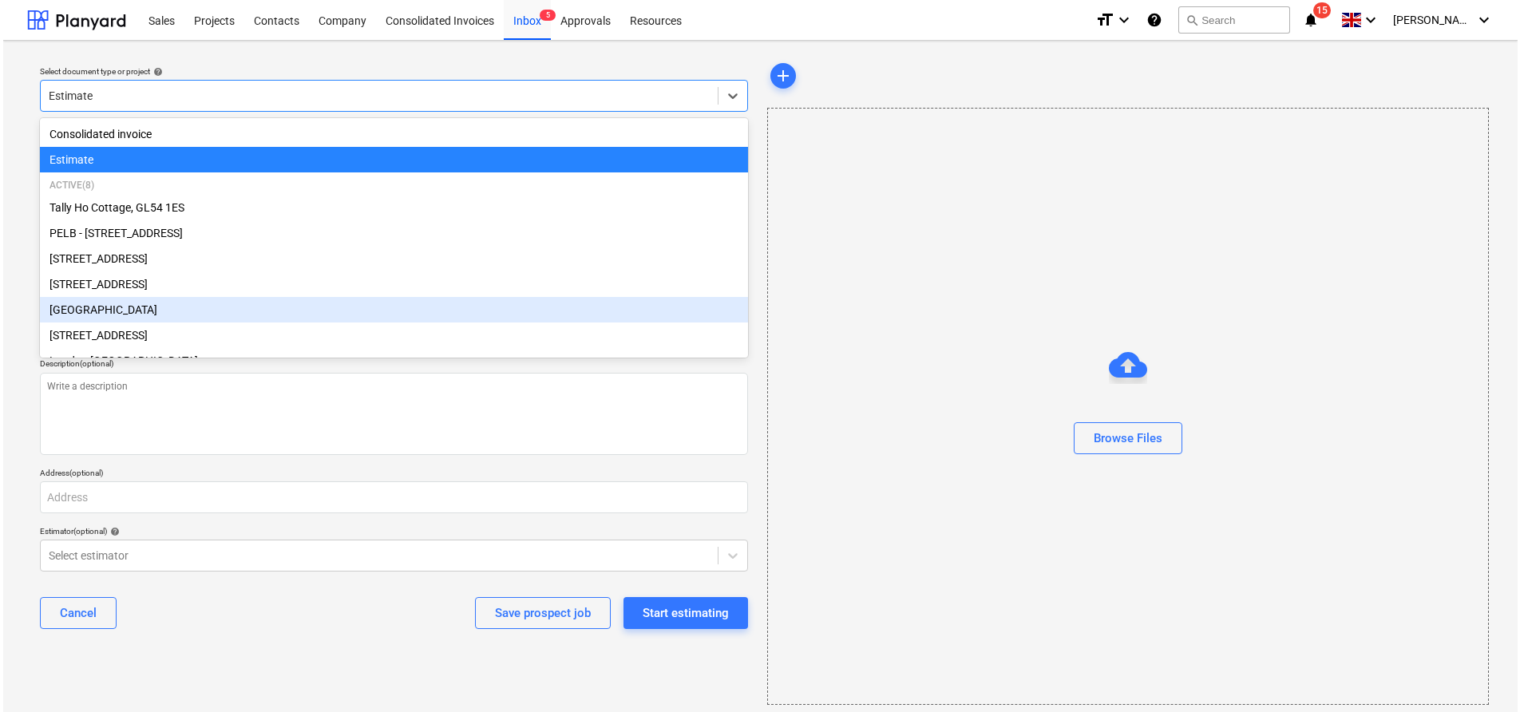
scroll to position [51, 0]
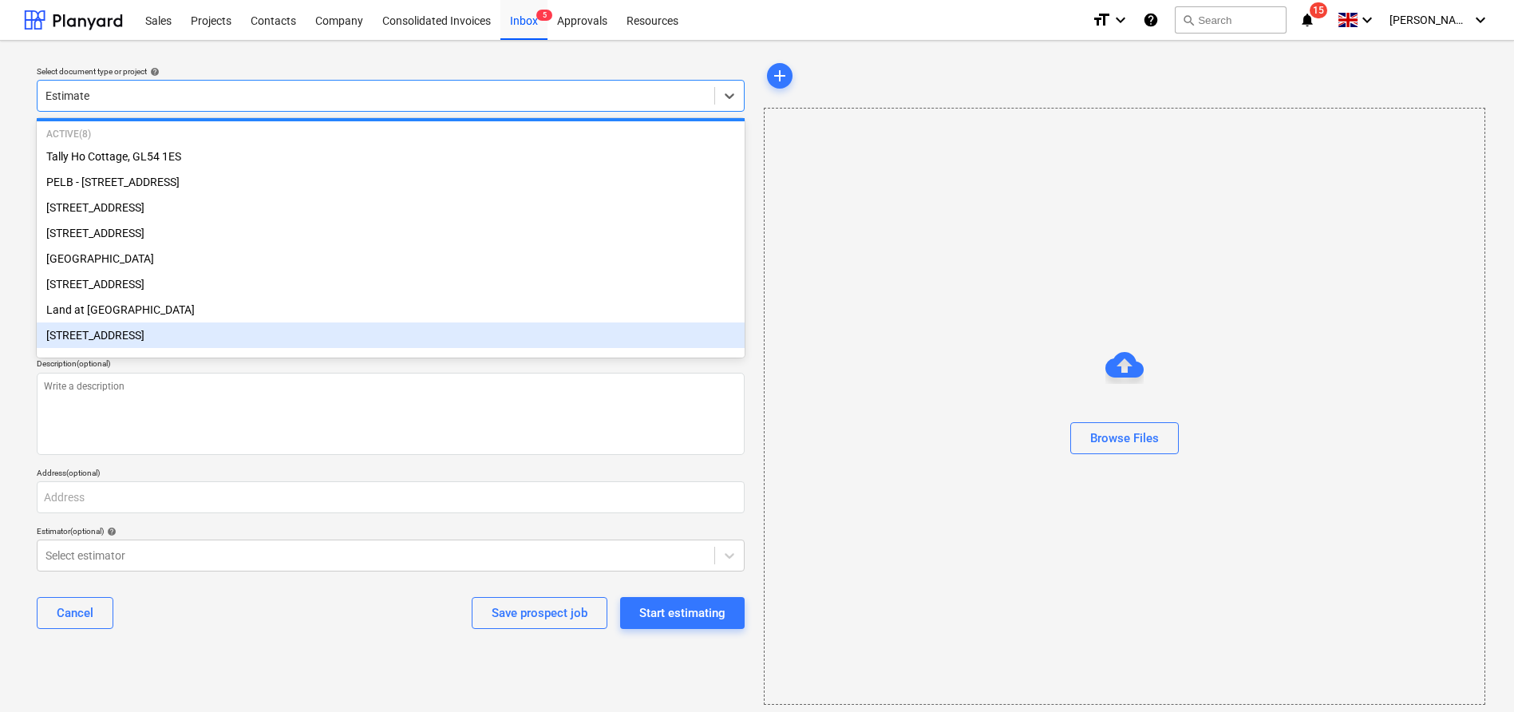
click at [192, 338] on div "[STREET_ADDRESS]" at bounding box center [391, 335] width 708 height 26
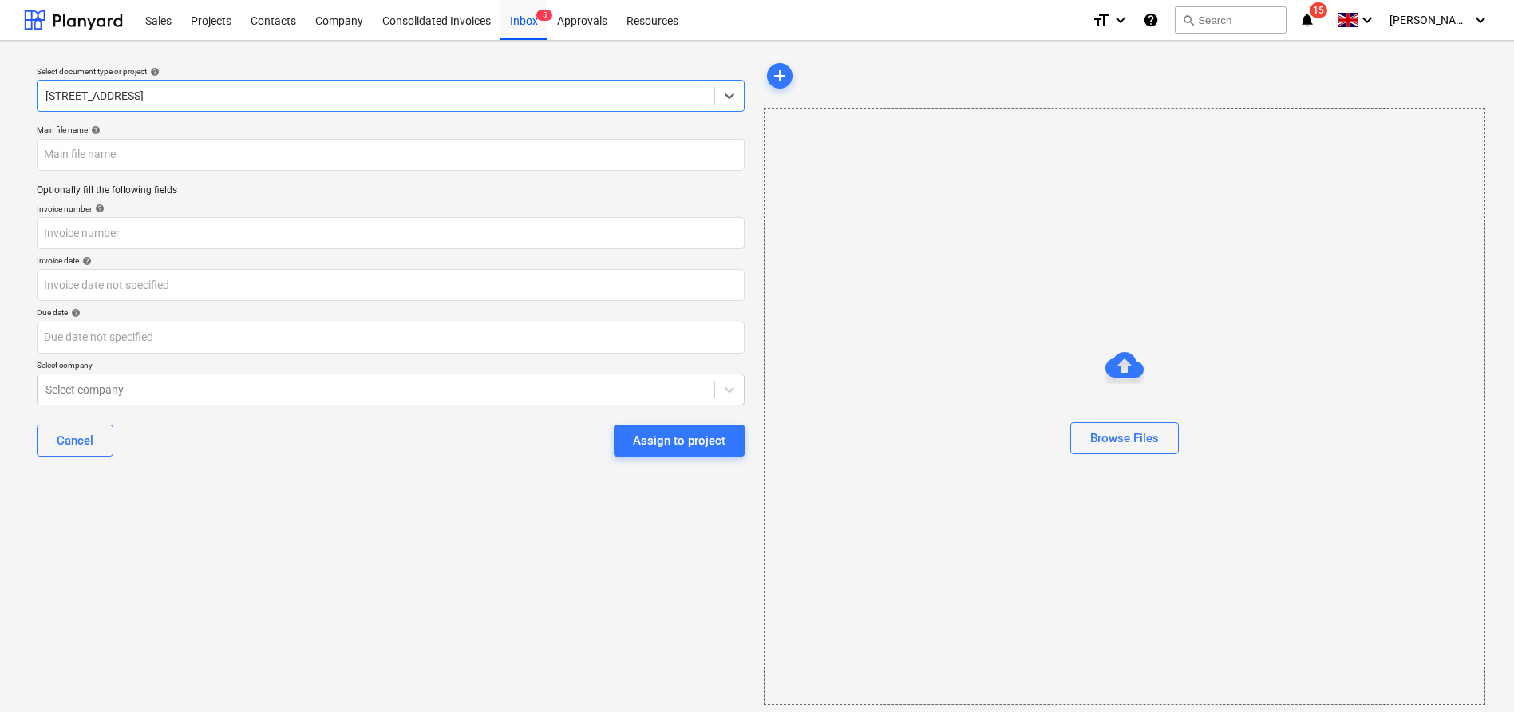
click at [263, 91] on div at bounding box center [375, 96] width 661 height 16
click at [152, 10] on div "Sales" at bounding box center [158, 19] width 45 height 41
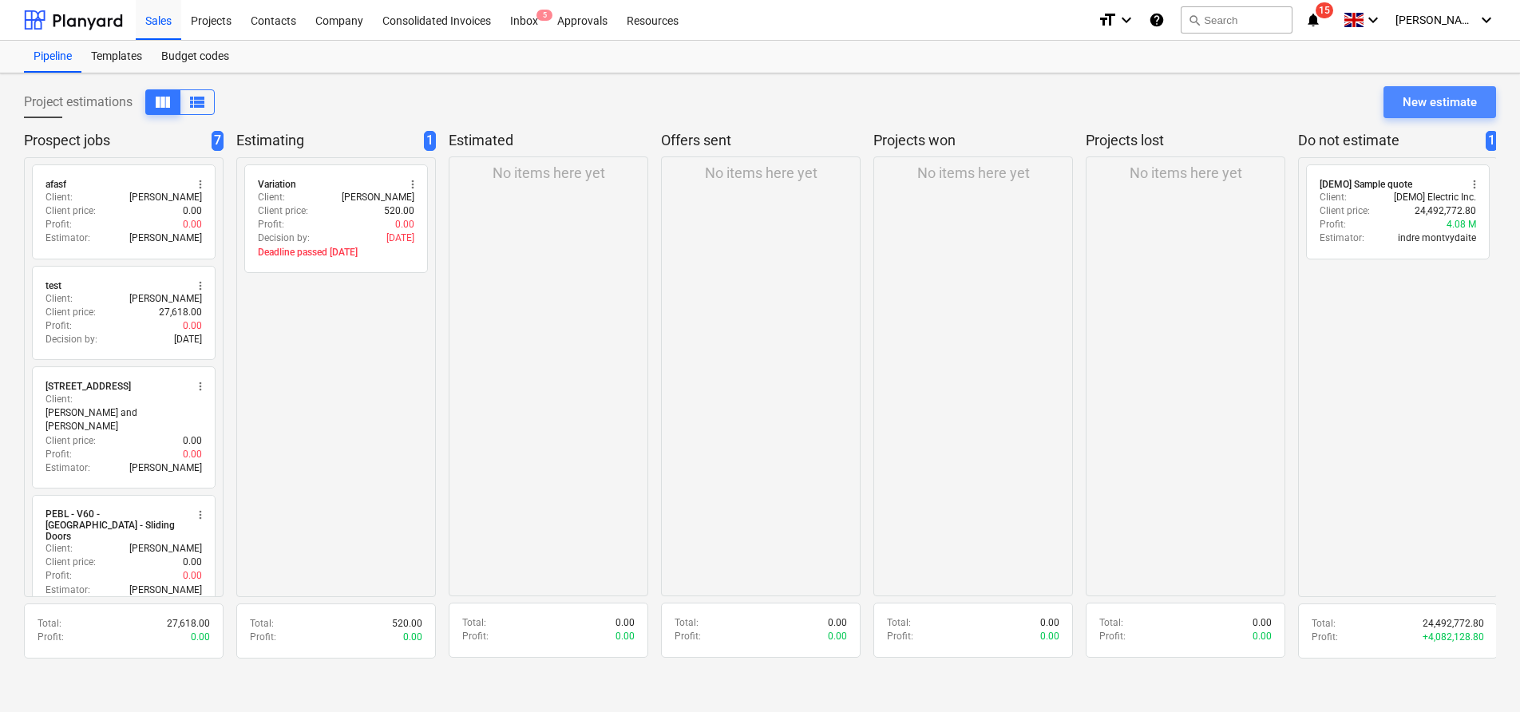
click at [1465, 109] on div "New estimate" at bounding box center [1439, 102] width 74 height 21
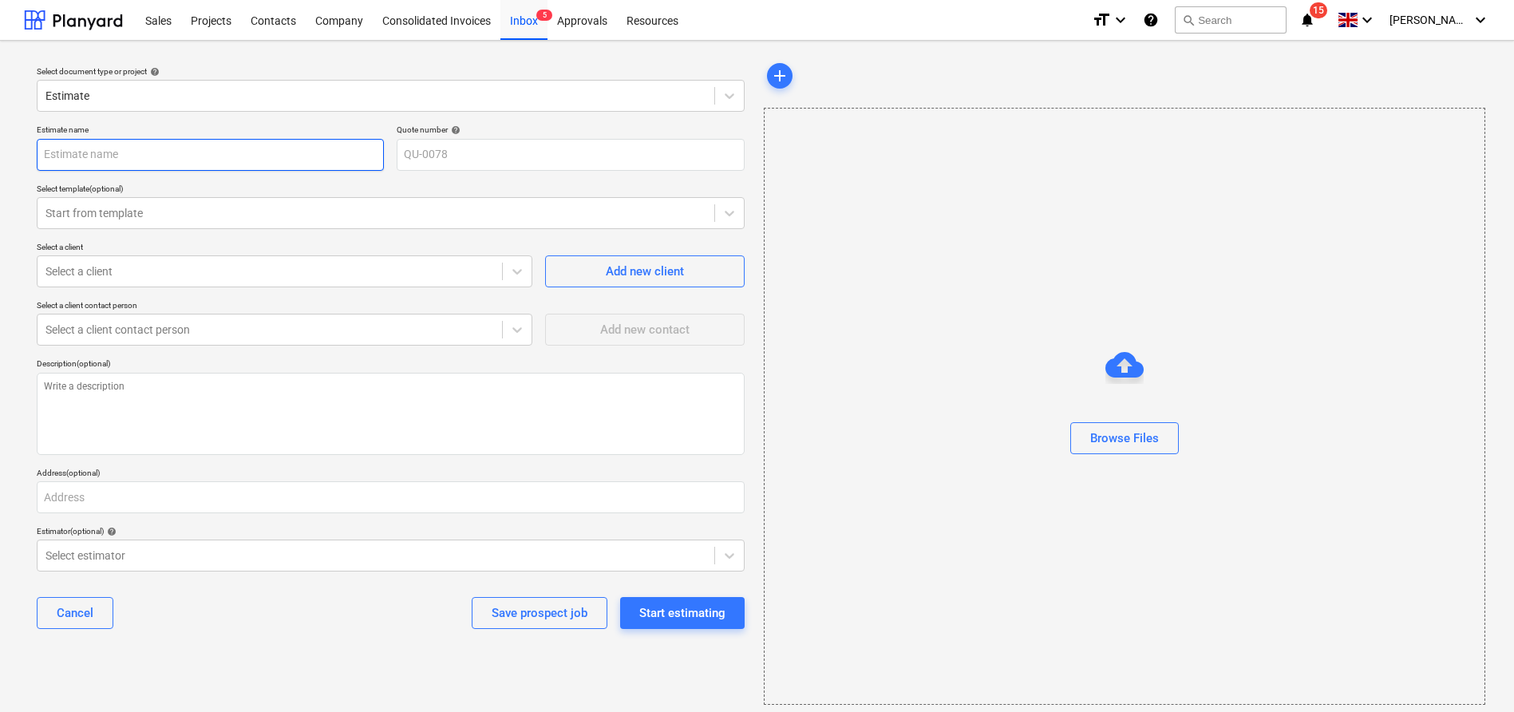
click at [242, 156] on input "text" at bounding box center [210, 155] width 347 height 32
type textarea "x"
type input "6"
type textarea "x"
type input "6H"
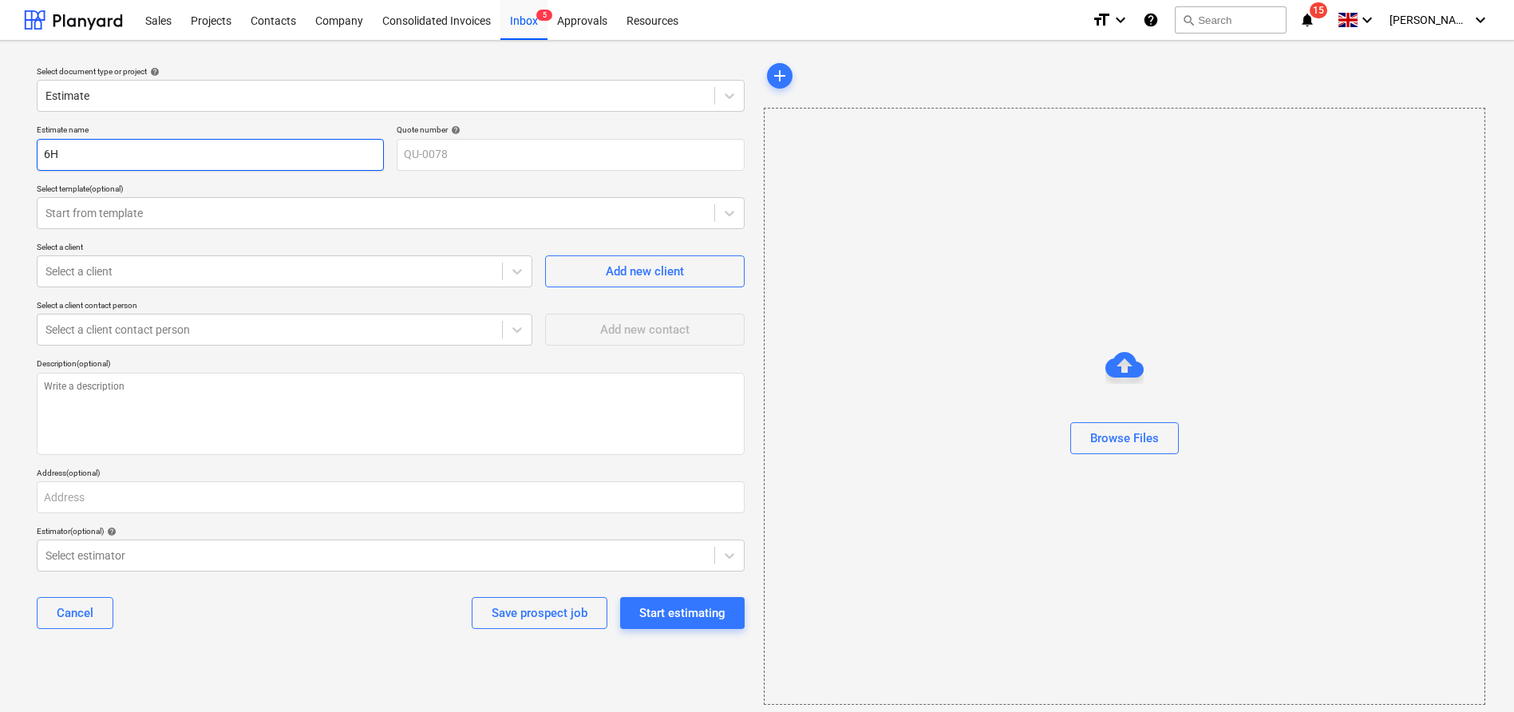
type textarea "x"
type input "6HC"
type textarea "x"
type input "6HCR"
type textarea "x"
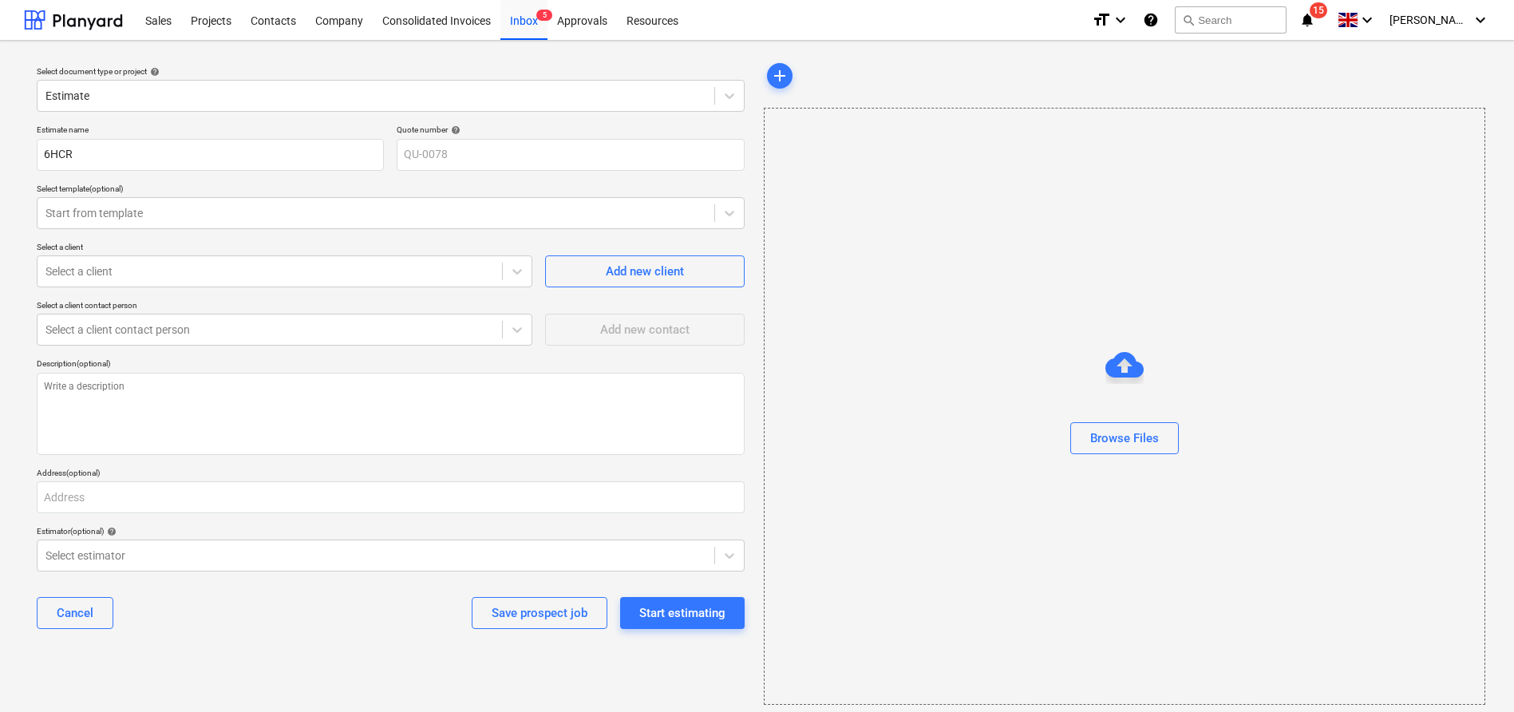
drag, startPoint x: 341, startPoint y: 652, endPoint x: 378, endPoint y: 639, distance: 39.6
click at [341, 652] on div "Select document type or project help Estimate Estimate name 6HCR Quote number h…" at bounding box center [390, 382] width 733 height 658
click at [674, 627] on button "Start estimating" at bounding box center [682, 613] width 125 height 32
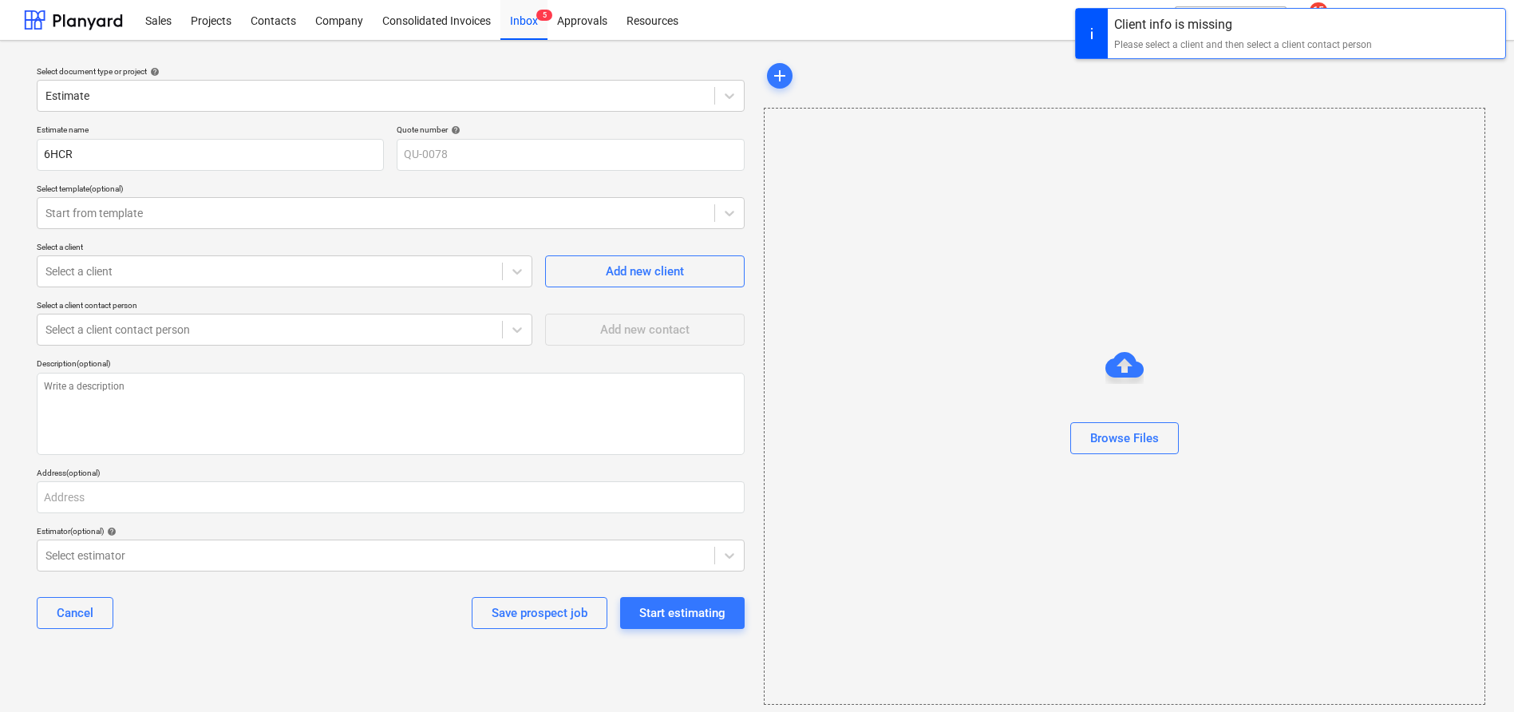
click at [188, 295] on div "Estimate name 6HCR Quote number help QU-0078 Select template (optional) Start f…" at bounding box center [390, 383] width 721 height 530
click at [190, 265] on div at bounding box center [269, 271] width 449 height 16
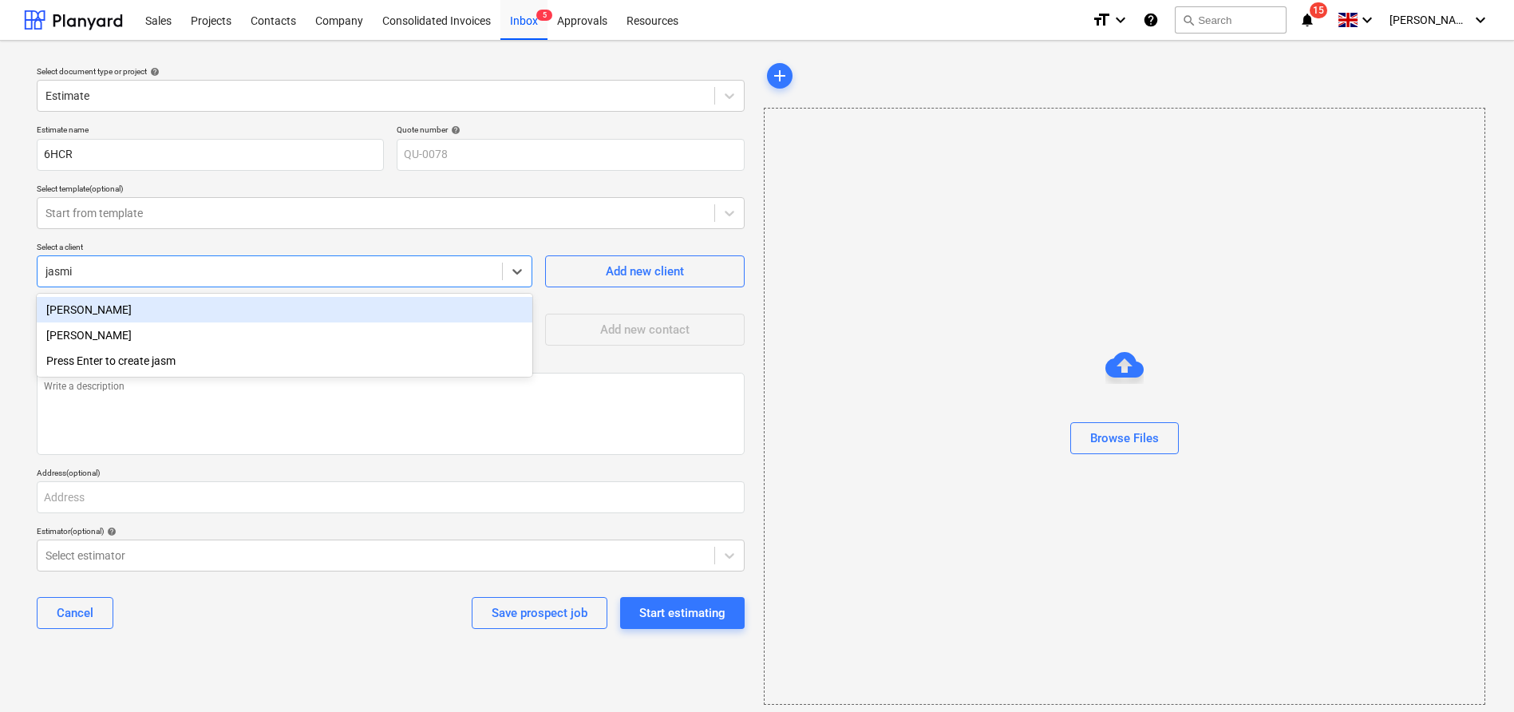
type input "jasmin"
click at [237, 307] on div "[PERSON_NAME]" at bounding box center [285, 310] width 496 height 26
type textarea "x"
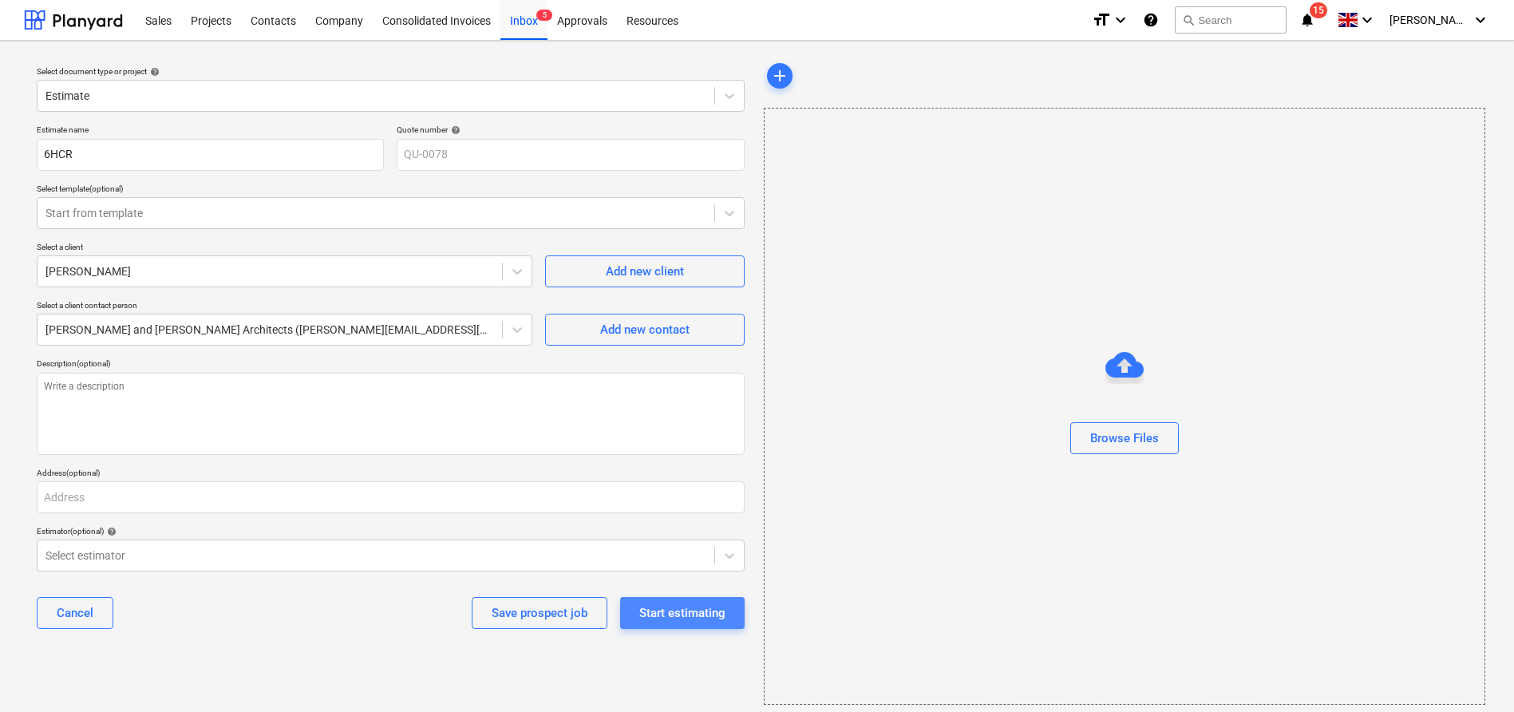
click at [678, 615] on div "Start estimating" at bounding box center [682, 613] width 86 height 21
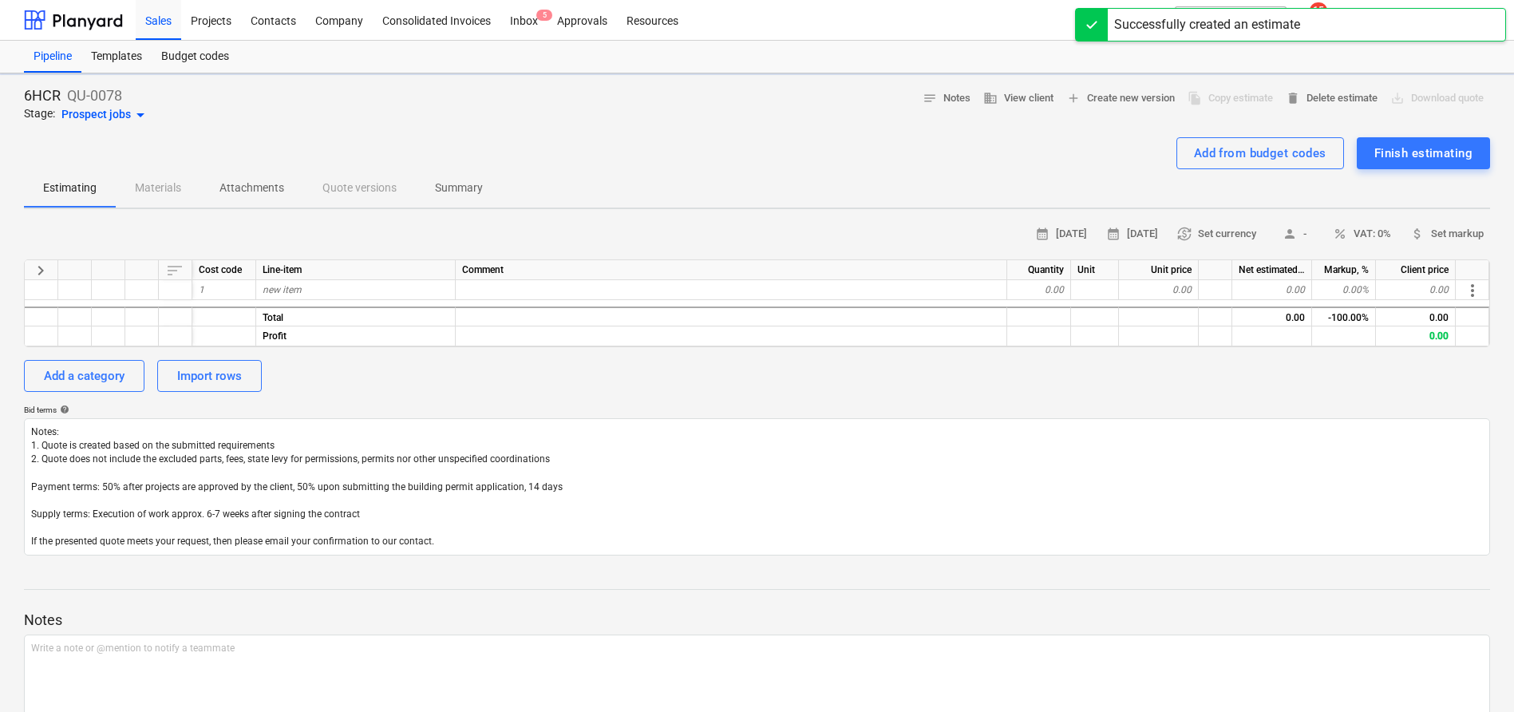
type textarea "x"
click at [1468, 292] on span "more_vert" at bounding box center [1472, 290] width 19 height 19
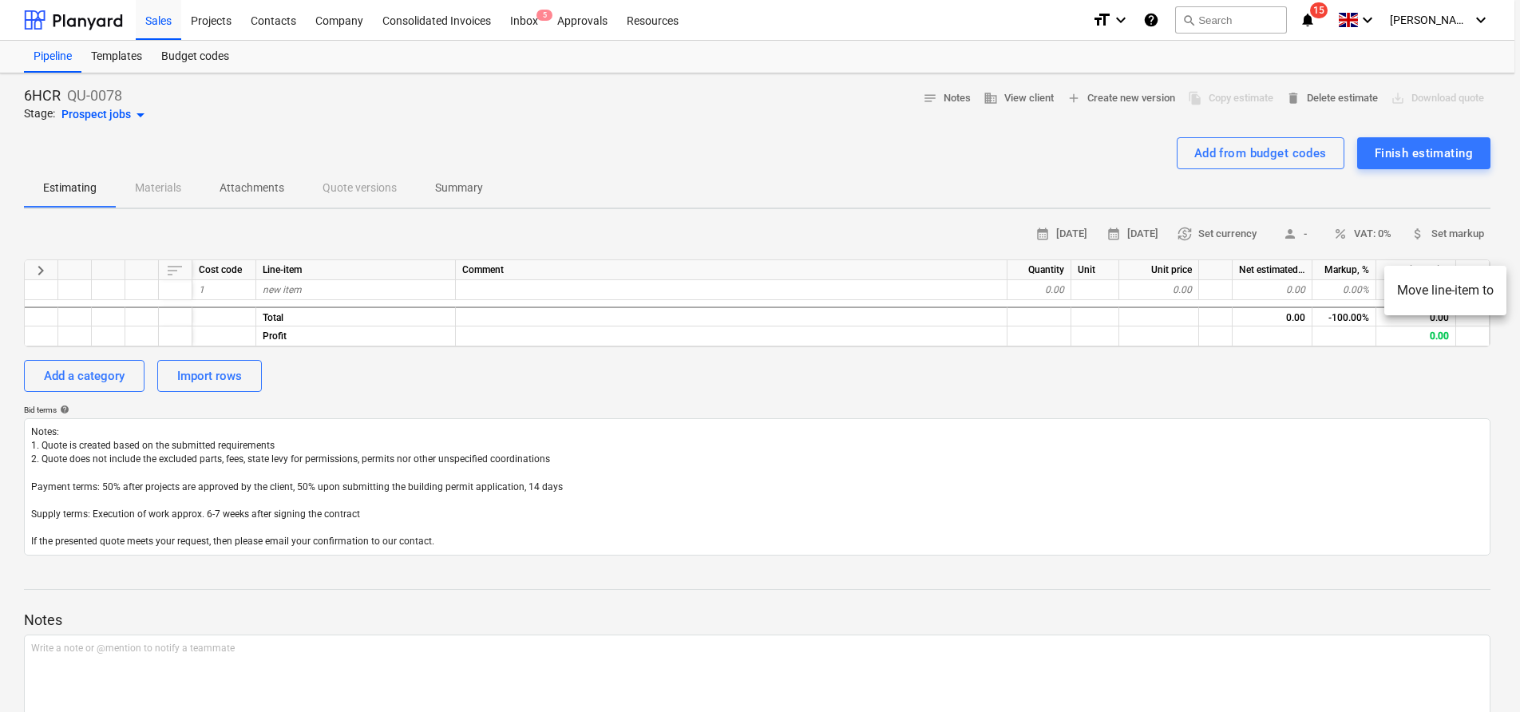
drag, startPoint x: 894, startPoint y: 424, endPoint x: 856, endPoint y: 397, distance: 46.9
click at [894, 424] on div at bounding box center [760, 356] width 1520 height 712
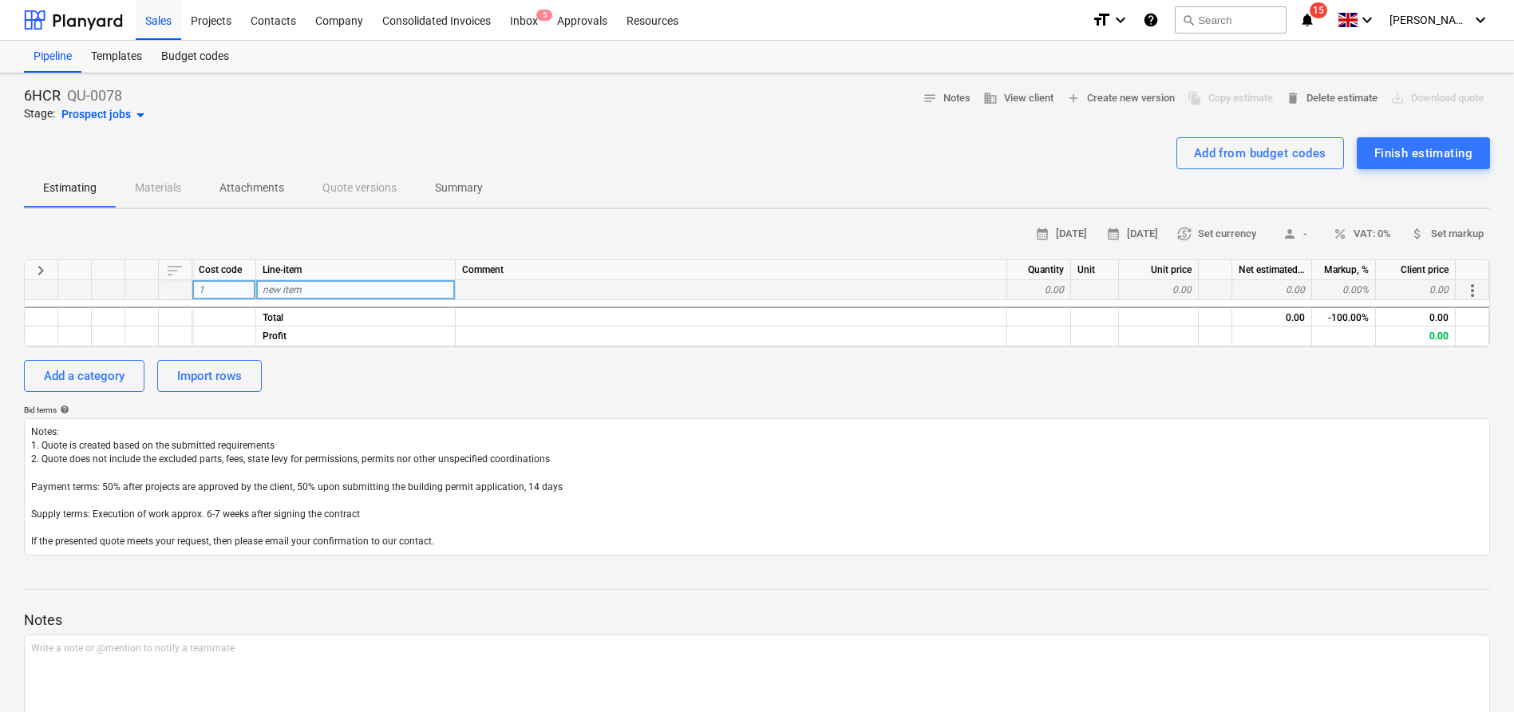
click at [333, 289] on div "new item" at bounding box center [356, 290] width 200 height 20
type input "Substructure"
drag, startPoint x: 745, startPoint y: 378, endPoint x: 753, endPoint y: 377, distance: 8.8
click at [748, 377] on div "Add a category Import rows" at bounding box center [757, 376] width 1466 height 32
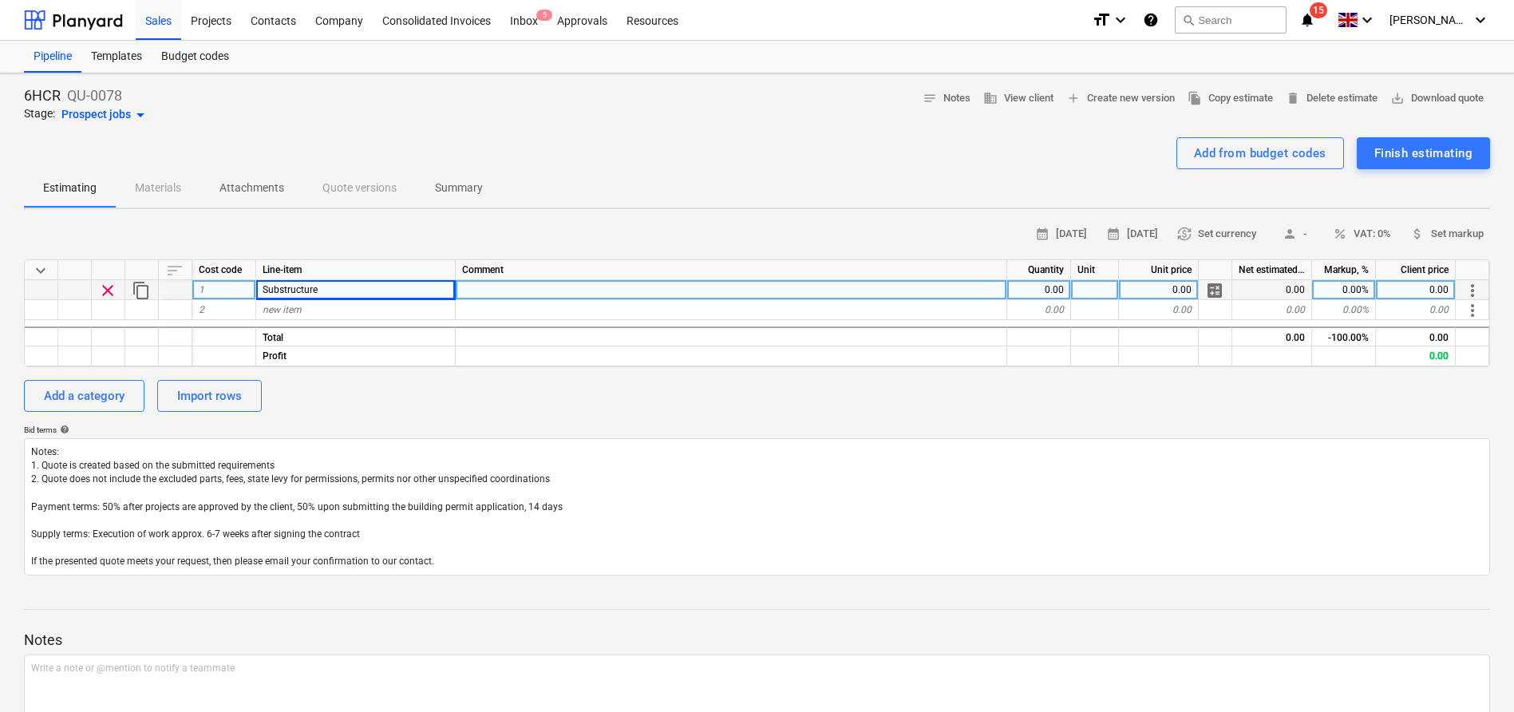
click at [1475, 291] on span "more_vert" at bounding box center [1472, 290] width 19 height 19
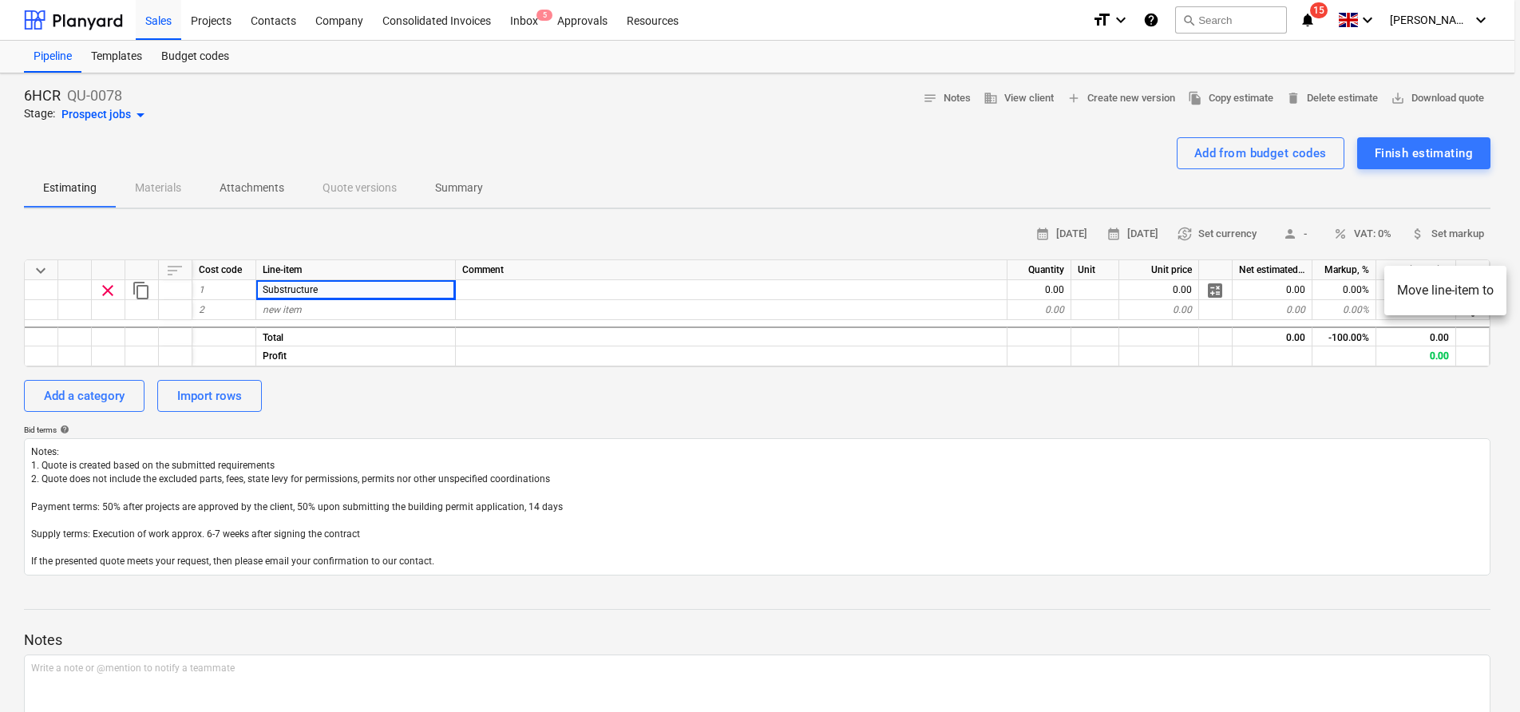
click at [752, 282] on div at bounding box center [760, 356] width 1520 height 712
click at [210, 397] on div "Import rows" at bounding box center [209, 395] width 65 height 21
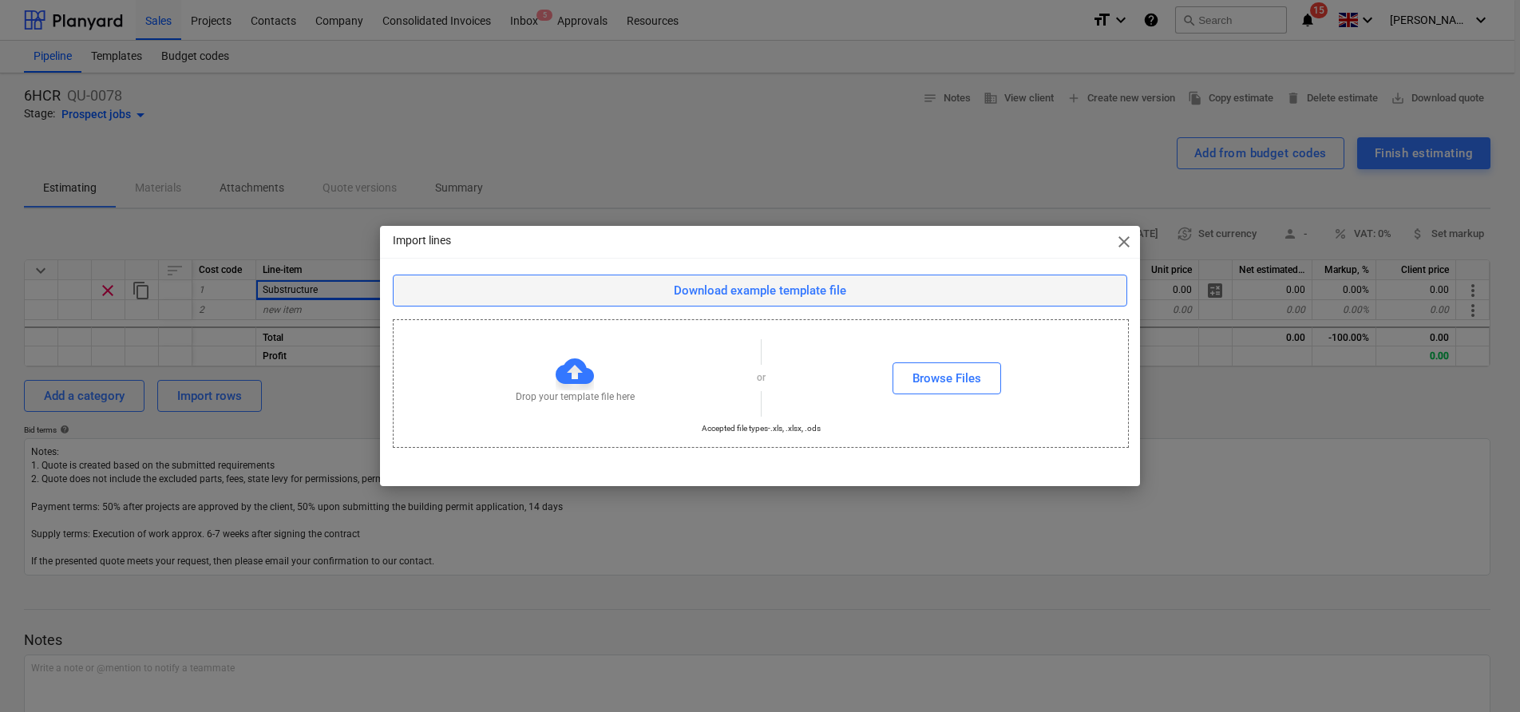
click at [751, 280] on div "Download example template file" at bounding box center [760, 290] width 172 height 21
drag, startPoint x: 1128, startPoint y: 243, endPoint x: 1152, endPoint y: 233, distance: 26.8
click at [1128, 243] on span "close" at bounding box center [1123, 241] width 19 height 19
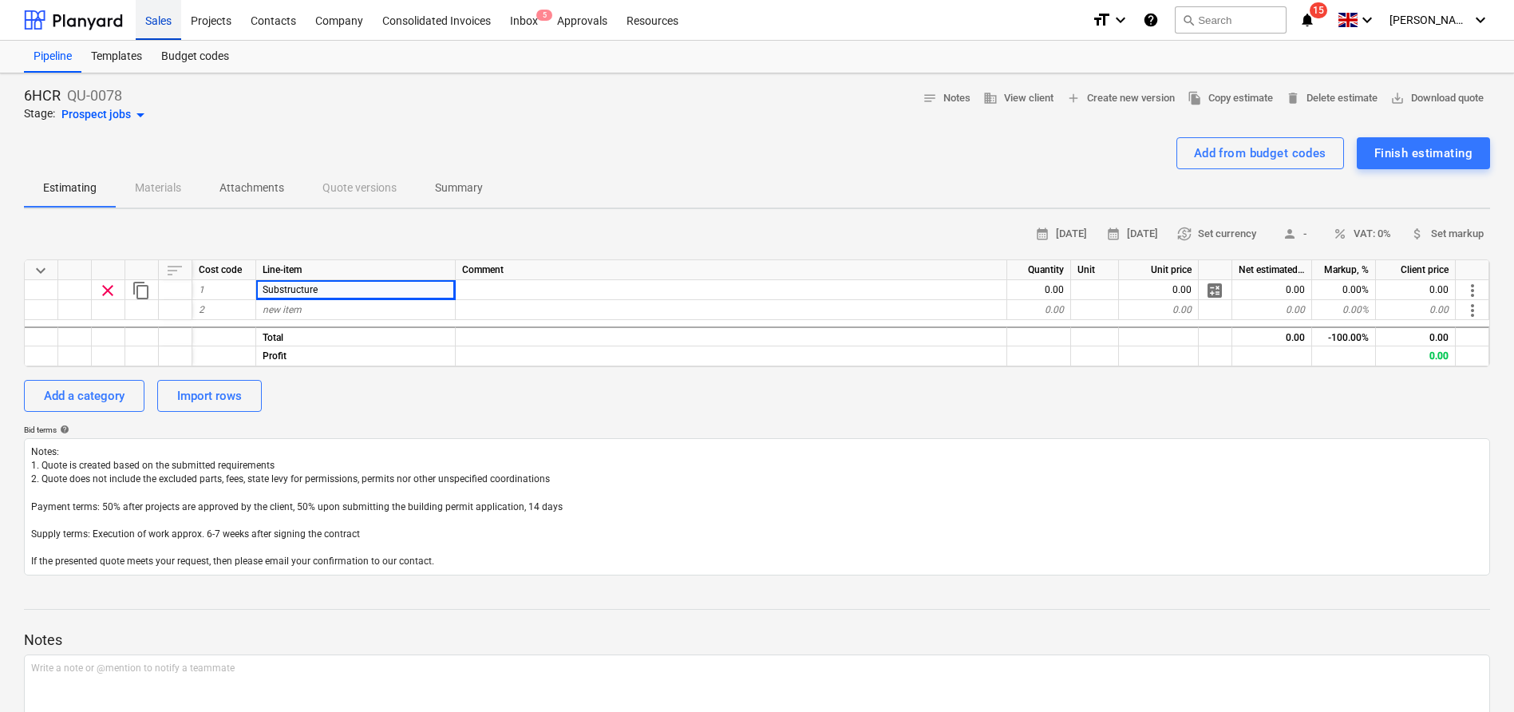
click at [167, 29] on div "Sales" at bounding box center [158, 19] width 45 height 41
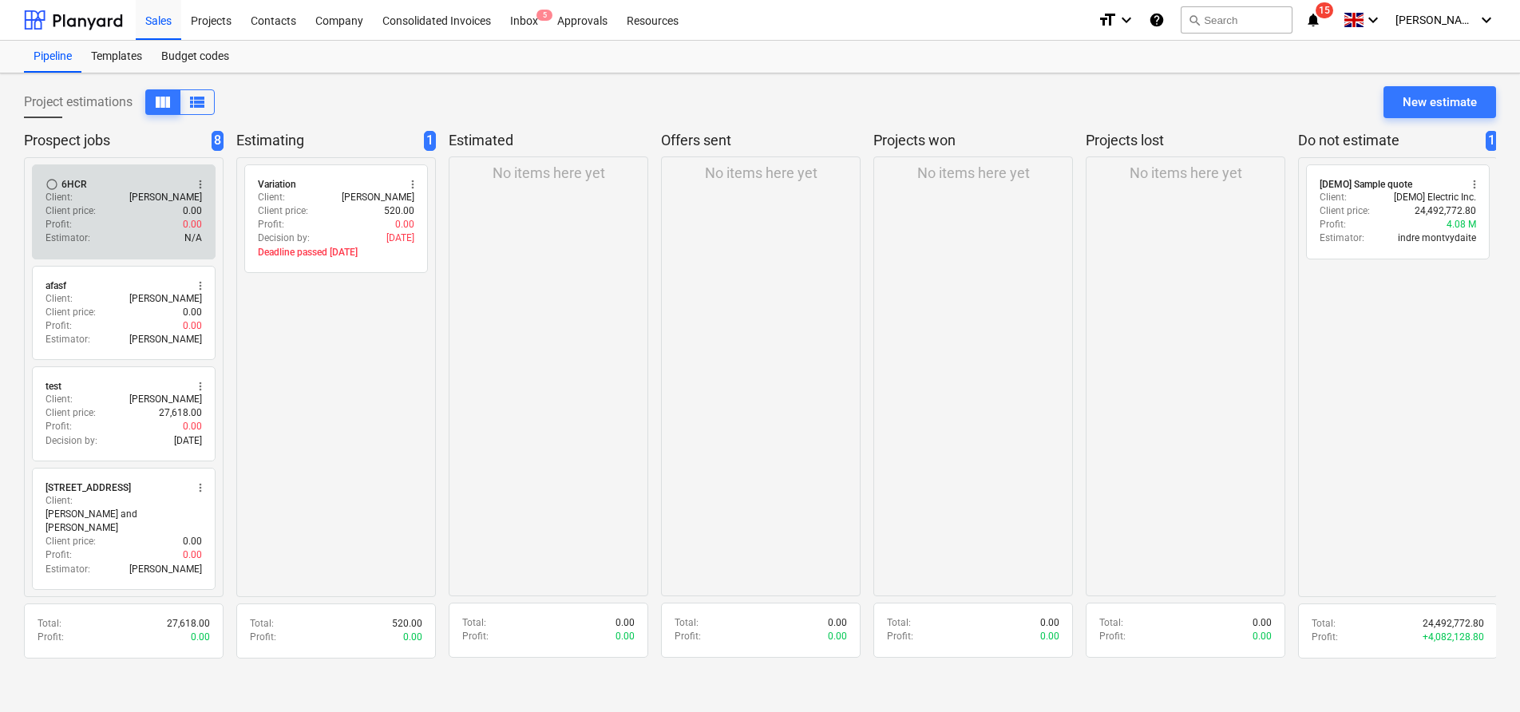
click at [72, 184] on div "6HCR" at bounding box center [74, 184] width 26 height 13
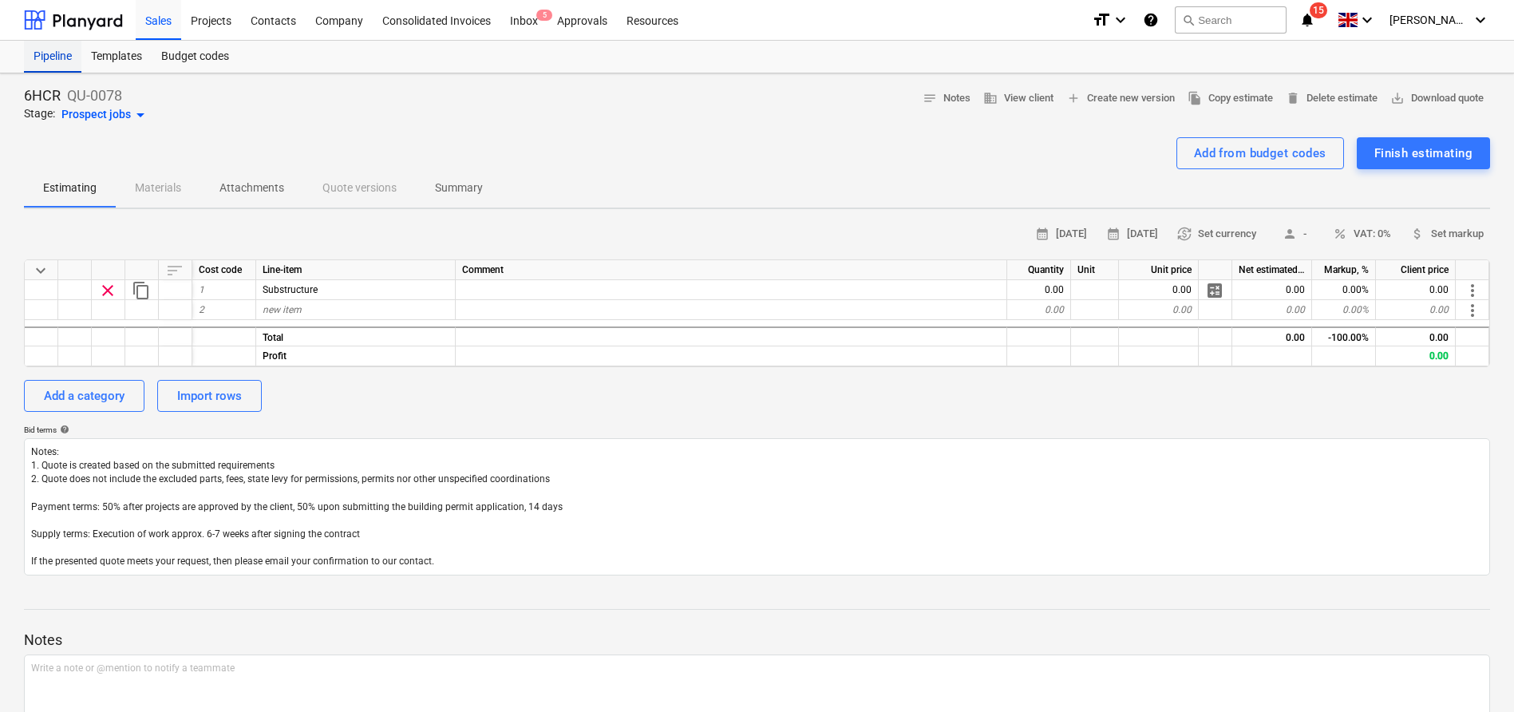
click at [38, 57] on div "Pipeline" at bounding box center [52, 57] width 57 height 32
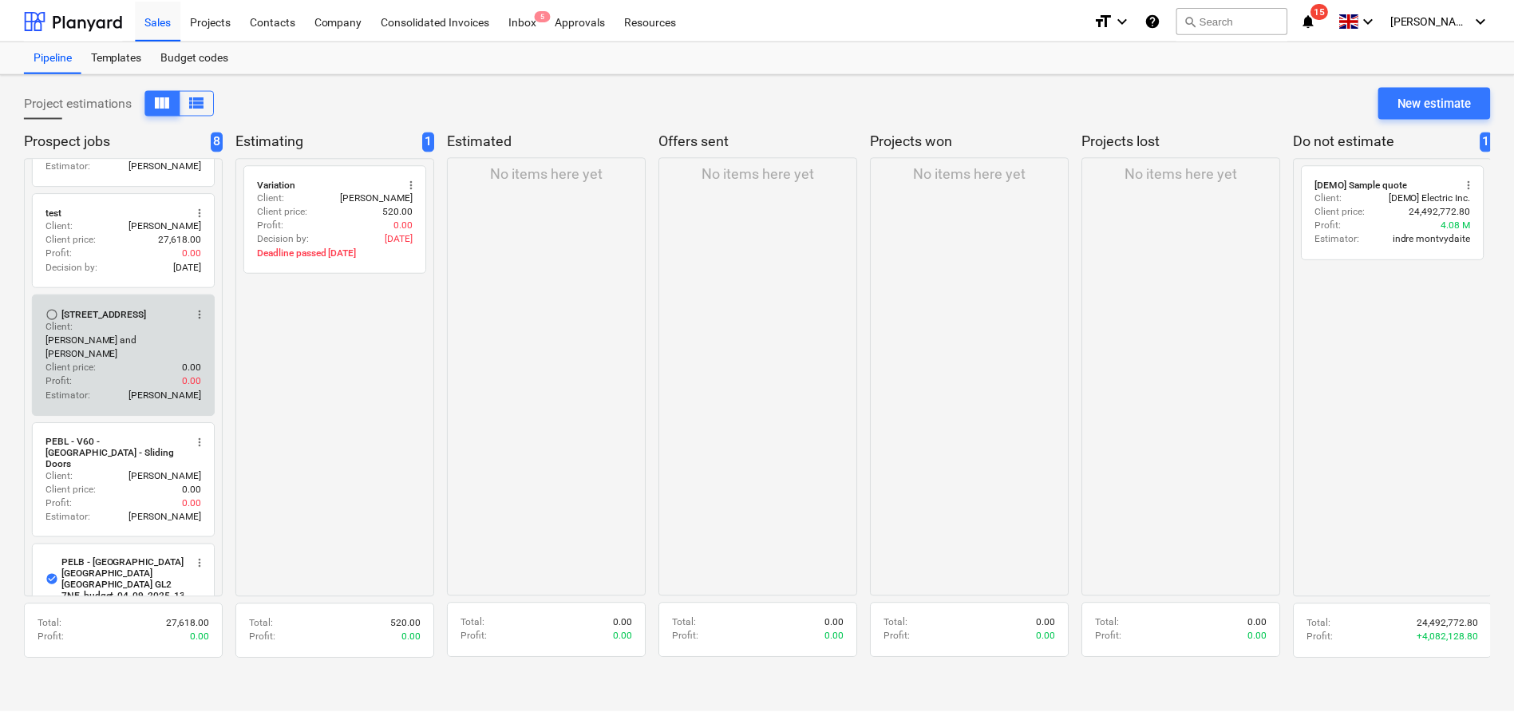
scroll to position [231, 0]
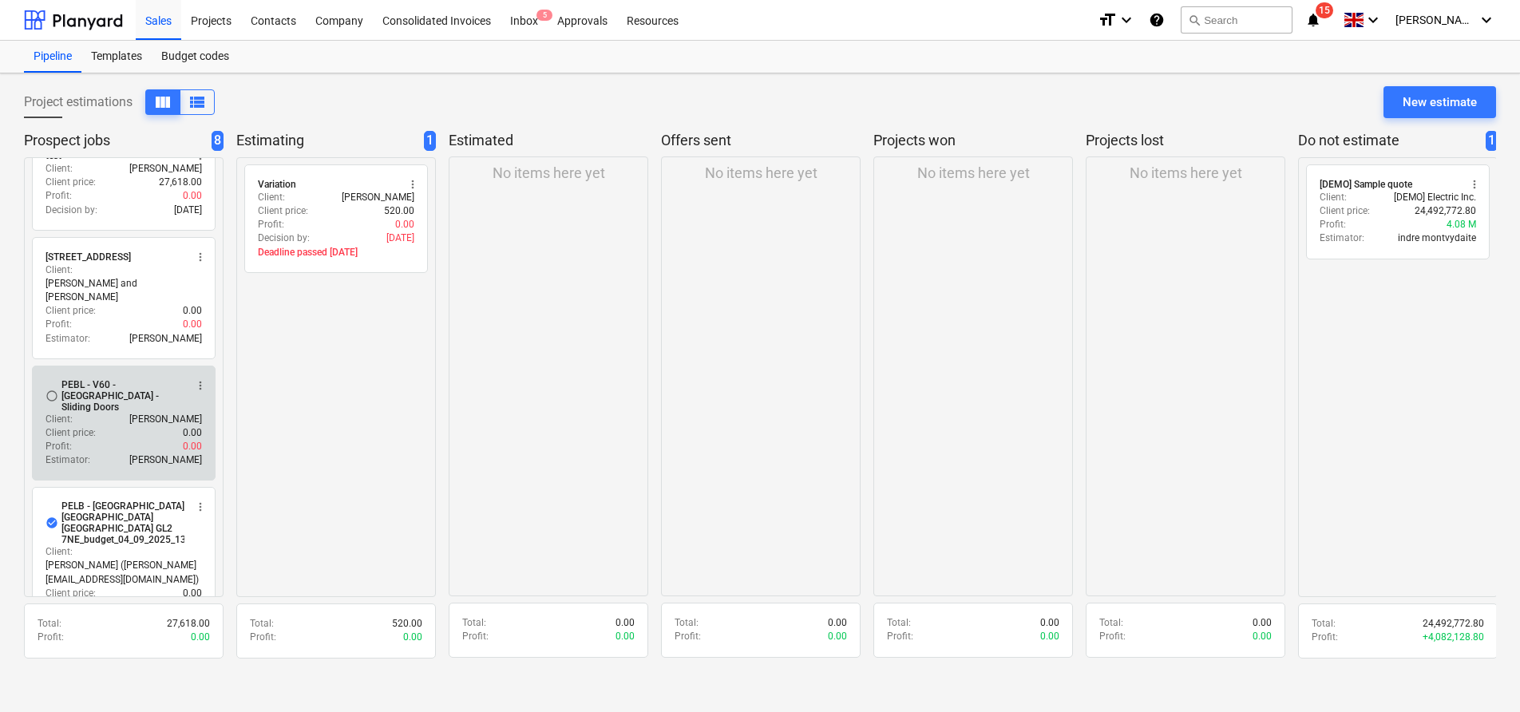
click at [127, 440] on div "Profit : 0.00" at bounding box center [123, 447] width 156 height 14
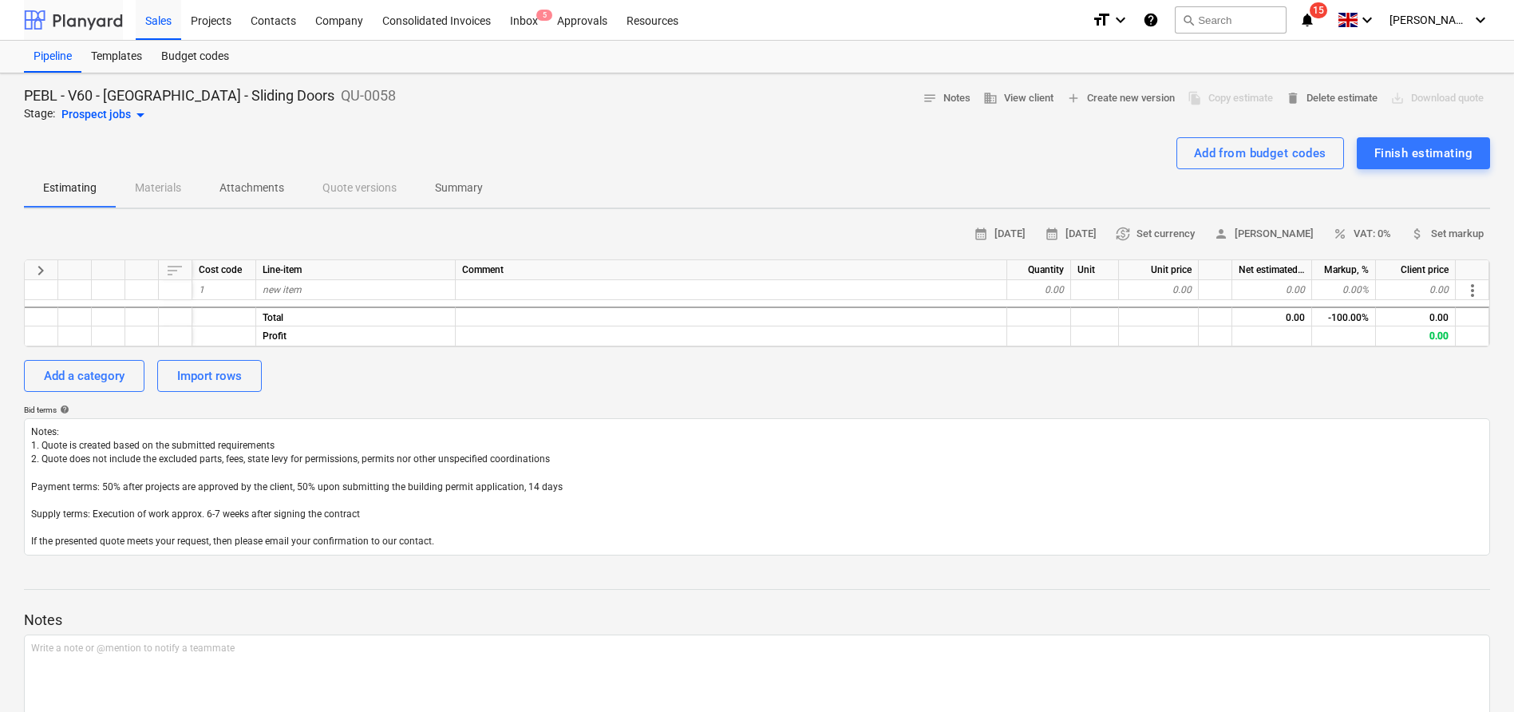
click at [60, 37] on div at bounding box center [73, 20] width 99 height 40
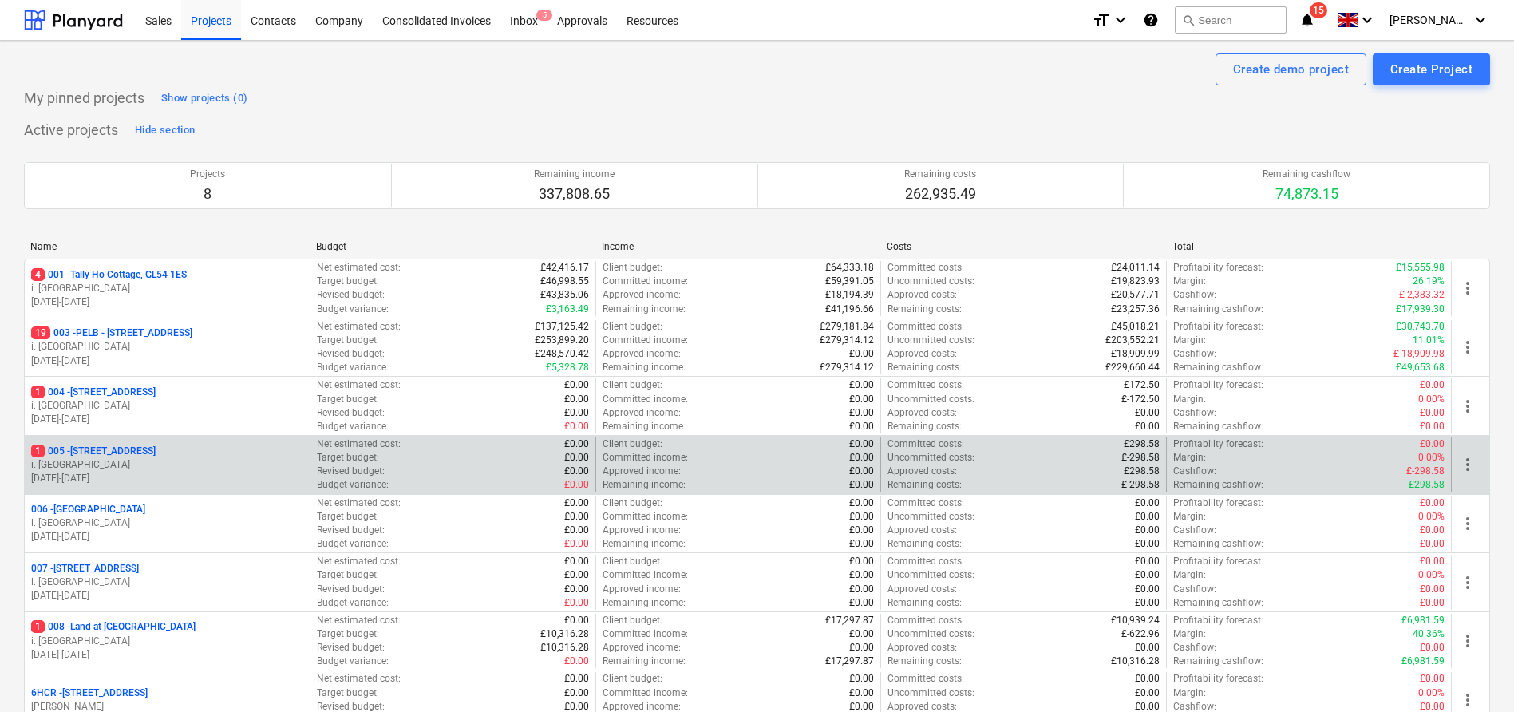
scroll to position [3, 0]
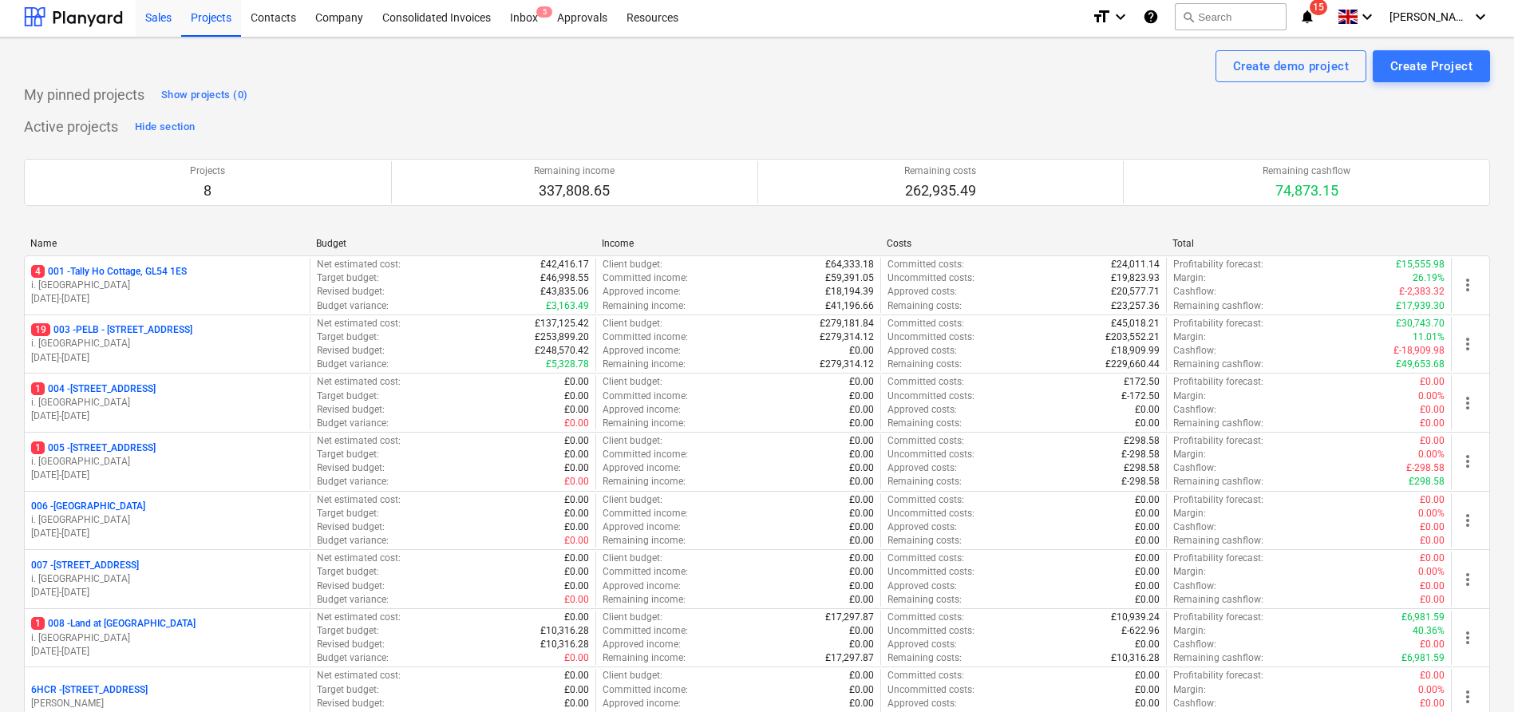
click at [148, 26] on div "Sales" at bounding box center [158, 16] width 45 height 41
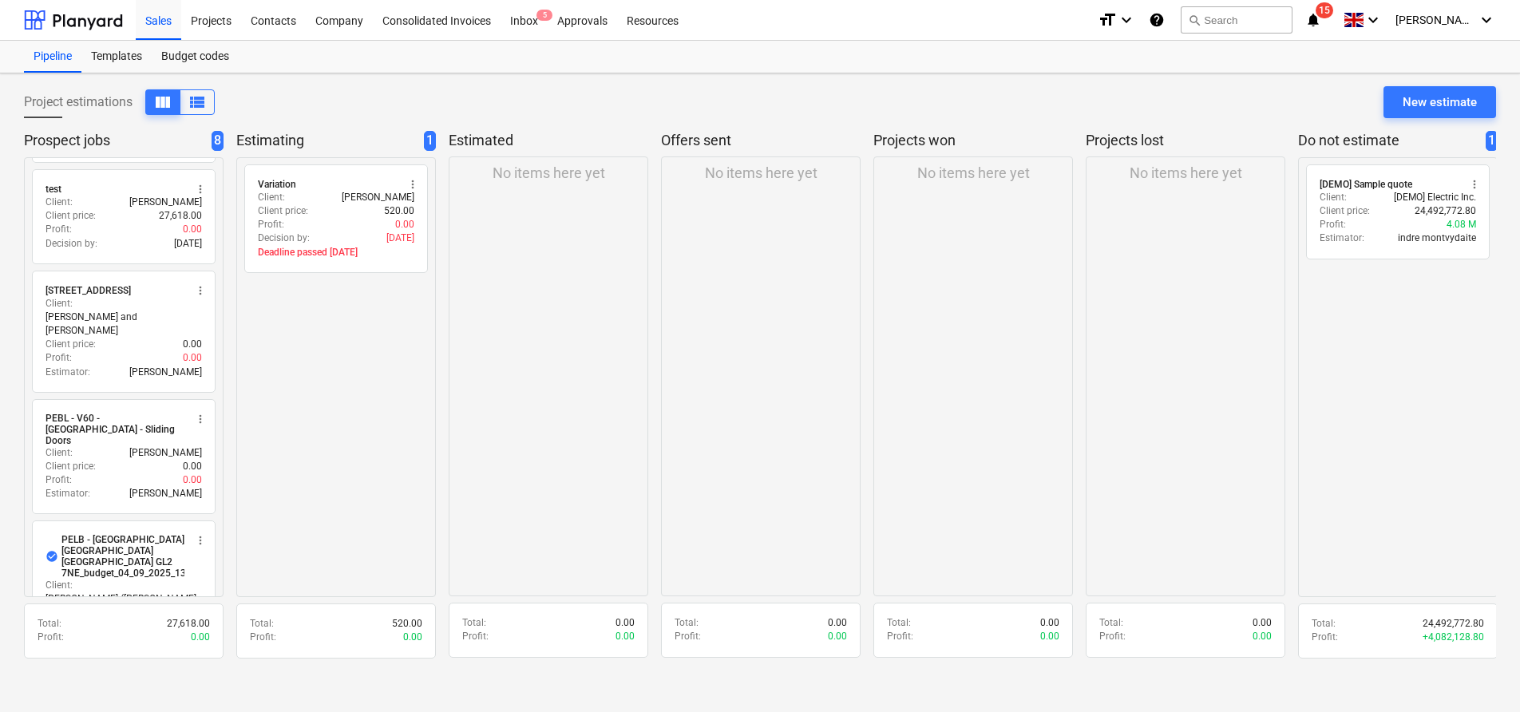
scroll to position [200, 0]
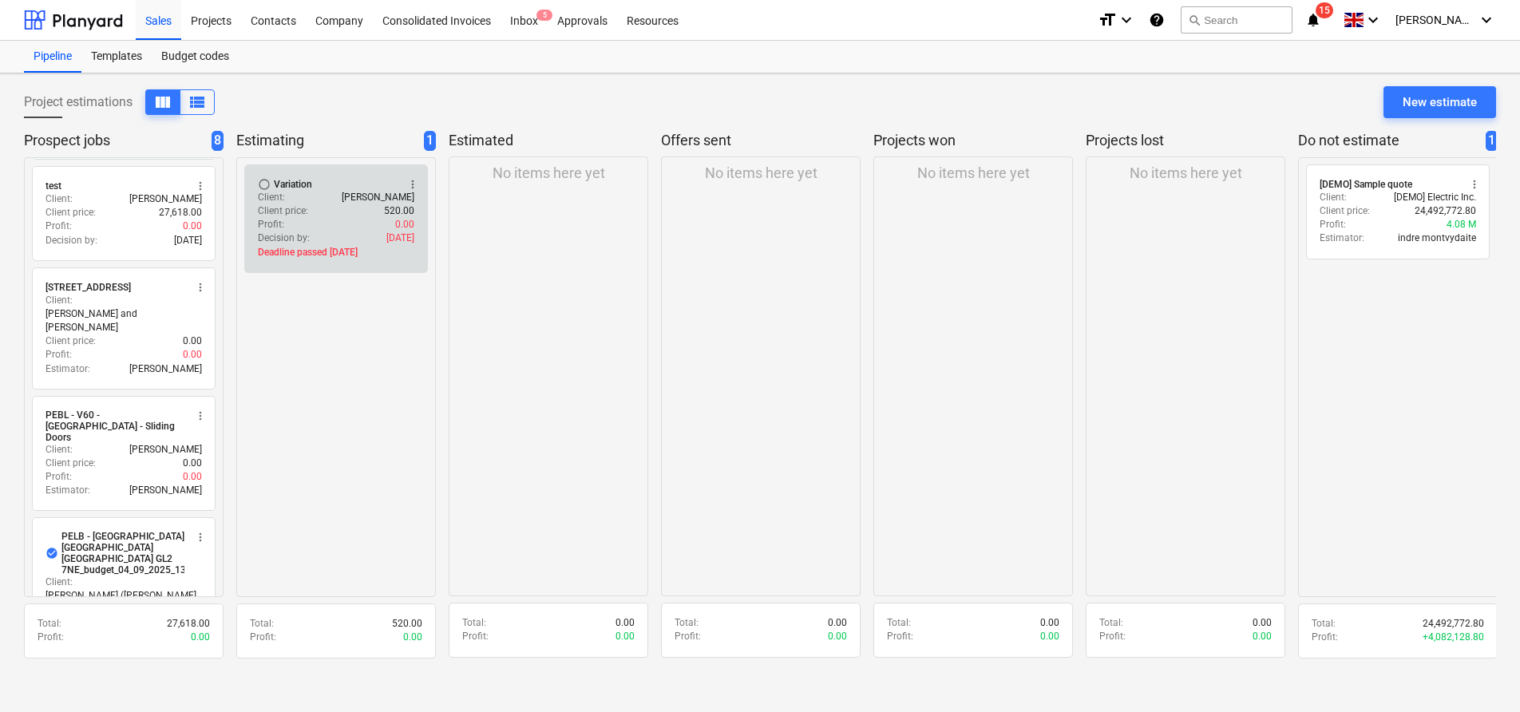
click at [311, 218] on div "Profit : 0.00" at bounding box center [336, 225] width 156 height 14
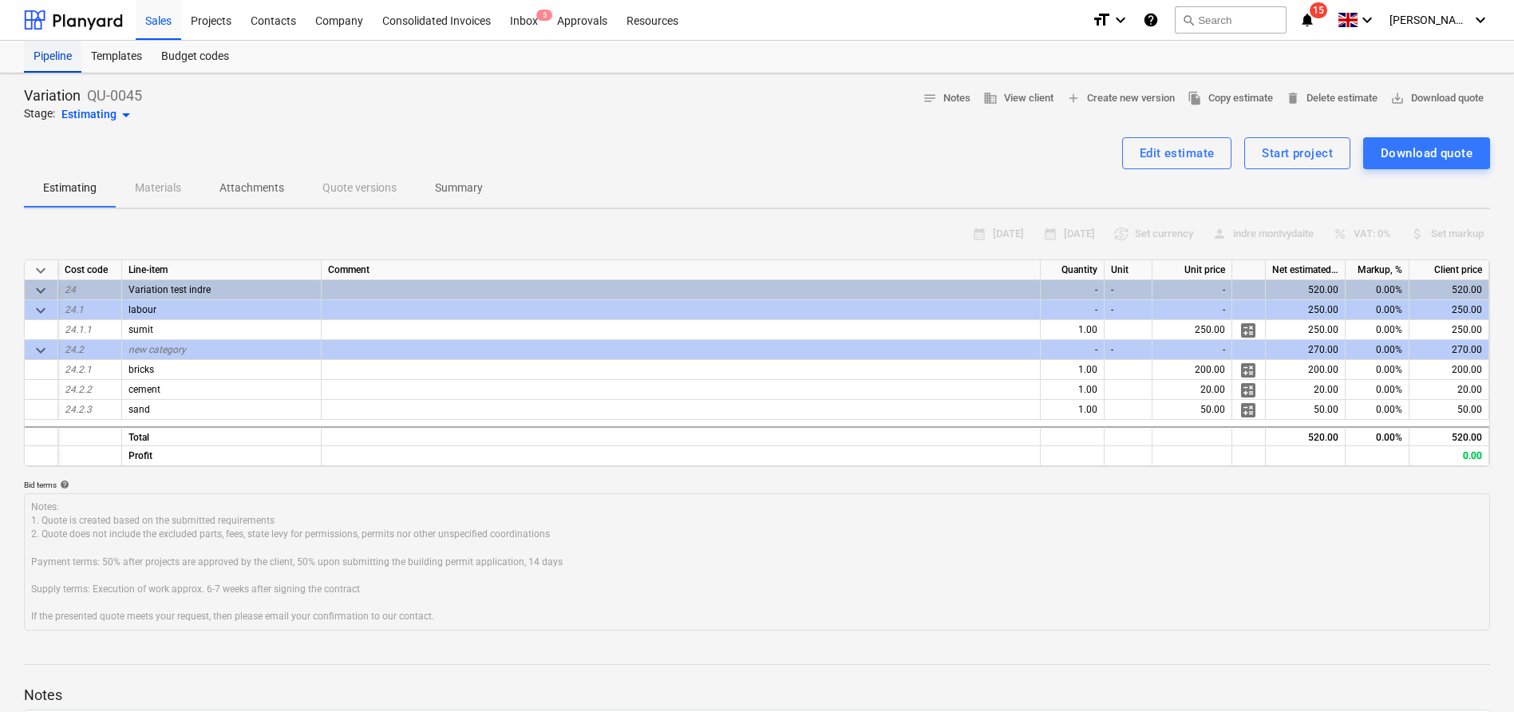
click at [48, 57] on div "Pipeline" at bounding box center [52, 57] width 57 height 32
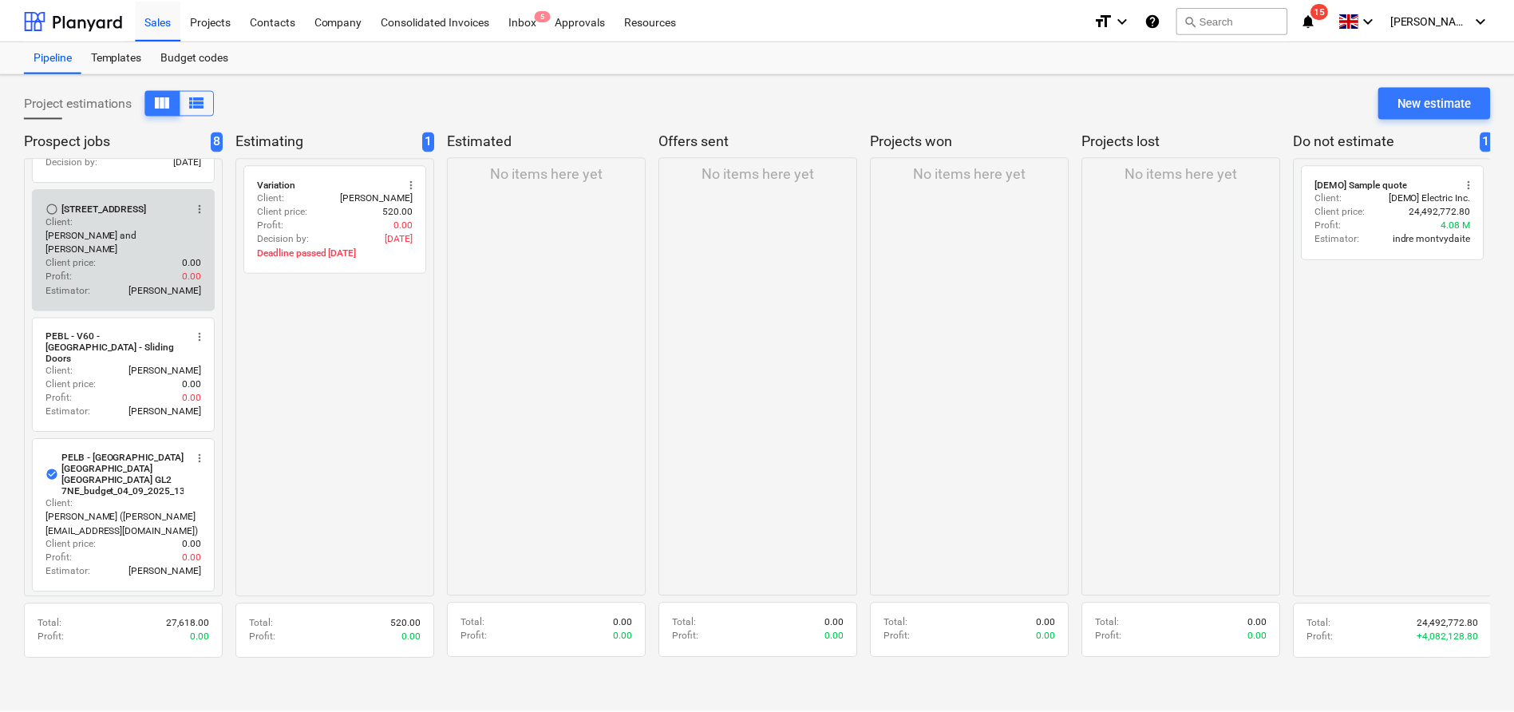
scroll to position [301, 0]
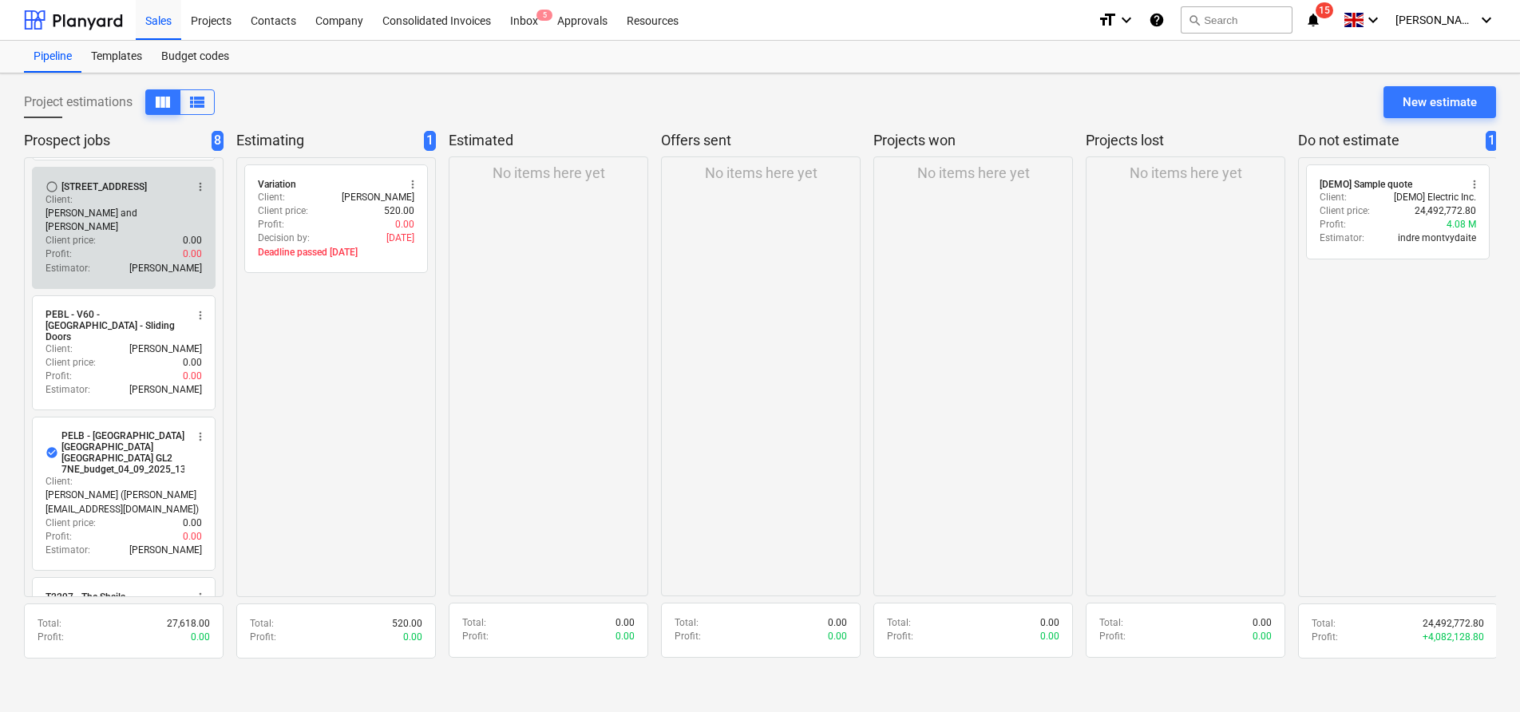
click at [95, 247] on div "Profit : 0.00" at bounding box center [123, 254] width 156 height 14
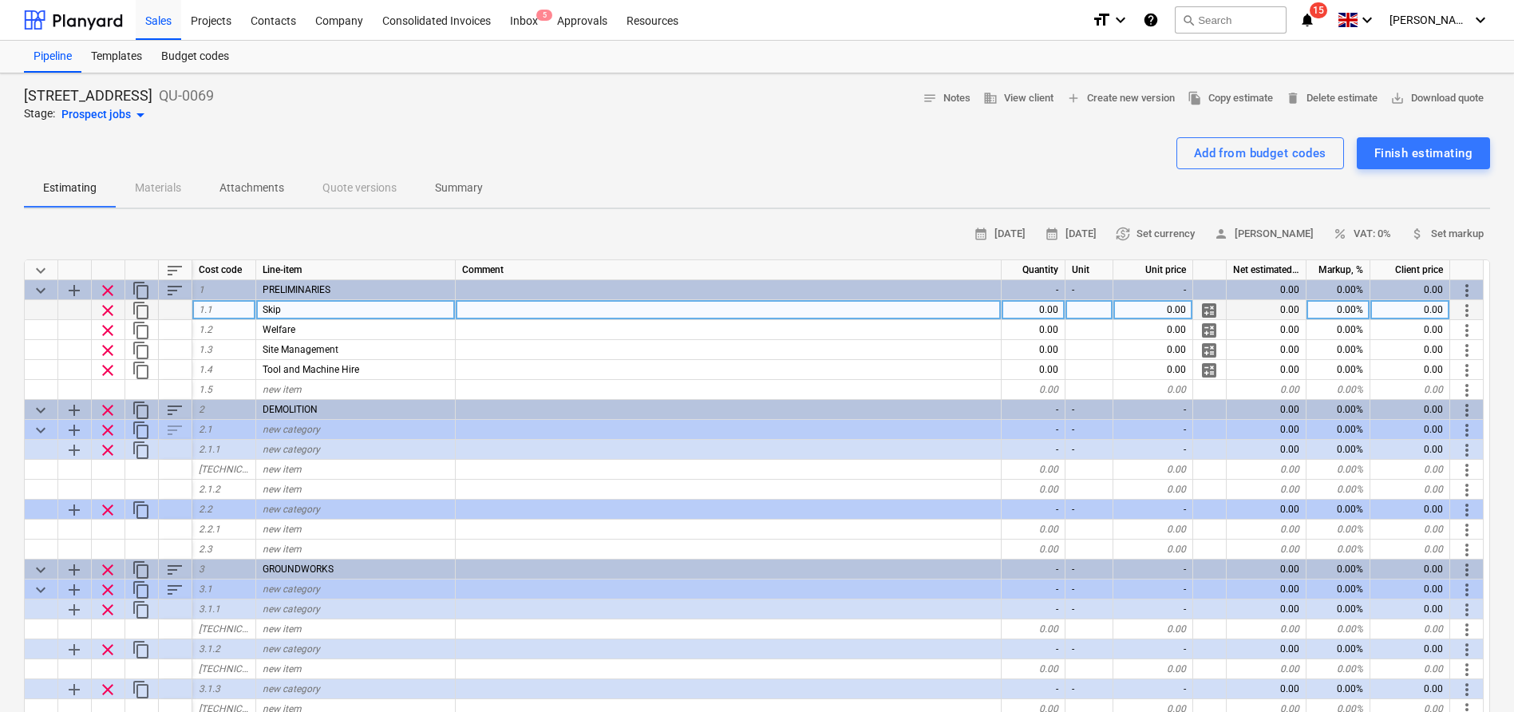
click at [1464, 311] on span "more_vert" at bounding box center [1466, 310] width 19 height 19
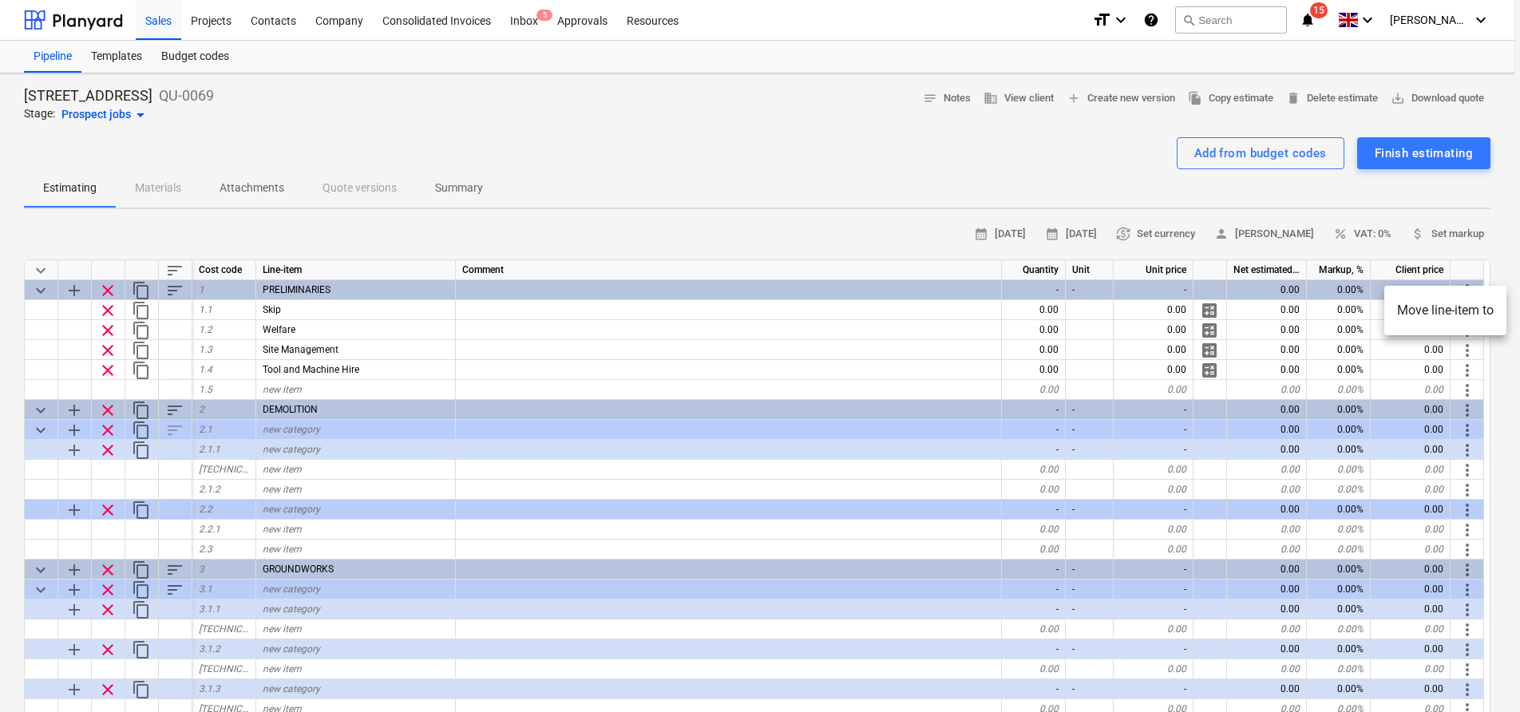
drag, startPoint x: 1239, startPoint y: 314, endPoint x: 1223, endPoint y: 316, distance: 16.9
click at [1239, 314] on div at bounding box center [760, 356] width 1520 height 712
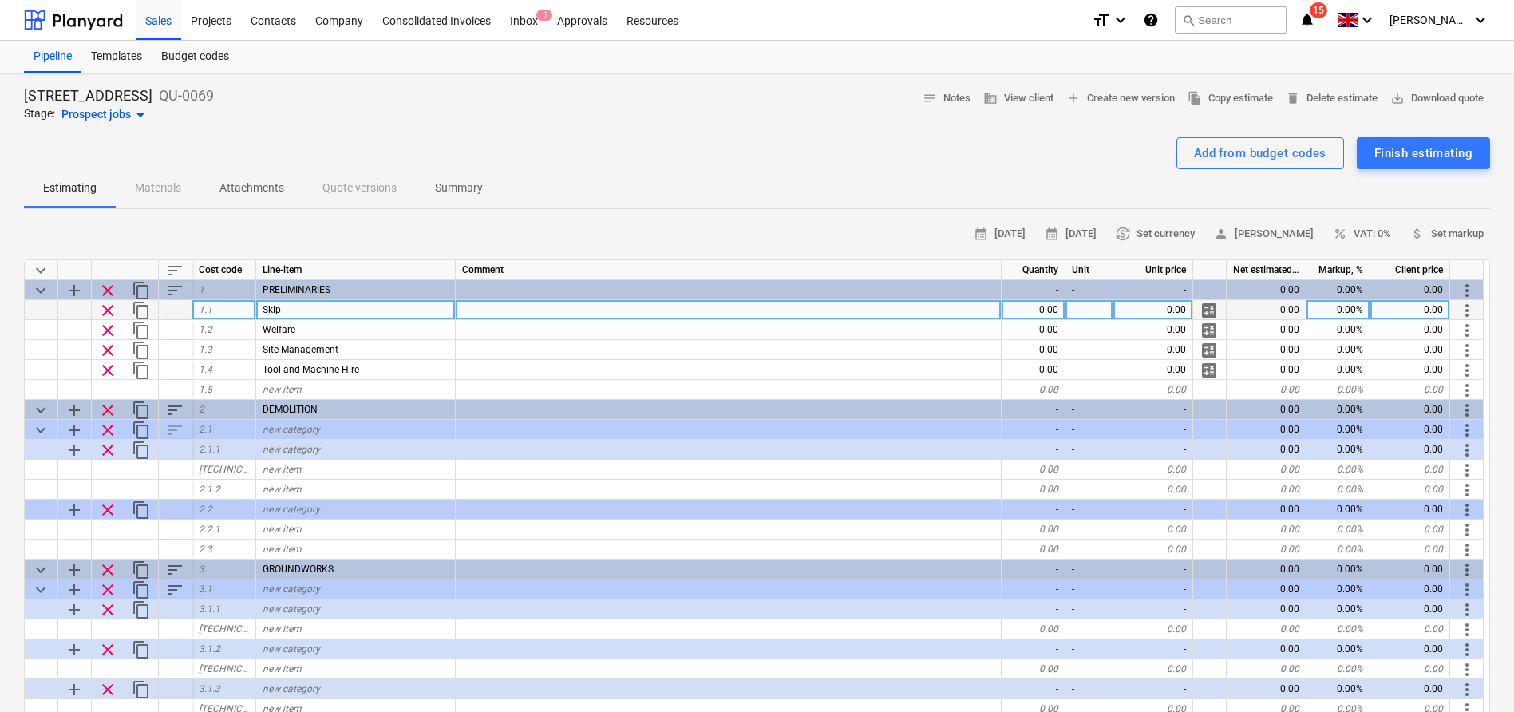
click at [1212, 310] on span "calculate" at bounding box center [1209, 310] width 19 height 19
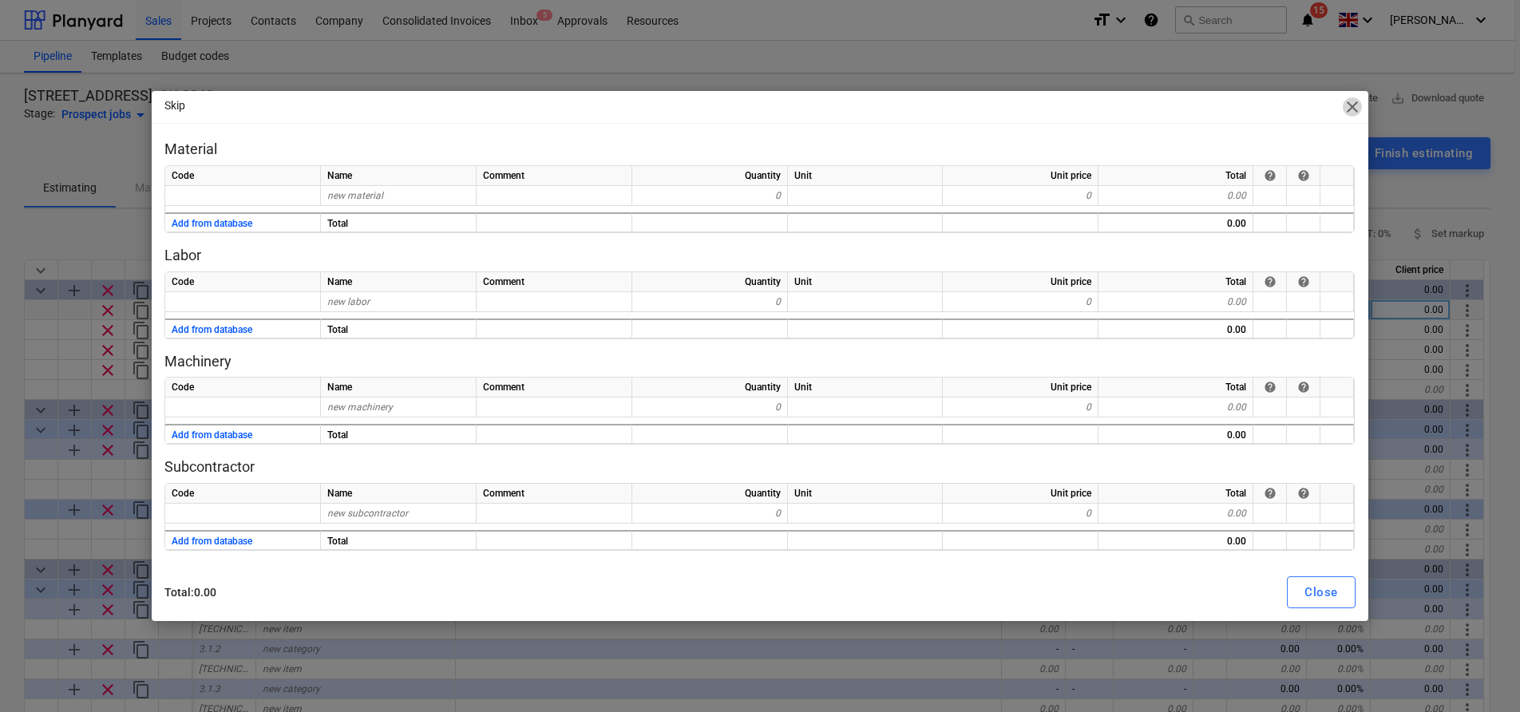
click at [1350, 115] on span "close" at bounding box center [1351, 106] width 19 height 19
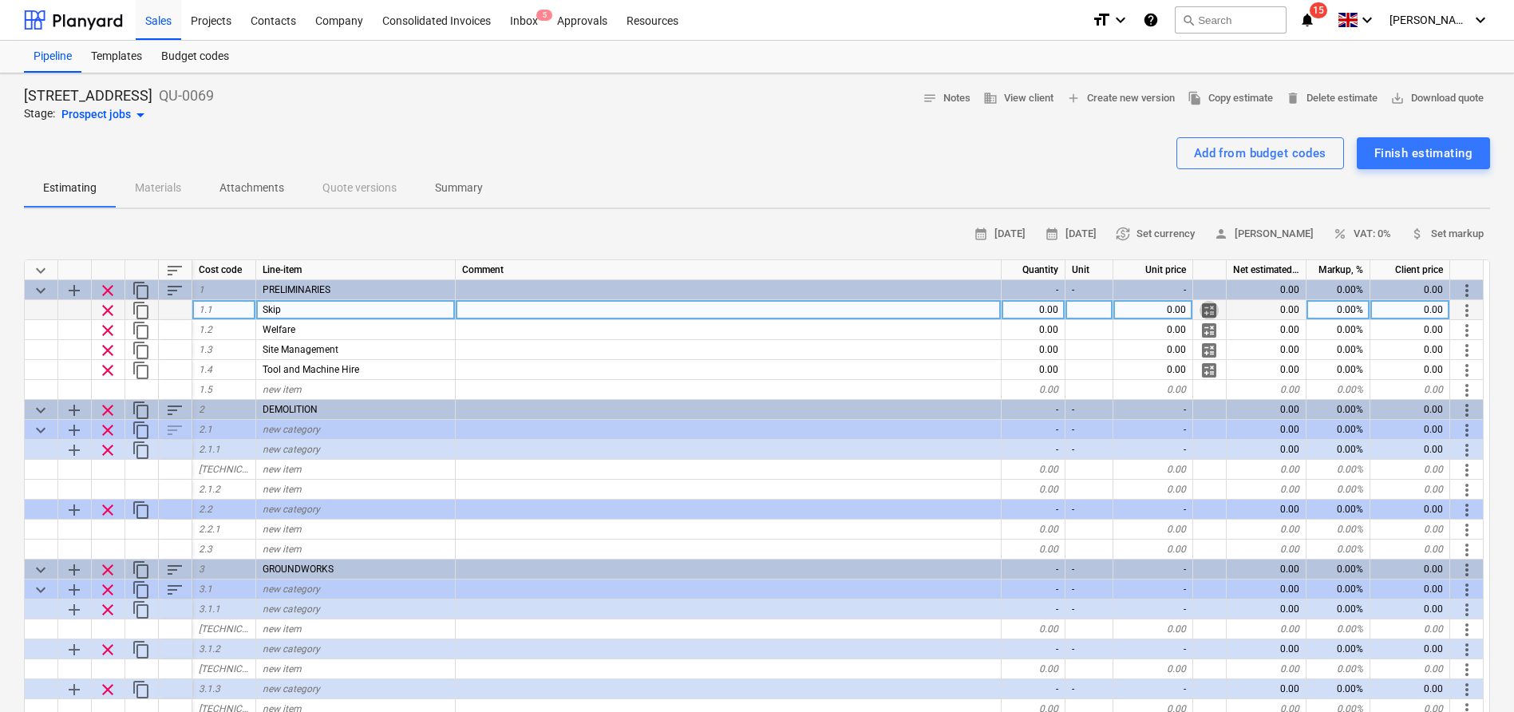
click at [1212, 312] on span "calculate" at bounding box center [1209, 310] width 19 height 19
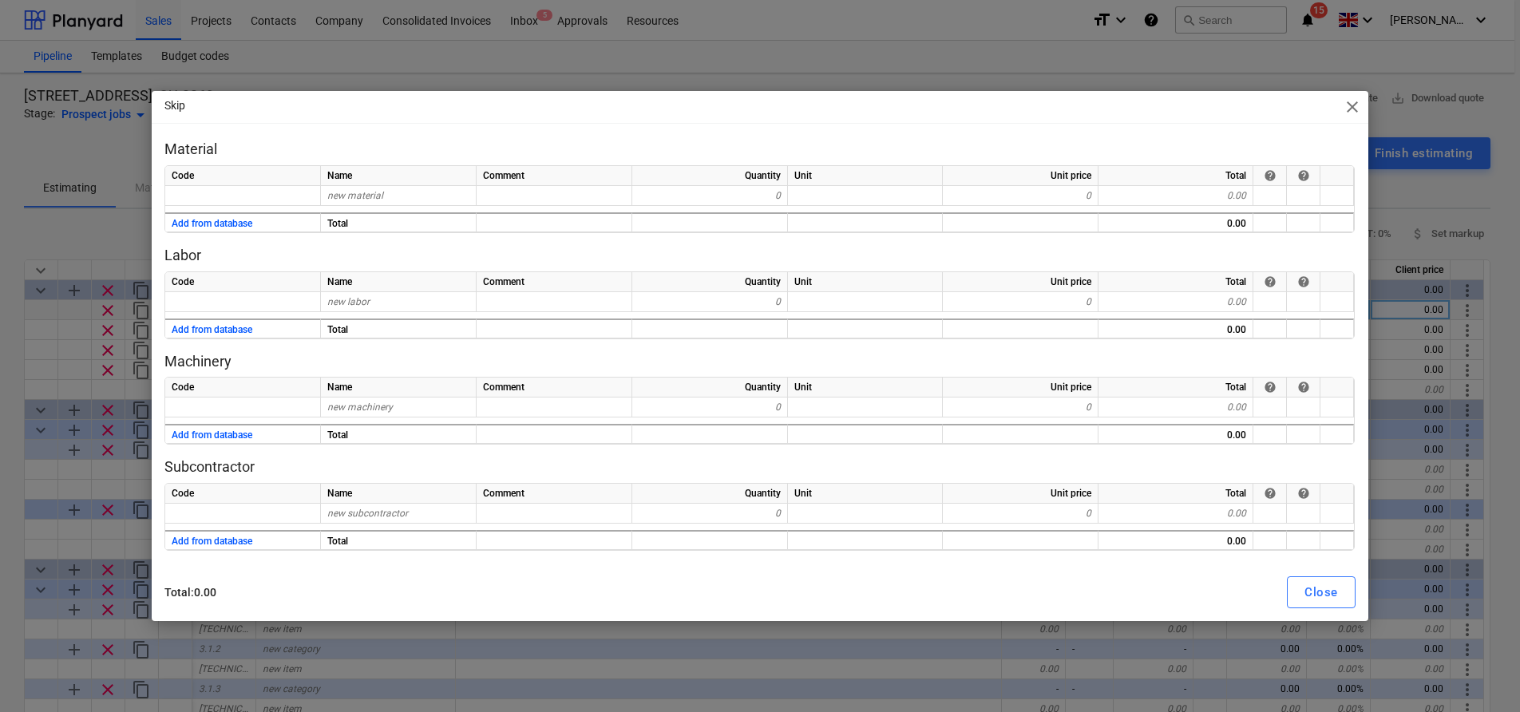
click at [1349, 109] on span "close" at bounding box center [1351, 106] width 19 height 19
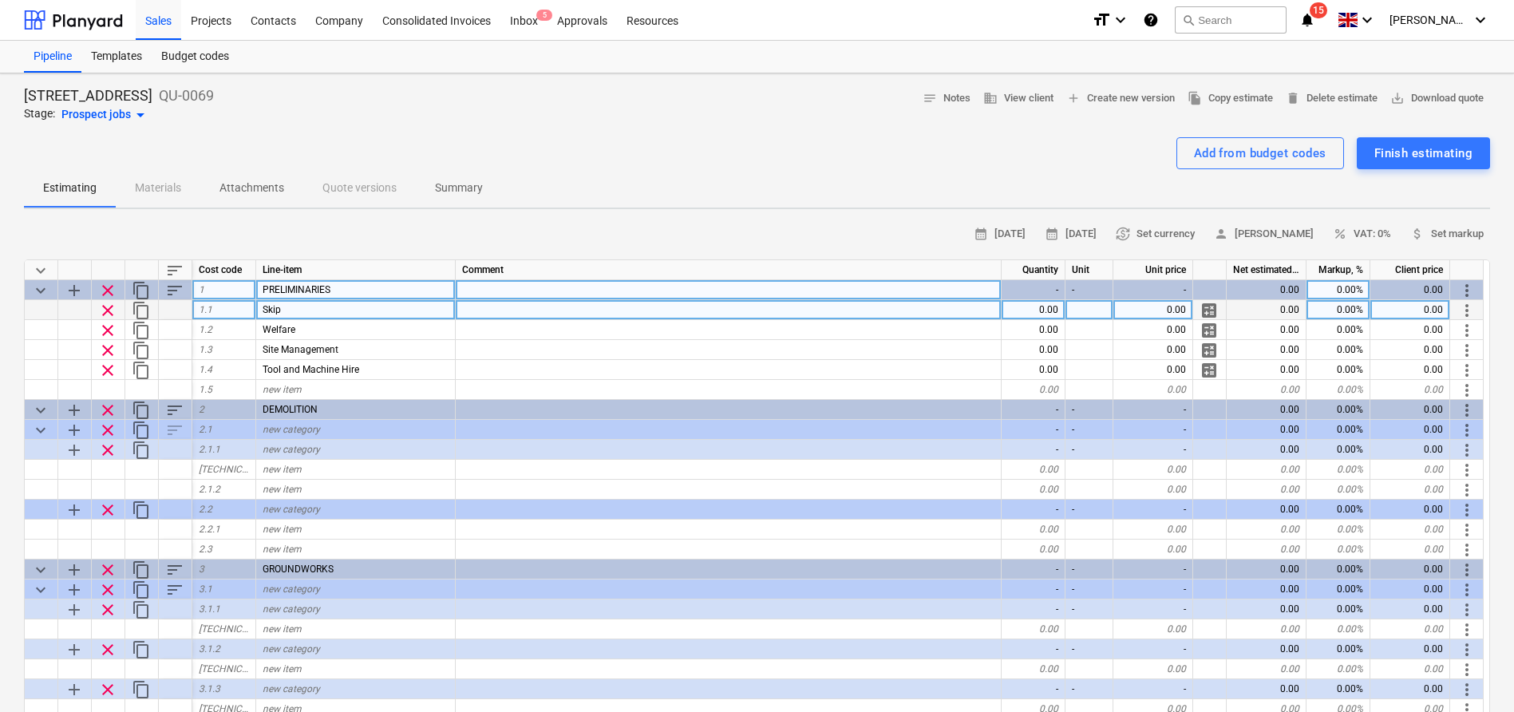
click at [38, 291] on span "keyboard_arrow_down" at bounding box center [40, 290] width 19 height 19
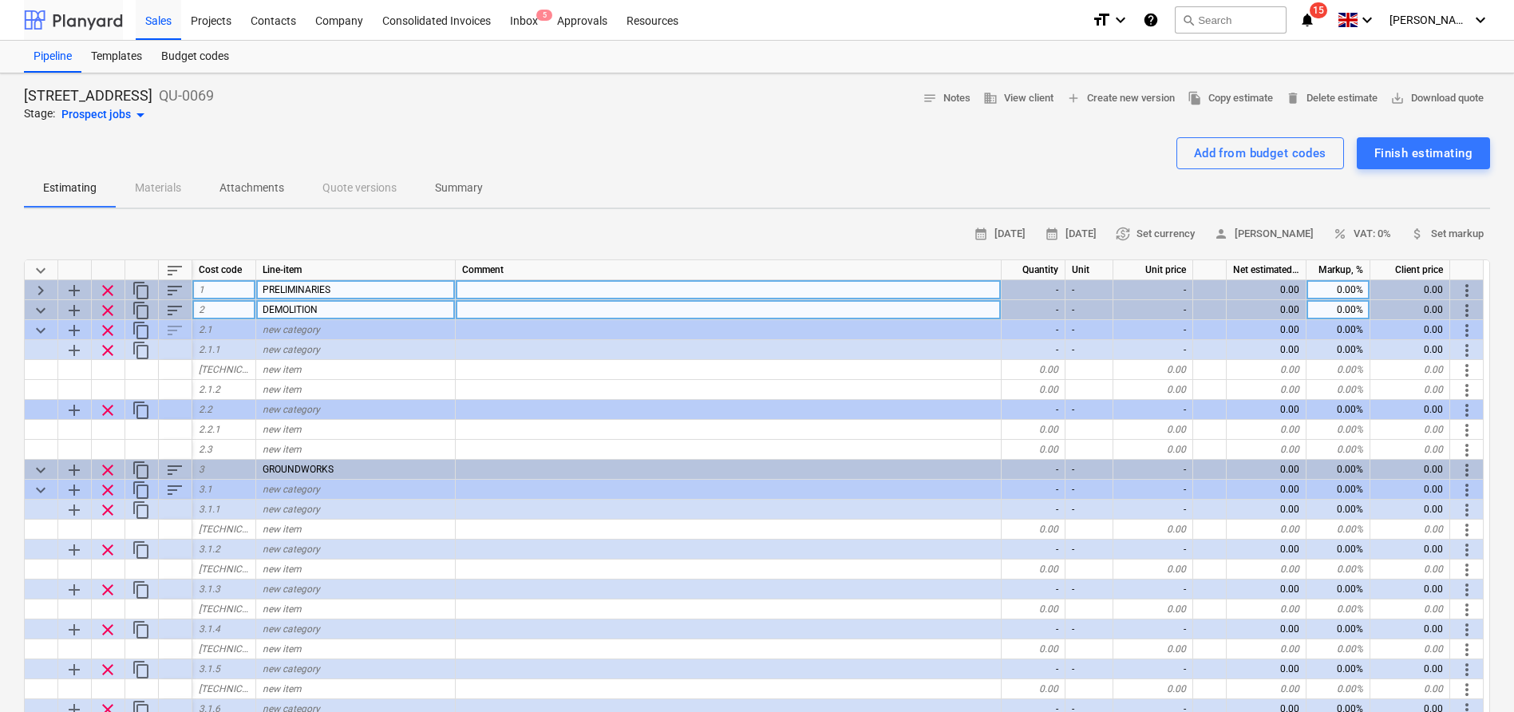
click at [57, 16] on div at bounding box center [73, 20] width 99 height 40
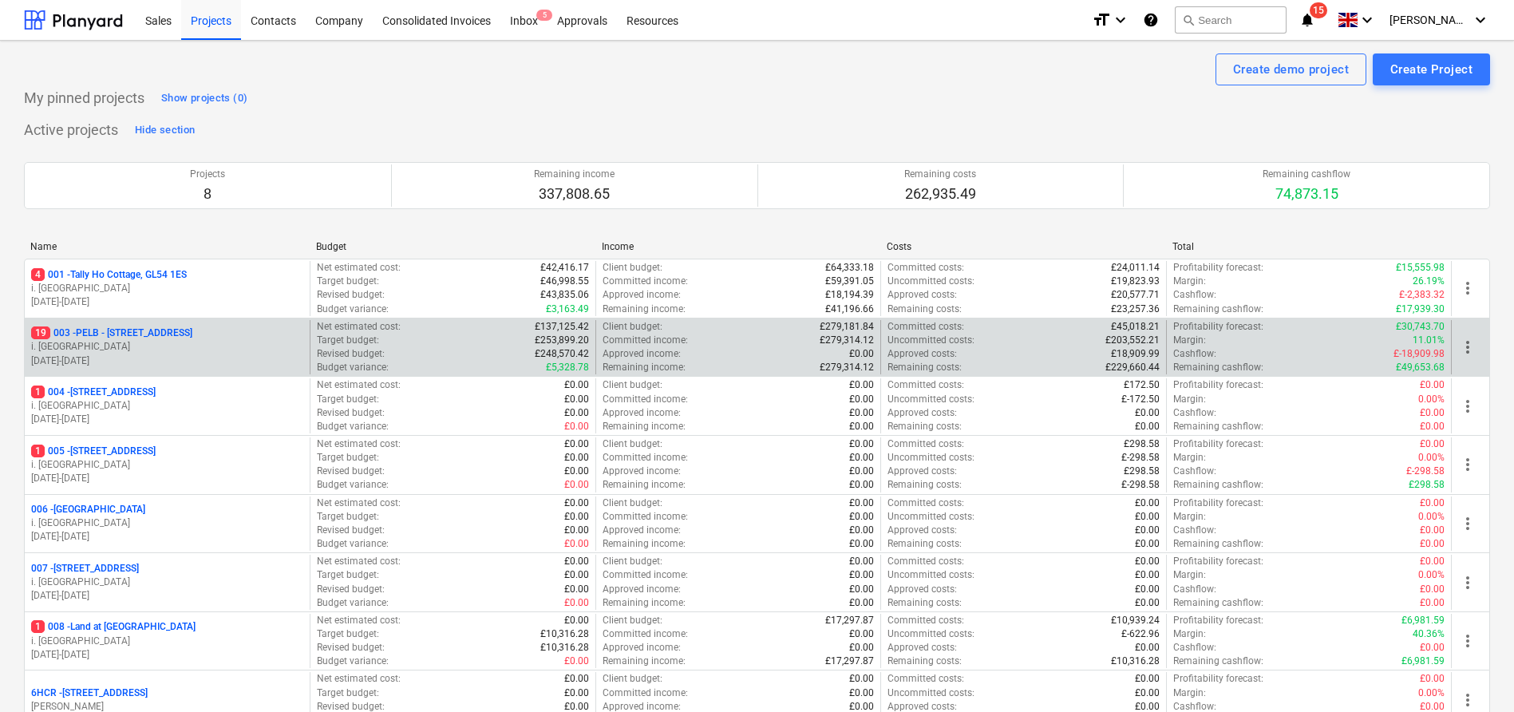
click at [171, 324] on div "19 003 - PELB - [GEOGRAPHIC_DATA], [GEOGRAPHIC_DATA], GL2 7NE i. montvydaite [D…" at bounding box center [167, 347] width 285 height 55
click at [191, 340] on p "19 003 - PELB - [GEOGRAPHIC_DATA], [GEOGRAPHIC_DATA], GL2 7NE" at bounding box center [111, 333] width 161 height 14
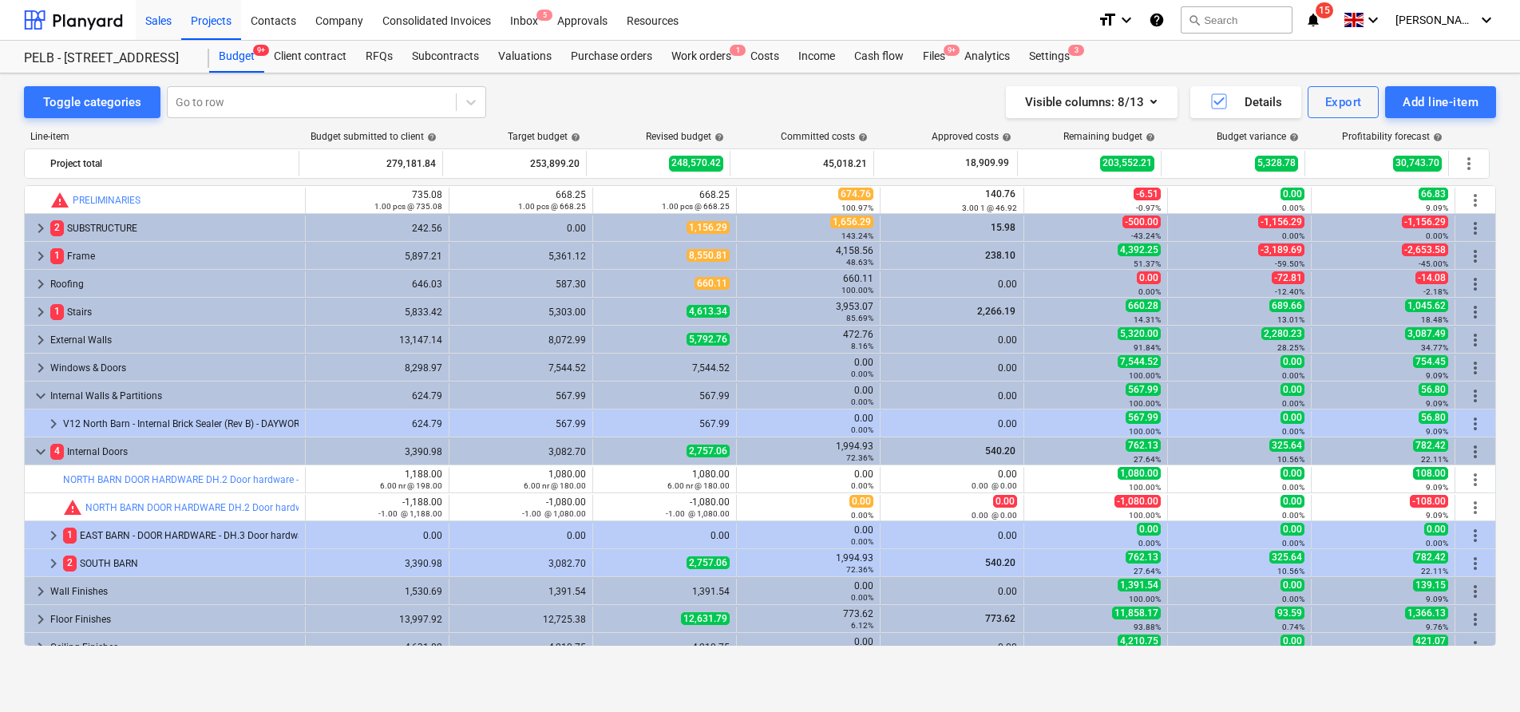
click at [149, 18] on div "Sales" at bounding box center [158, 19] width 45 height 41
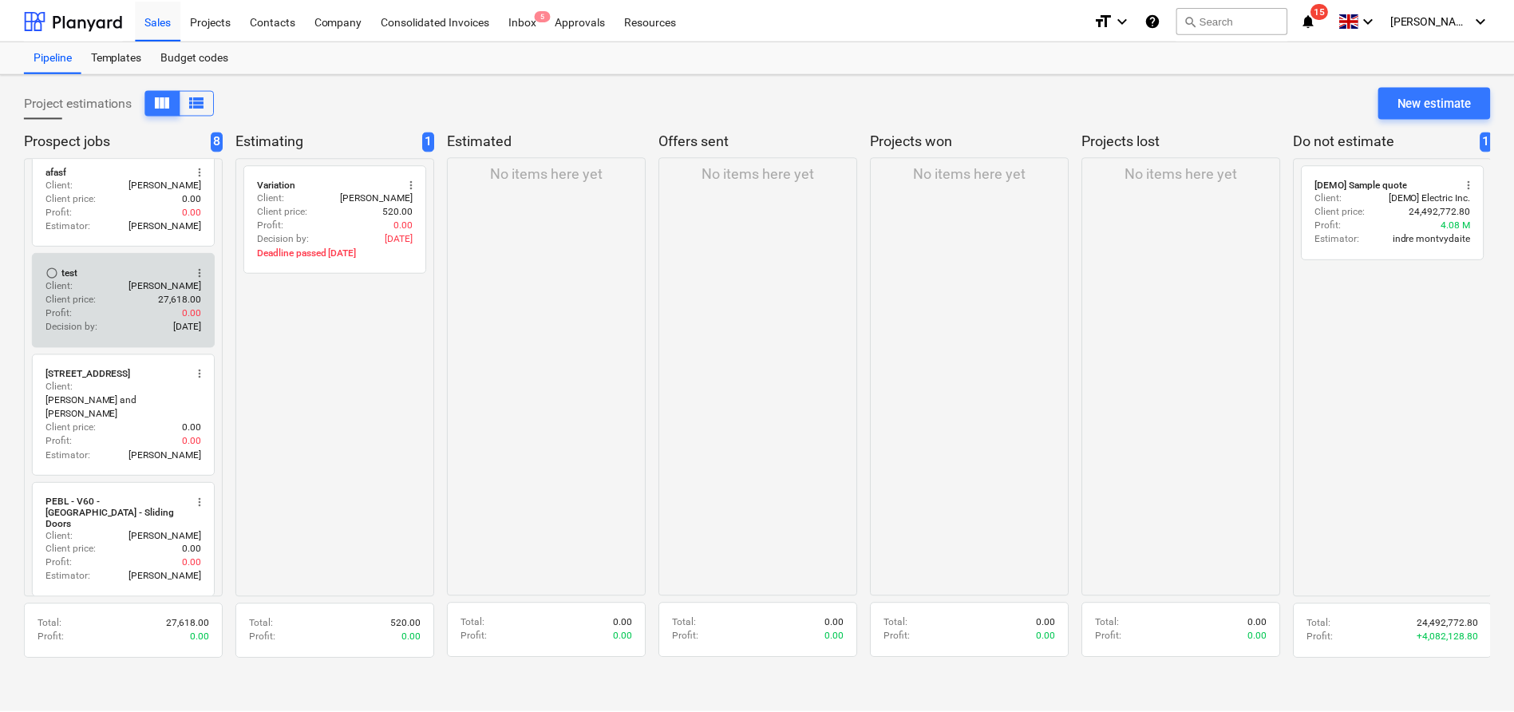
scroll to position [113, 0]
click at [96, 283] on div "Client : [PERSON_NAME]" at bounding box center [123, 286] width 156 height 14
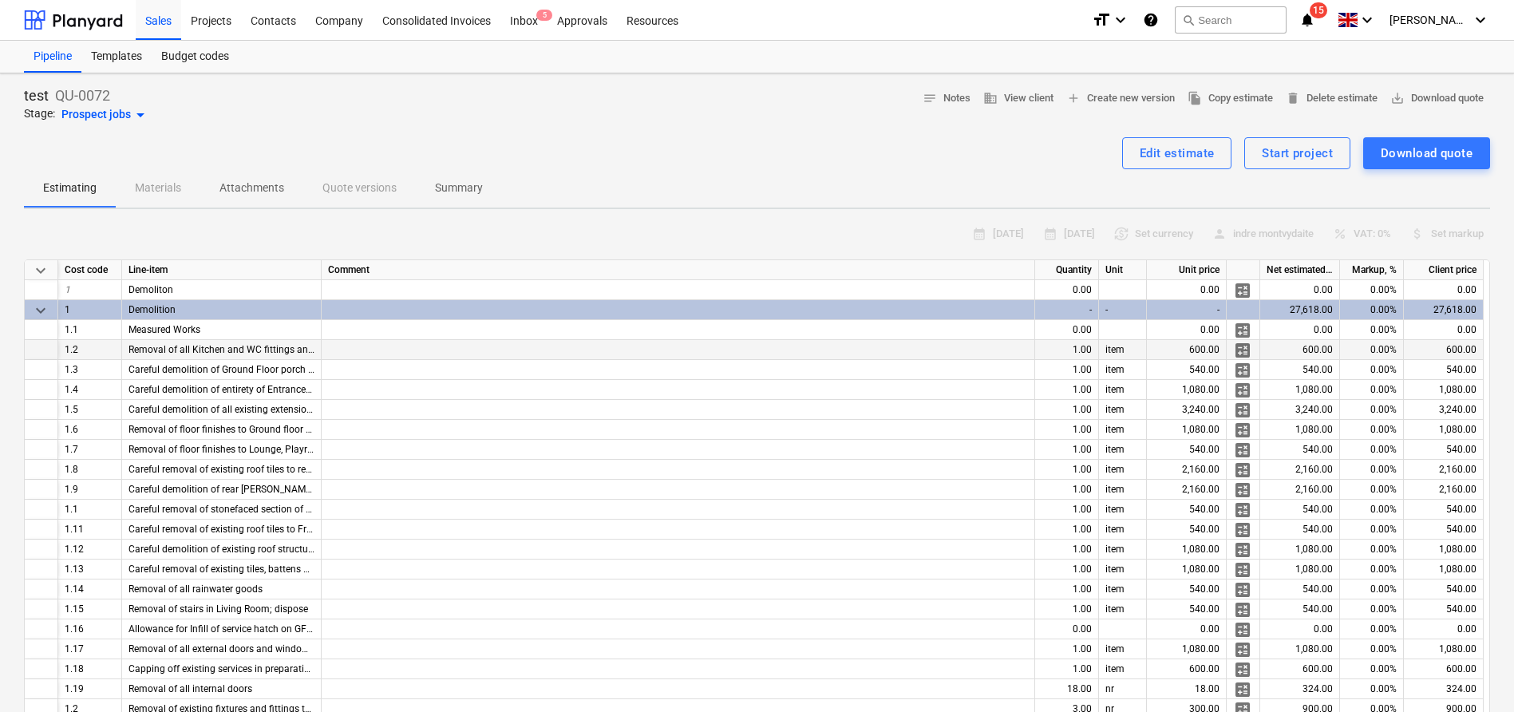
click at [1247, 350] on span "calculate" at bounding box center [1242, 350] width 19 height 19
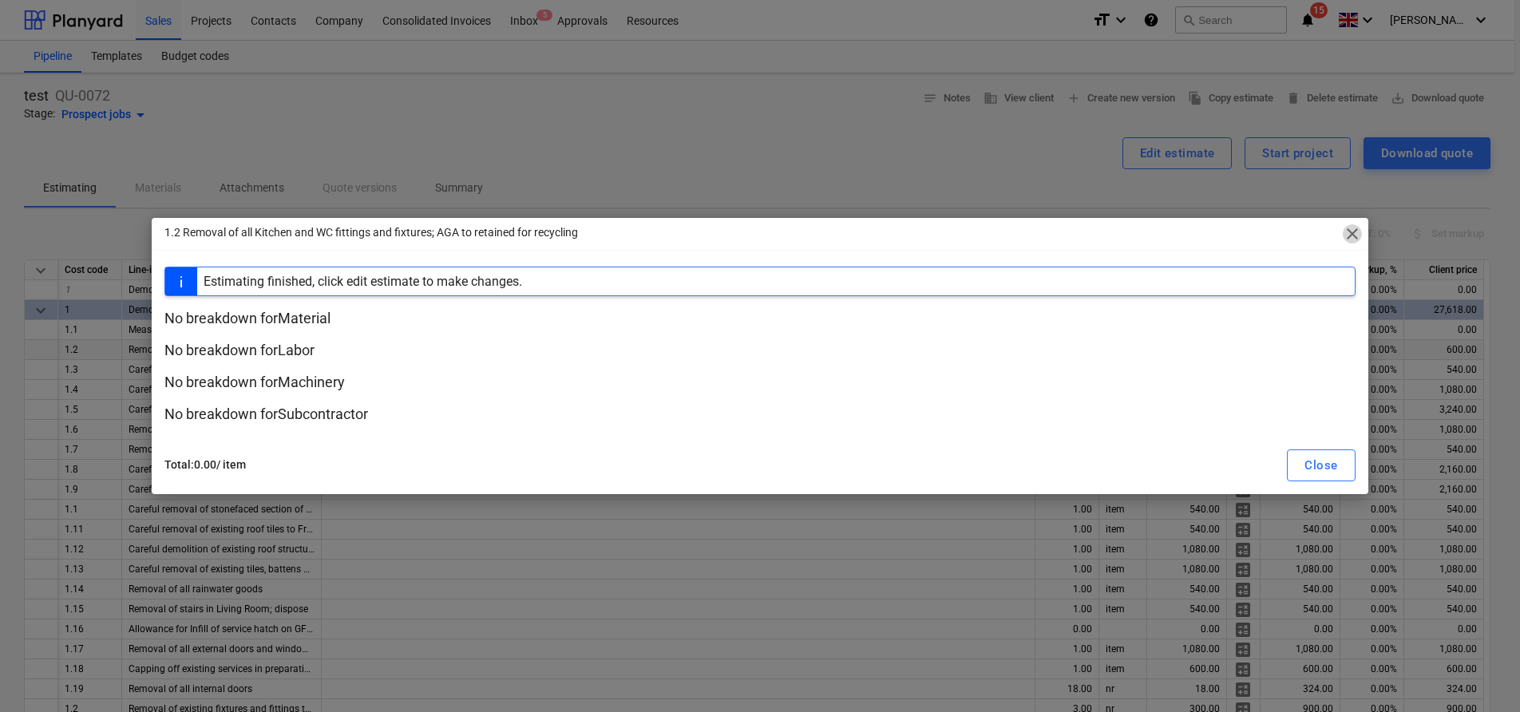
click at [1348, 225] on span "close" at bounding box center [1351, 233] width 19 height 19
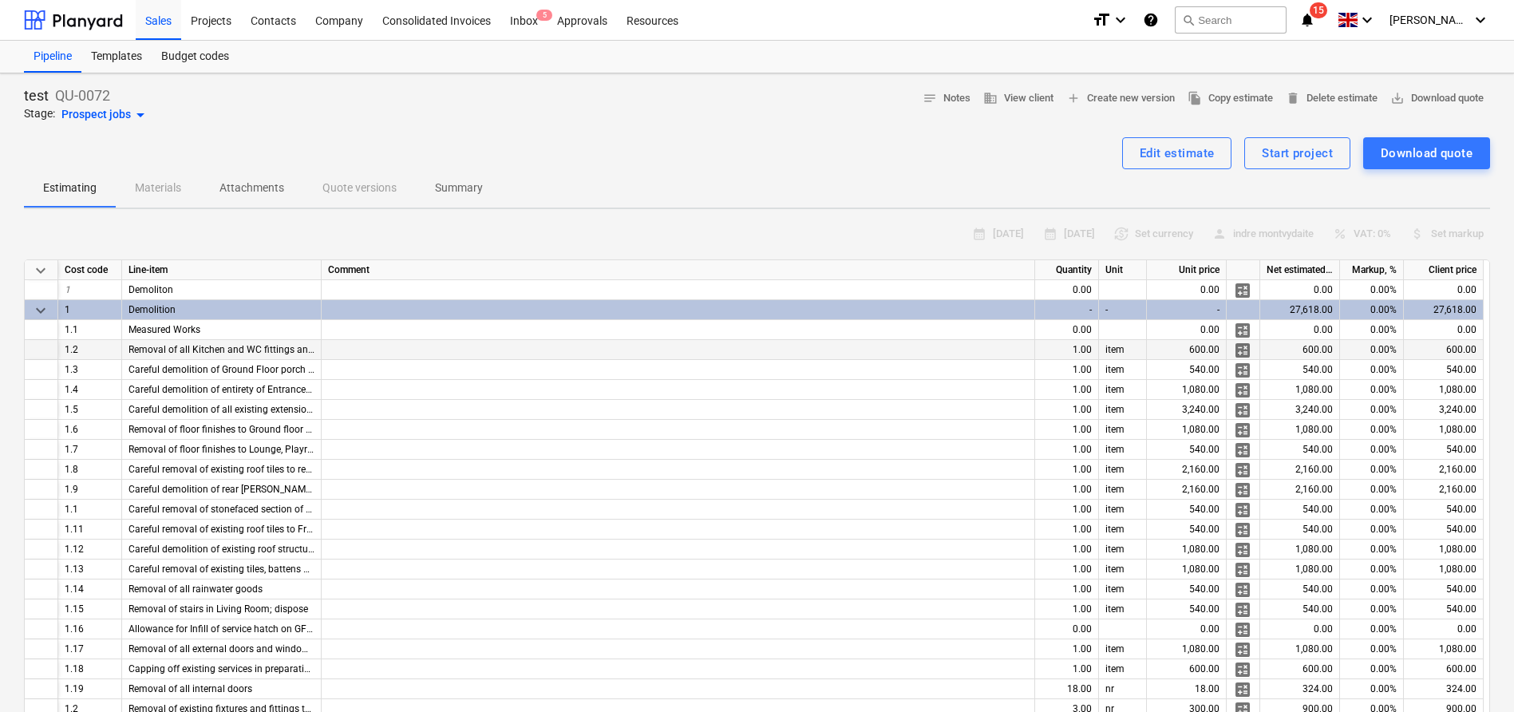
drag, startPoint x: 1178, startPoint y: 140, endPoint x: 1180, endPoint y: 197, distance: 57.5
click at [1177, 140] on button "Edit estimate" at bounding box center [1177, 153] width 110 height 32
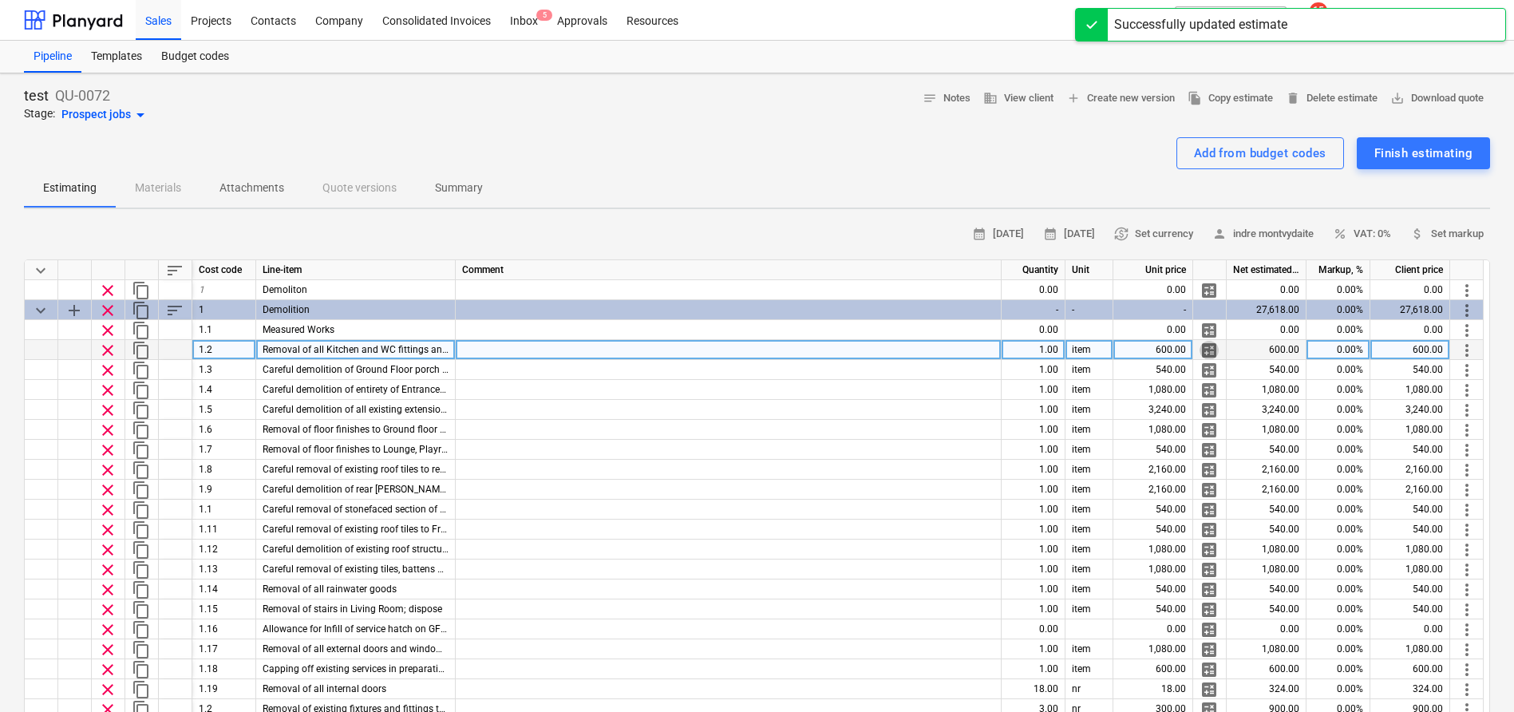
click at [1208, 350] on span "calculate" at bounding box center [1209, 350] width 19 height 19
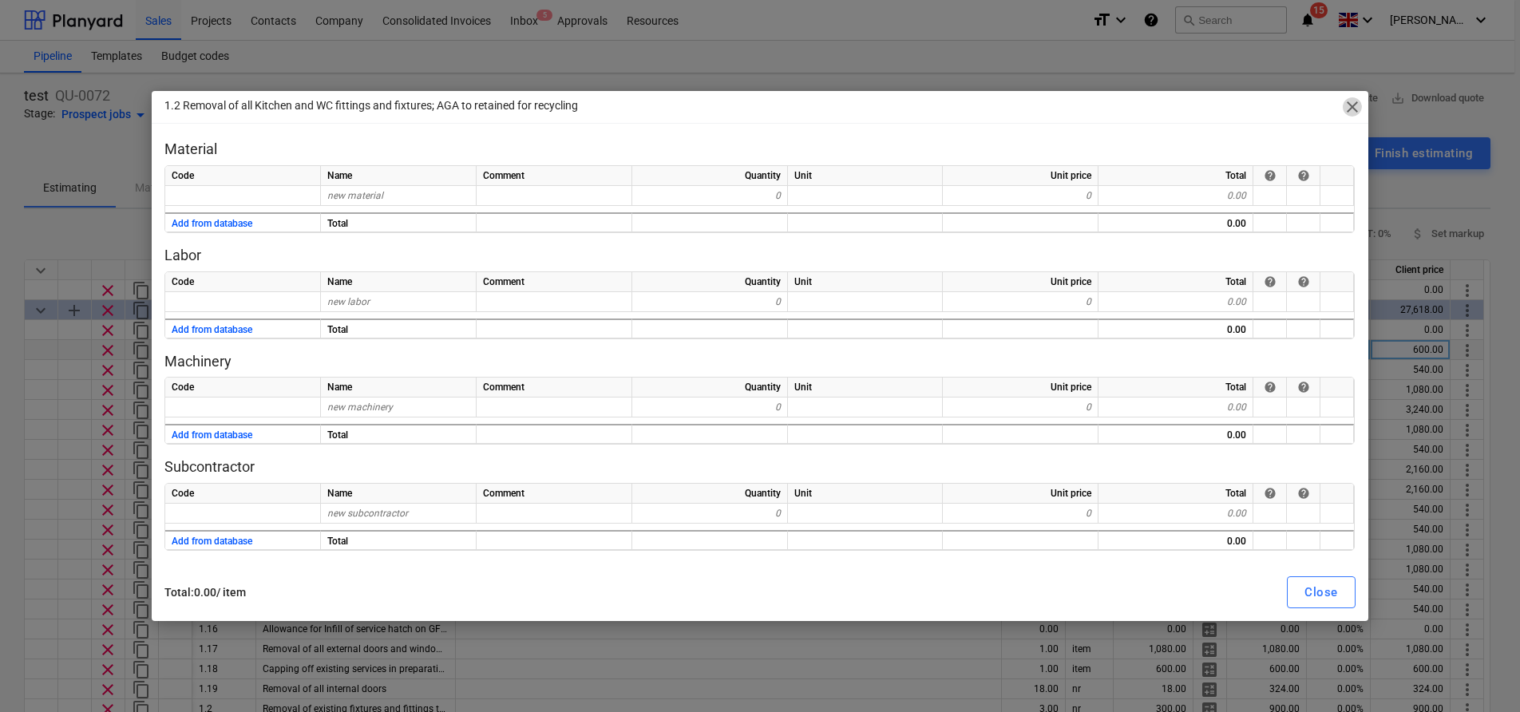
click at [1349, 110] on span "close" at bounding box center [1351, 106] width 19 height 19
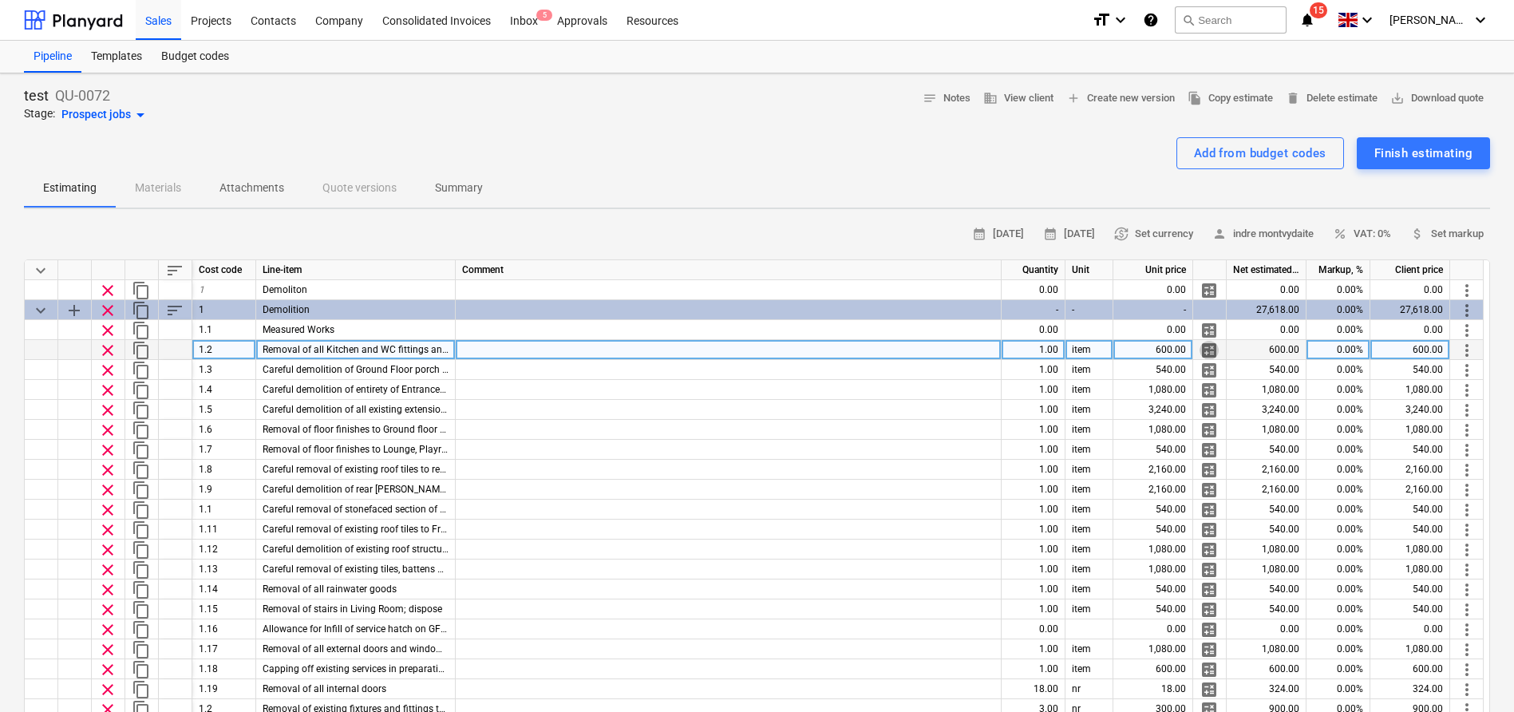
click at [1208, 358] on span "calculate" at bounding box center [1209, 350] width 19 height 19
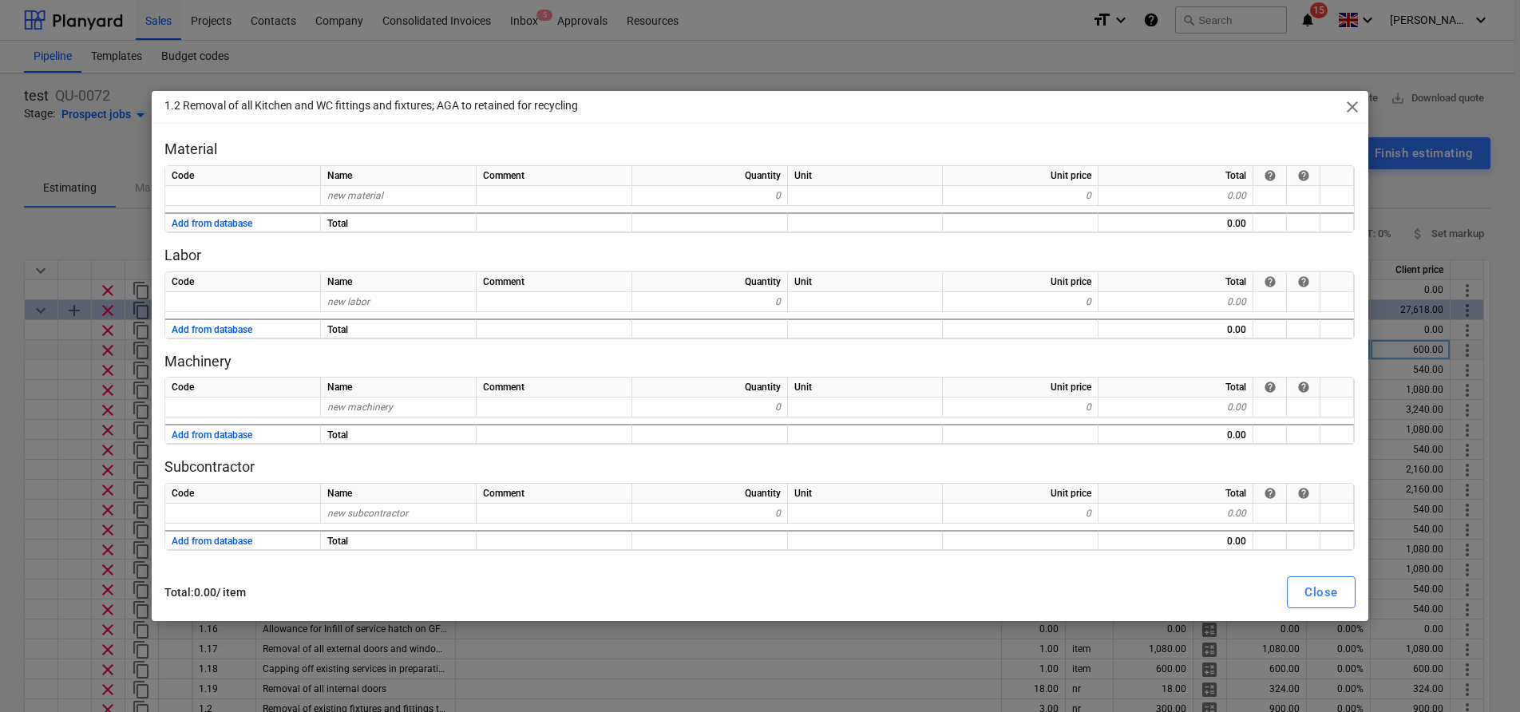
click at [1341, 104] on div "1.2 Removal of all Kitchen and WC fittings and fixtures; AGA to retained for re…" at bounding box center [760, 107] width 1216 height 32
click at [1350, 109] on span "close" at bounding box center [1351, 106] width 19 height 19
type textarea "x"
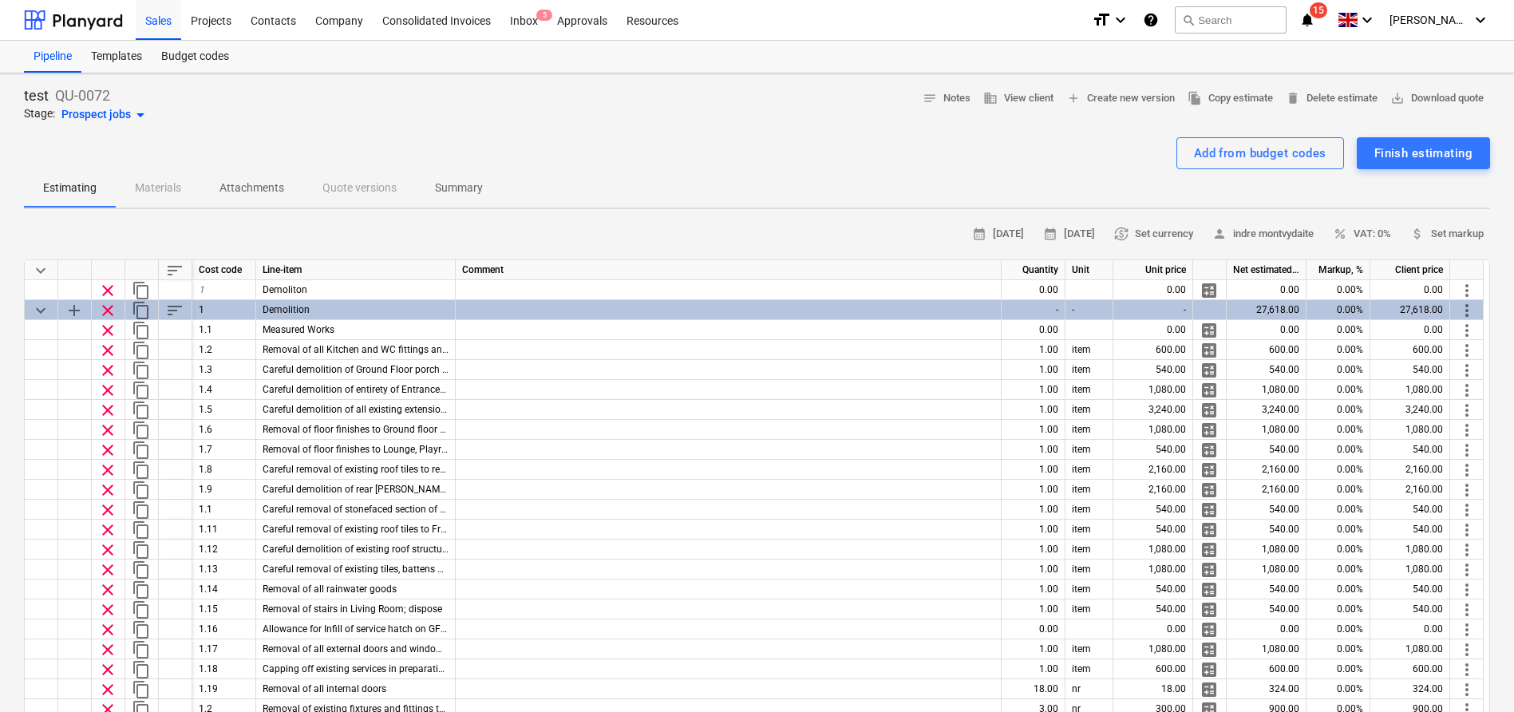
click at [303, 113] on div "test QU-0072 Stage: Prospect jobs arrow_drop_down notes Notes business View cli…" at bounding box center [757, 105] width 1466 height 38
